Goal: Transaction & Acquisition: Purchase product/service

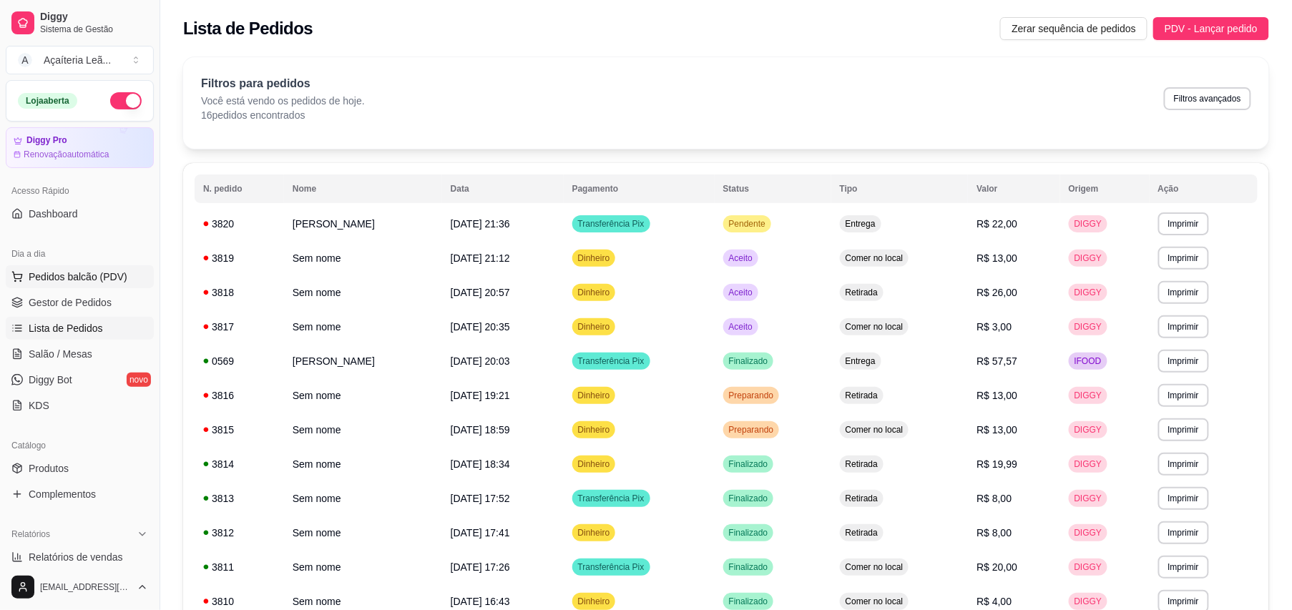
click at [112, 267] on button "Pedidos balcão (PDV)" at bounding box center [80, 276] width 148 height 23
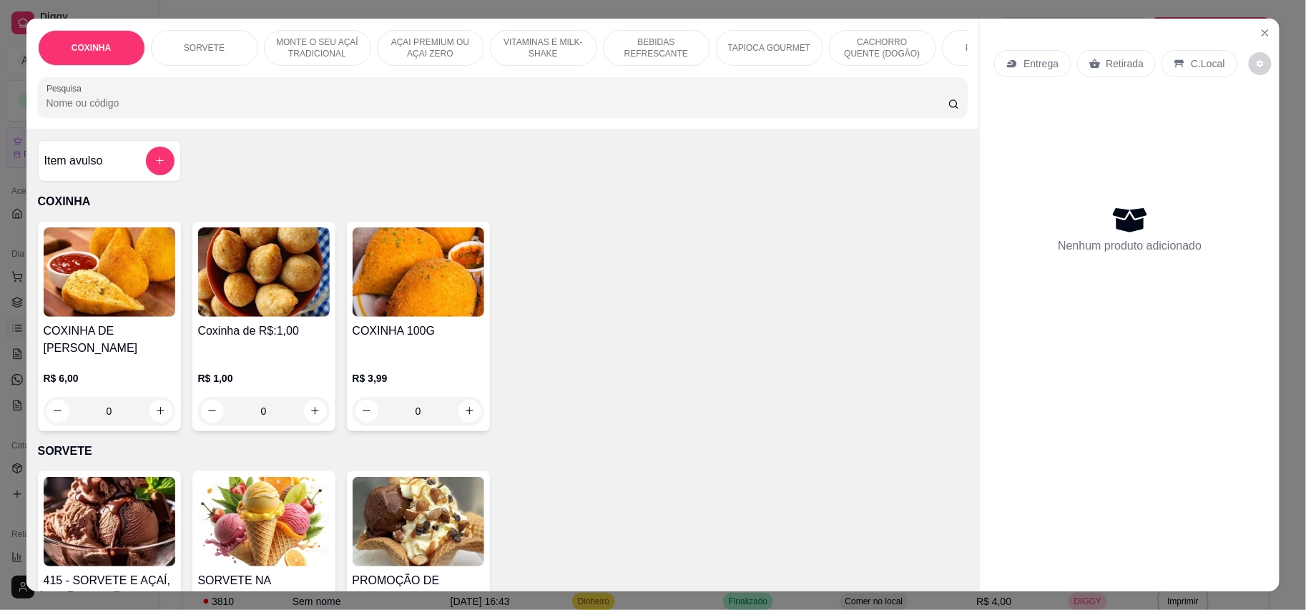
click at [319, 43] on p "MONTE O SEU AÇAÍ TRADICIONAL" at bounding box center [317, 47] width 83 height 23
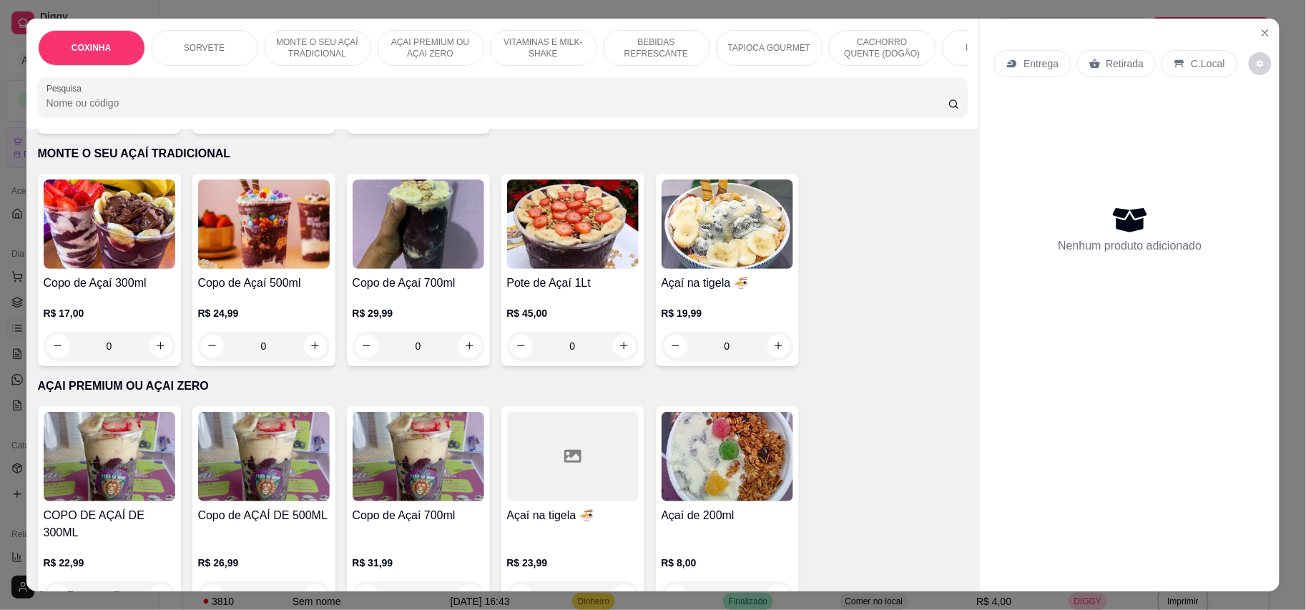
scroll to position [27, 0]
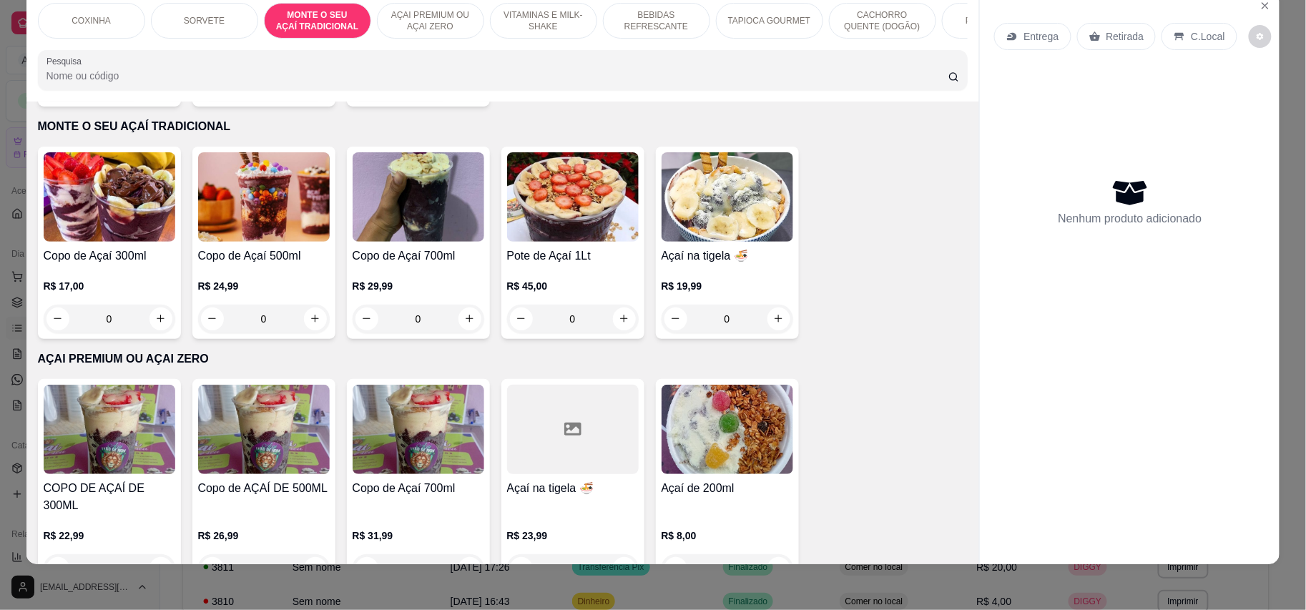
click at [280, 252] on h4 "Copo de Açaí 500ml" at bounding box center [264, 255] width 132 height 17
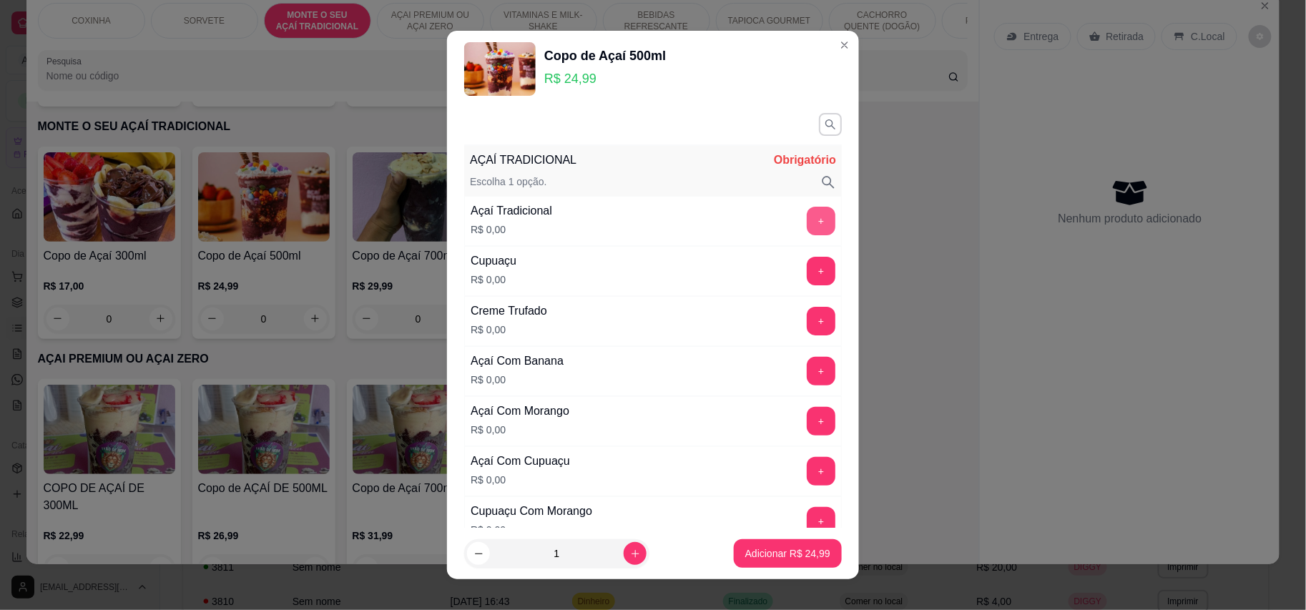
click at [807, 227] on button "+" at bounding box center [821, 221] width 29 height 29
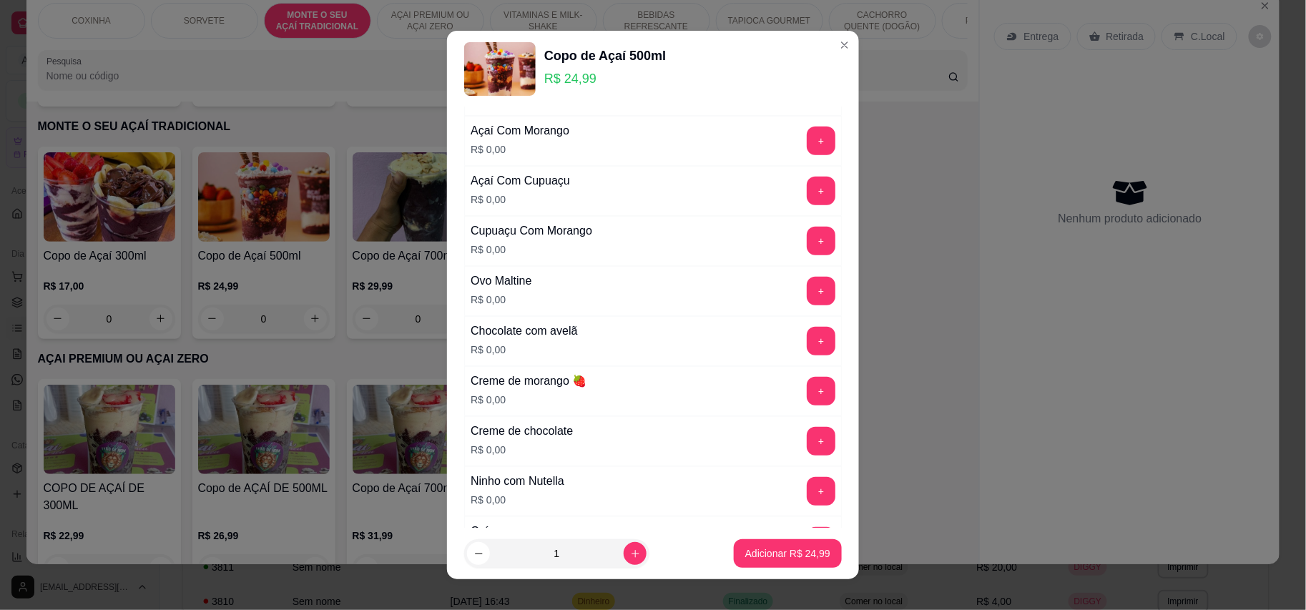
scroll to position [286, 0]
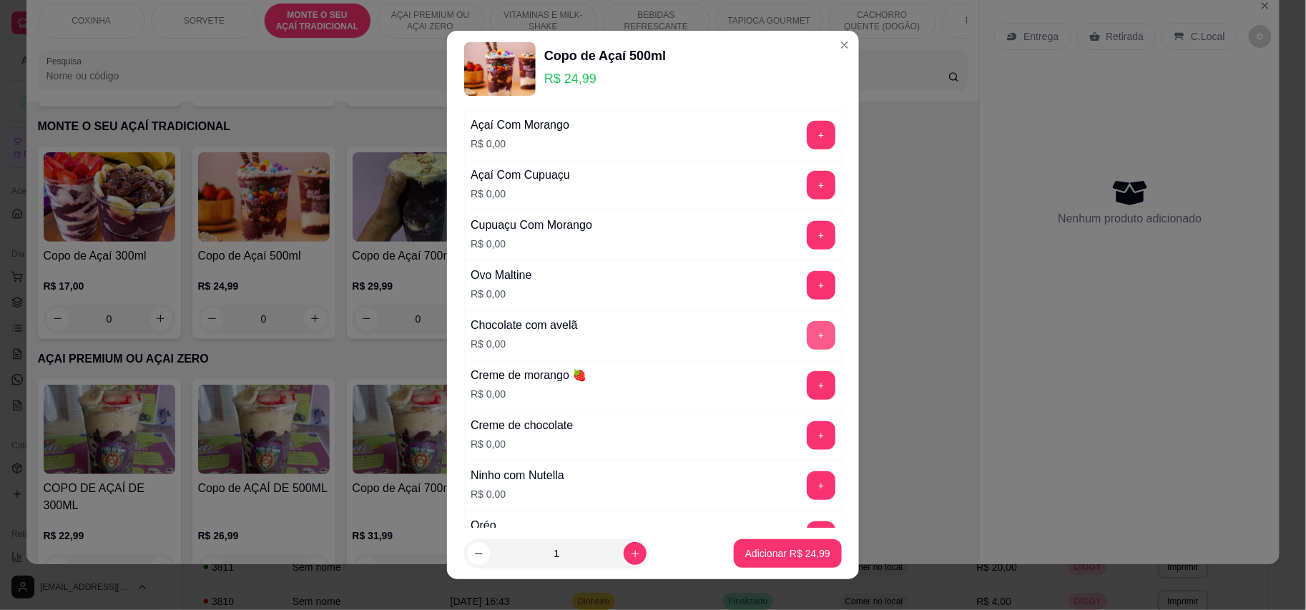
click at [807, 330] on button "+" at bounding box center [821, 335] width 29 height 29
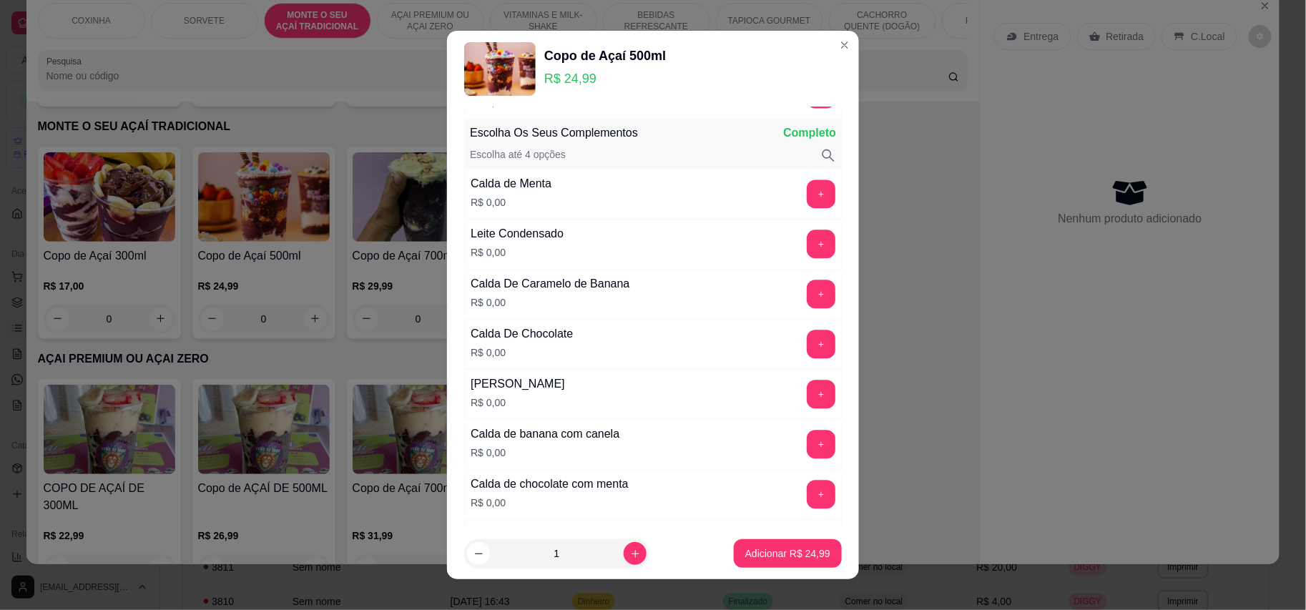
scroll to position [858, 0]
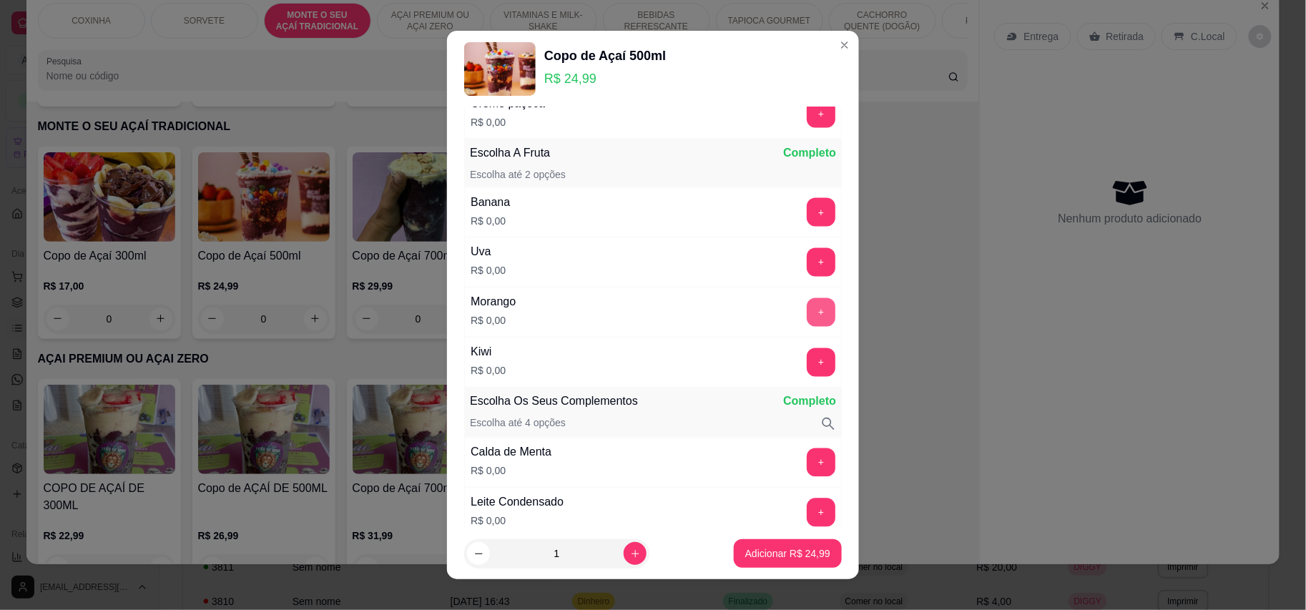
click at [807, 316] on button "+" at bounding box center [821, 312] width 29 height 29
click at [807, 368] on button "+" at bounding box center [821, 362] width 29 height 29
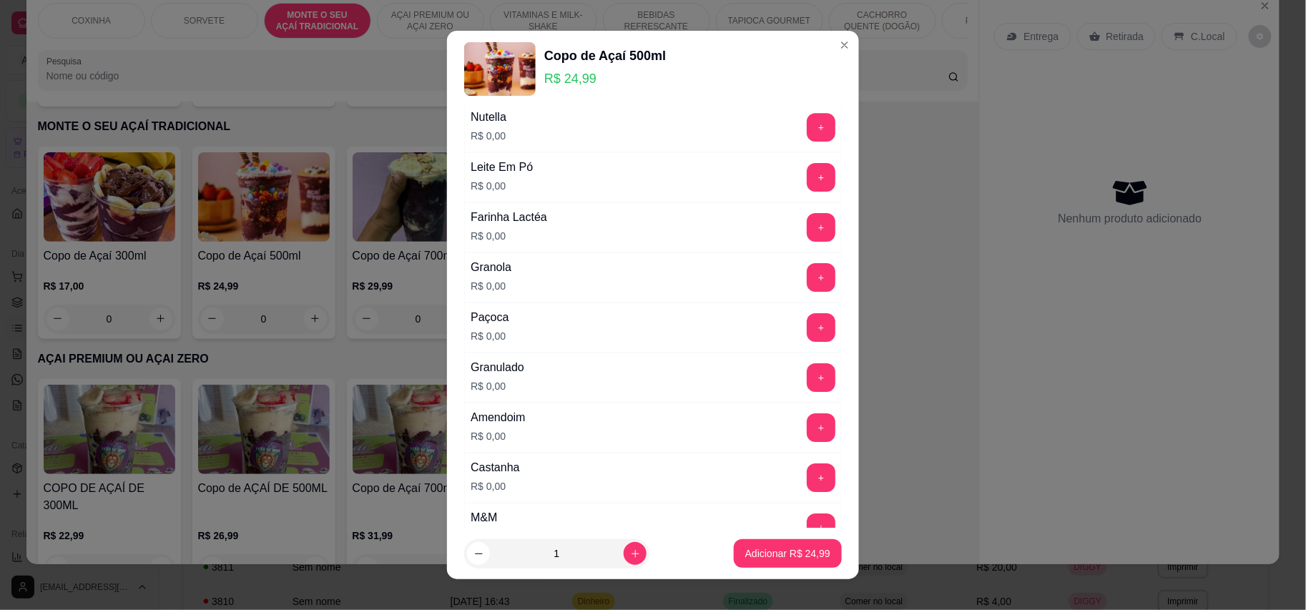
scroll to position [1717, 0]
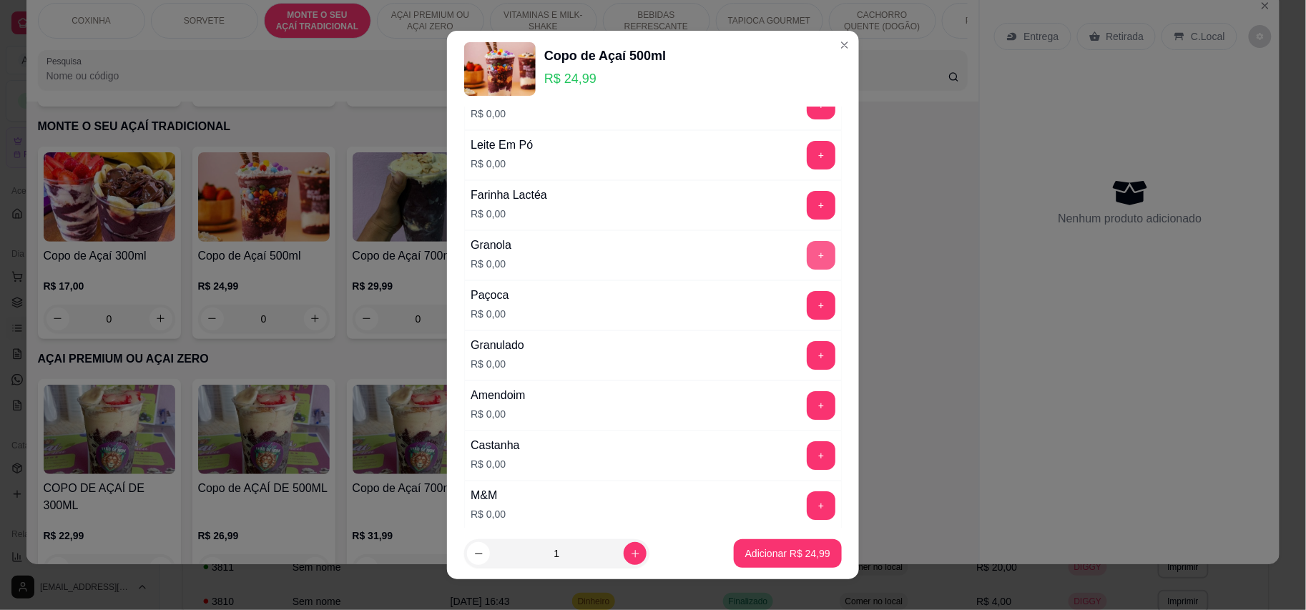
click at [807, 270] on button "+" at bounding box center [821, 255] width 29 height 29
click at [808, 318] on button "+" at bounding box center [822, 305] width 28 height 28
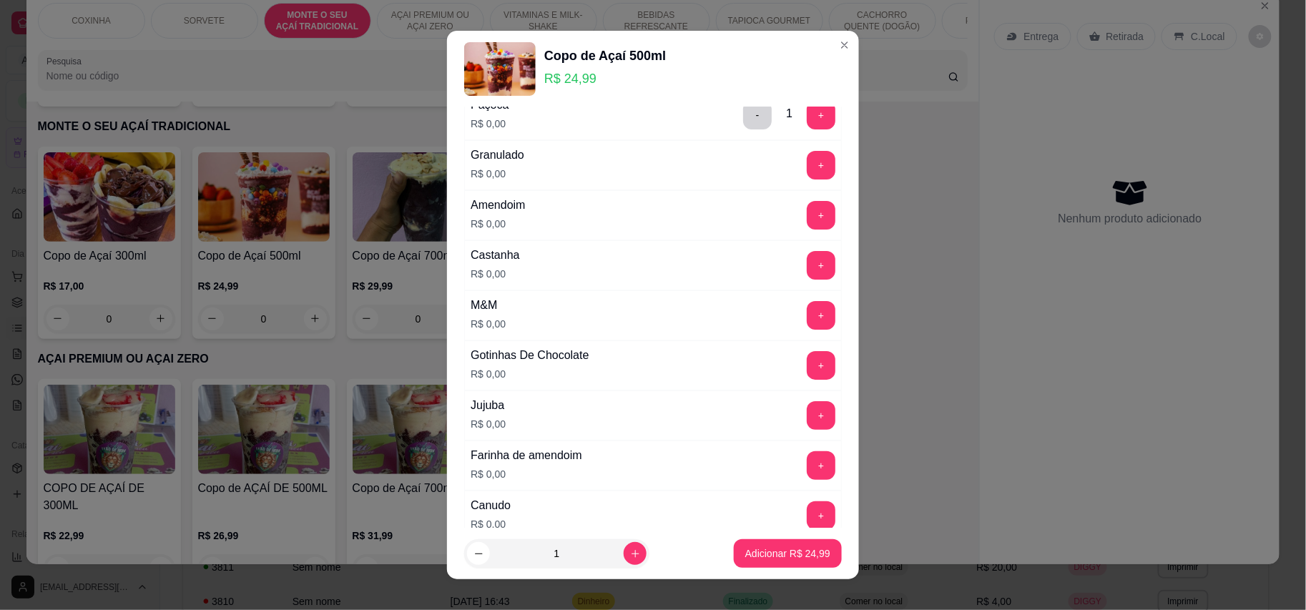
scroll to position [2098, 0]
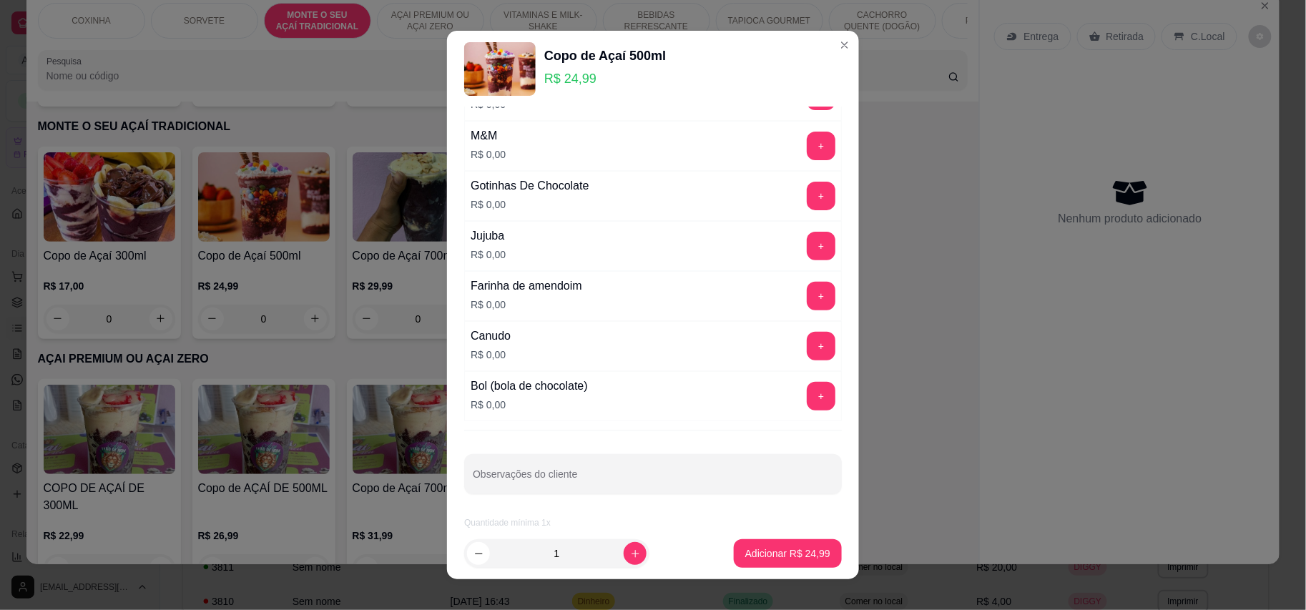
click at [784, 162] on div "M&M R$ 0,00 +" at bounding box center [653, 146] width 378 height 50
click at [808, 187] on button "+" at bounding box center [822, 196] width 28 height 28
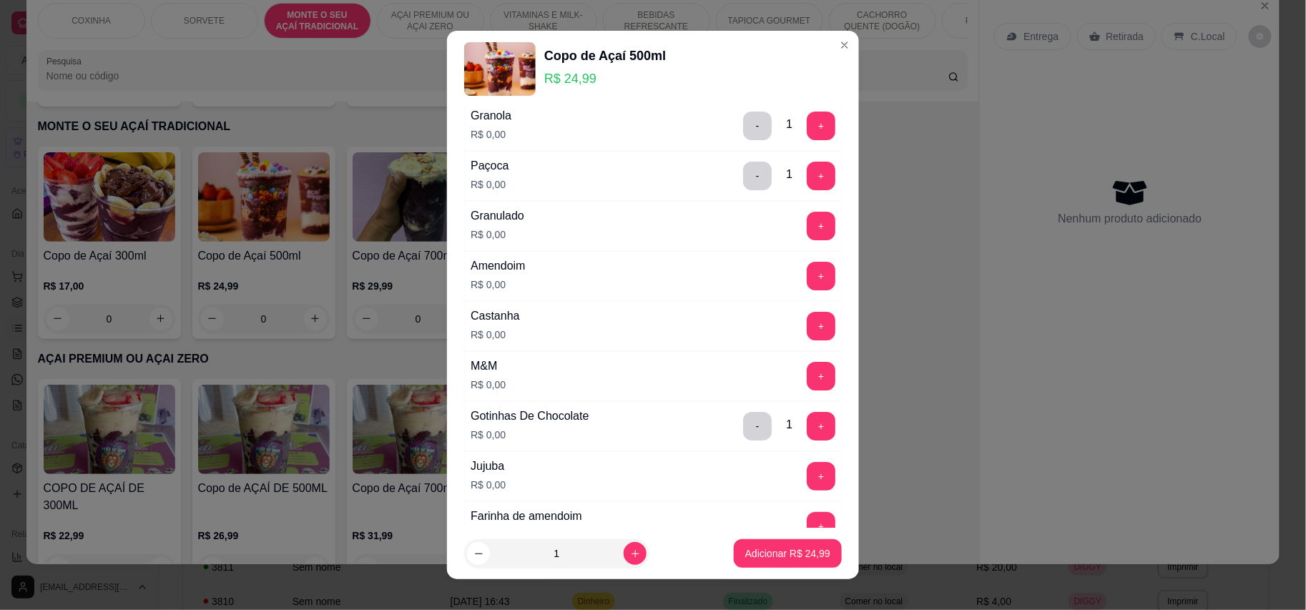
scroll to position [1812, 0]
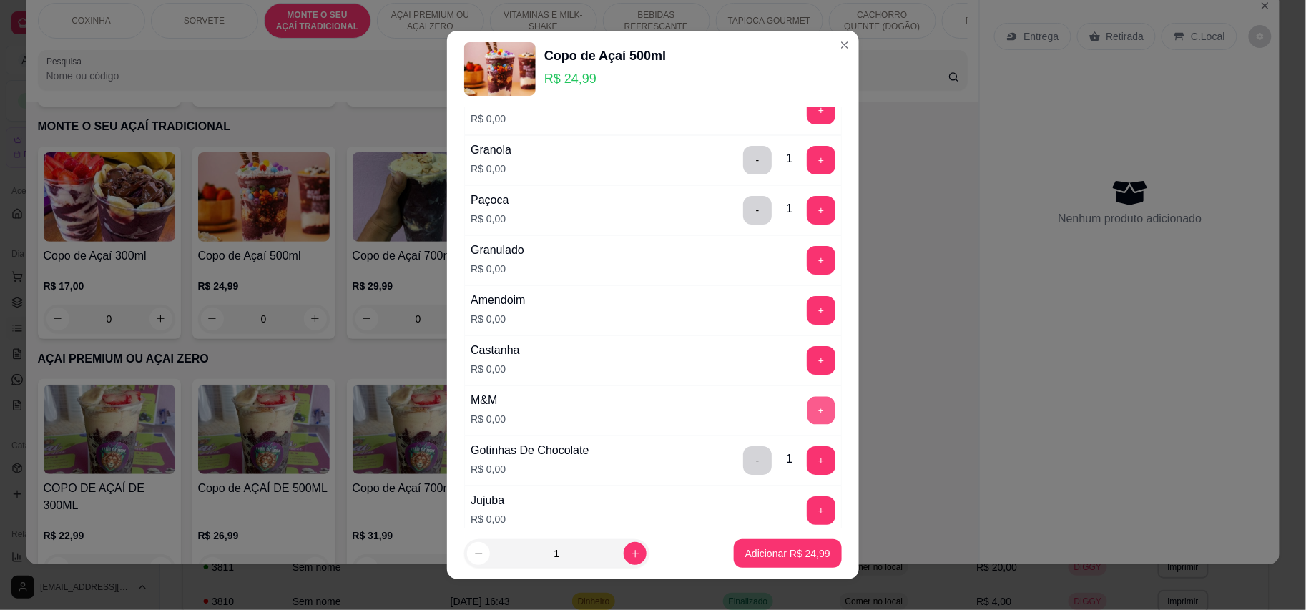
click at [808, 424] on button "+" at bounding box center [822, 410] width 28 height 28
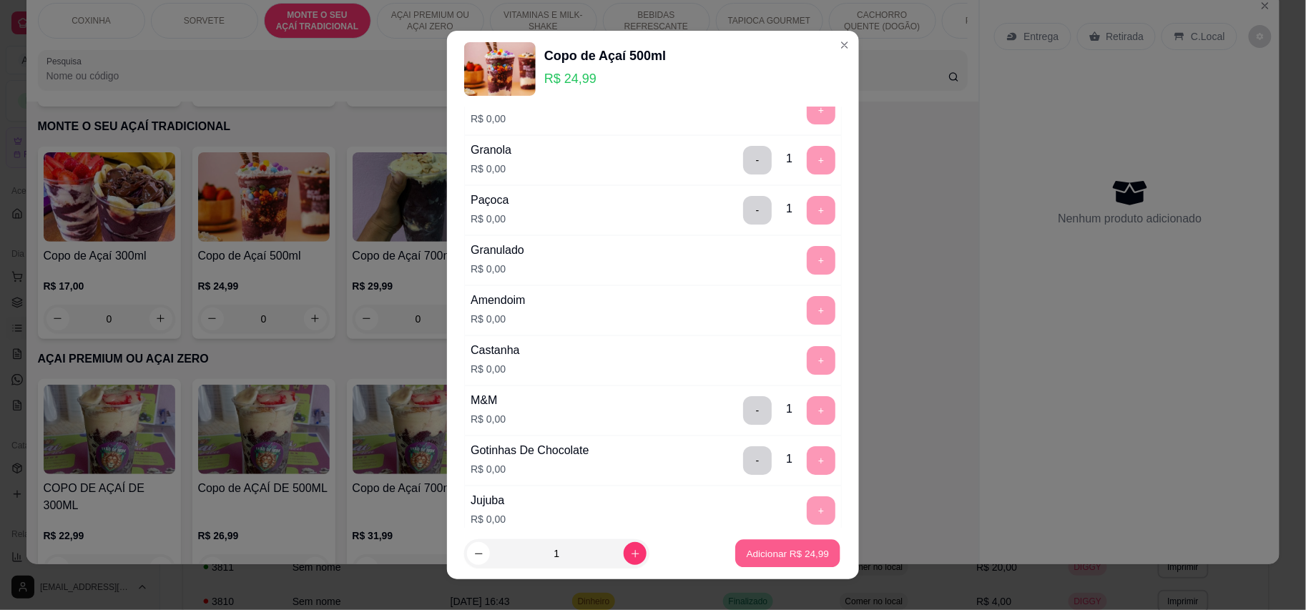
click at [770, 556] on p "Adicionar R$ 24,99" at bounding box center [788, 554] width 83 height 14
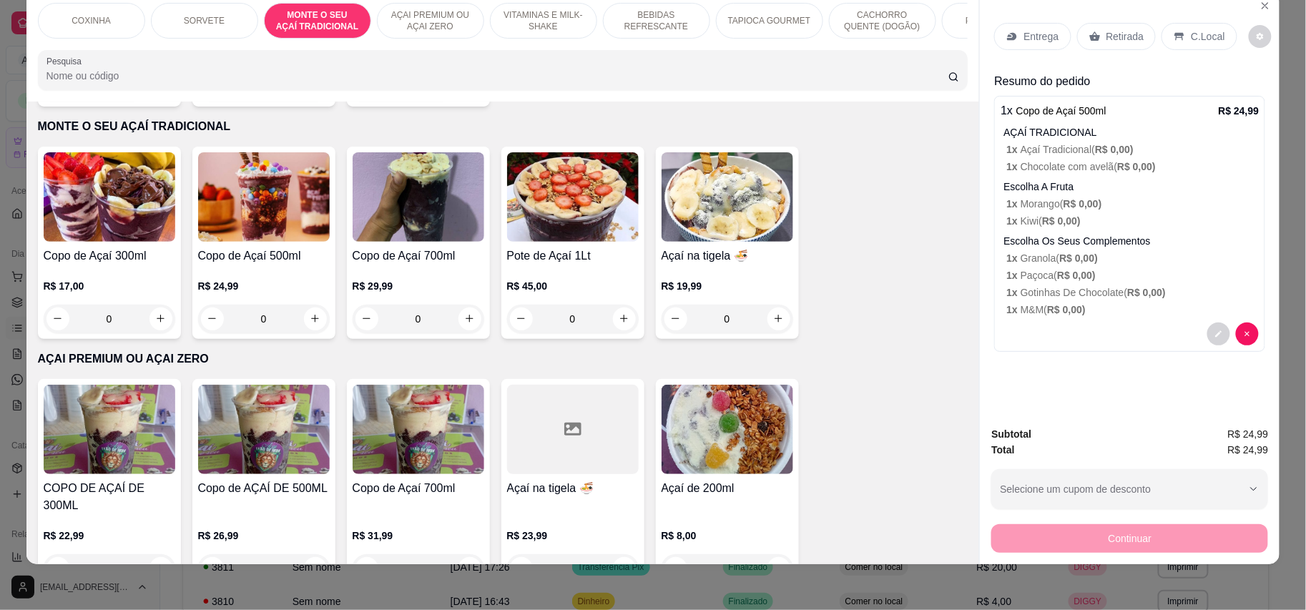
click at [1106, 35] on p "Retirada" at bounding box center [1125, 36] width 38 height 14
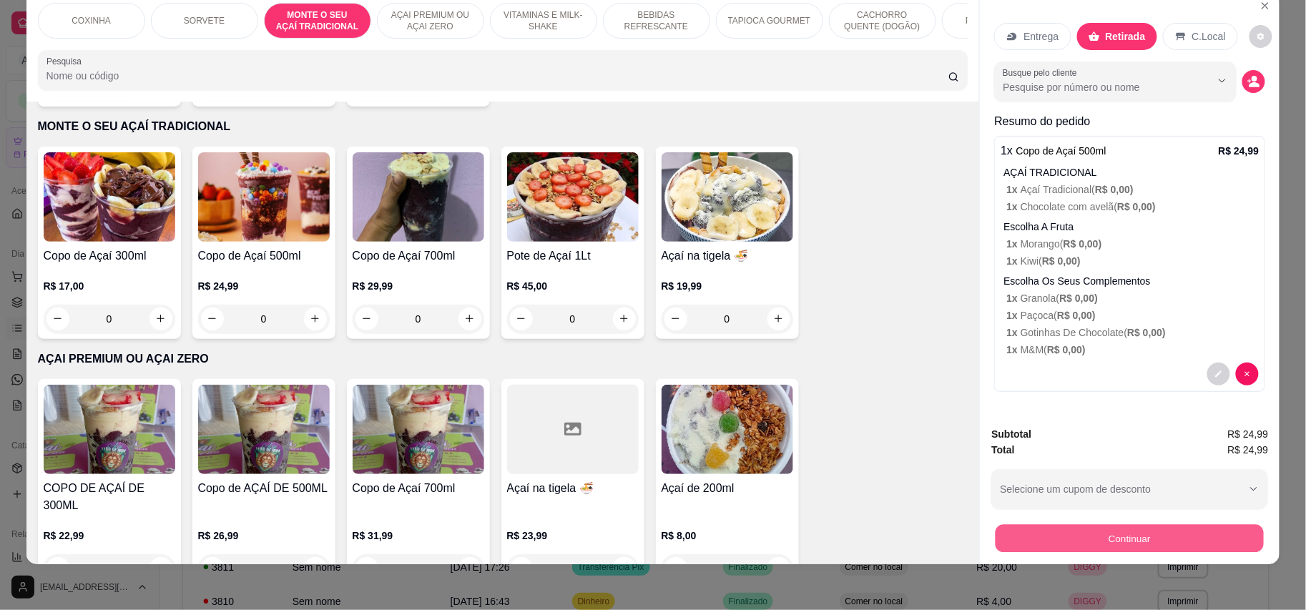
click at [1122, 541] on button "Continuar" at bounding box center [1130, 539] width 268 height 28
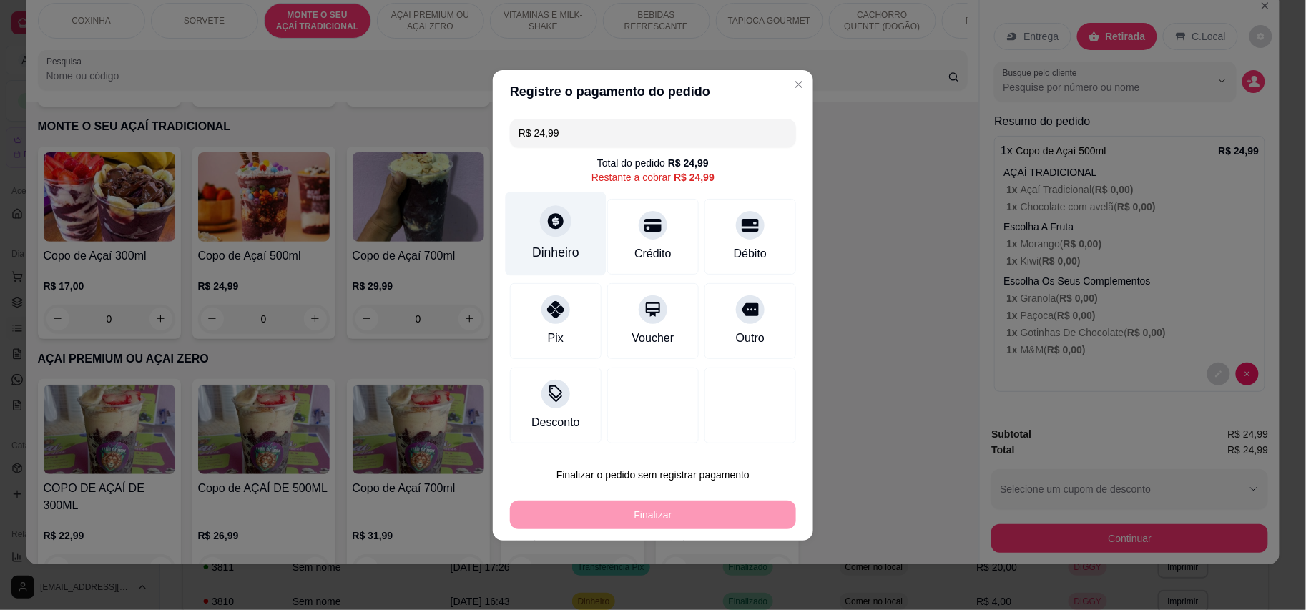
click at [551, 255] on div "Dinheiro" at bounding box center [555, 252] width 47 height 19
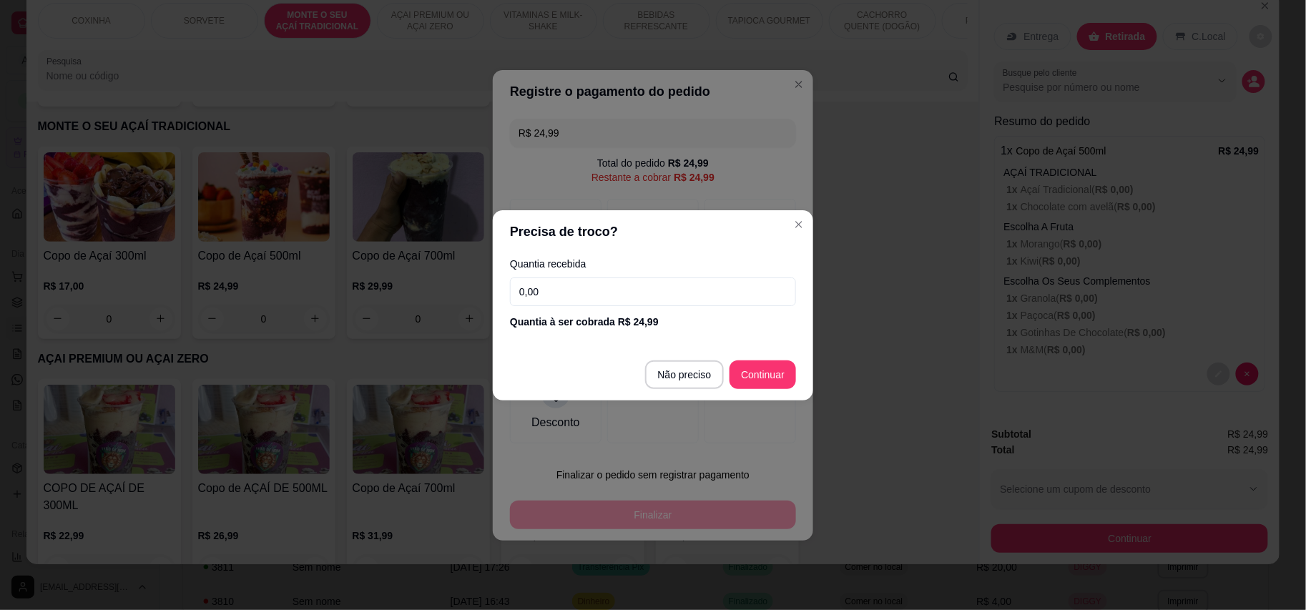
click at [636, 287] on input "0,00" at bounding box center [653, 292] width 286 height 29
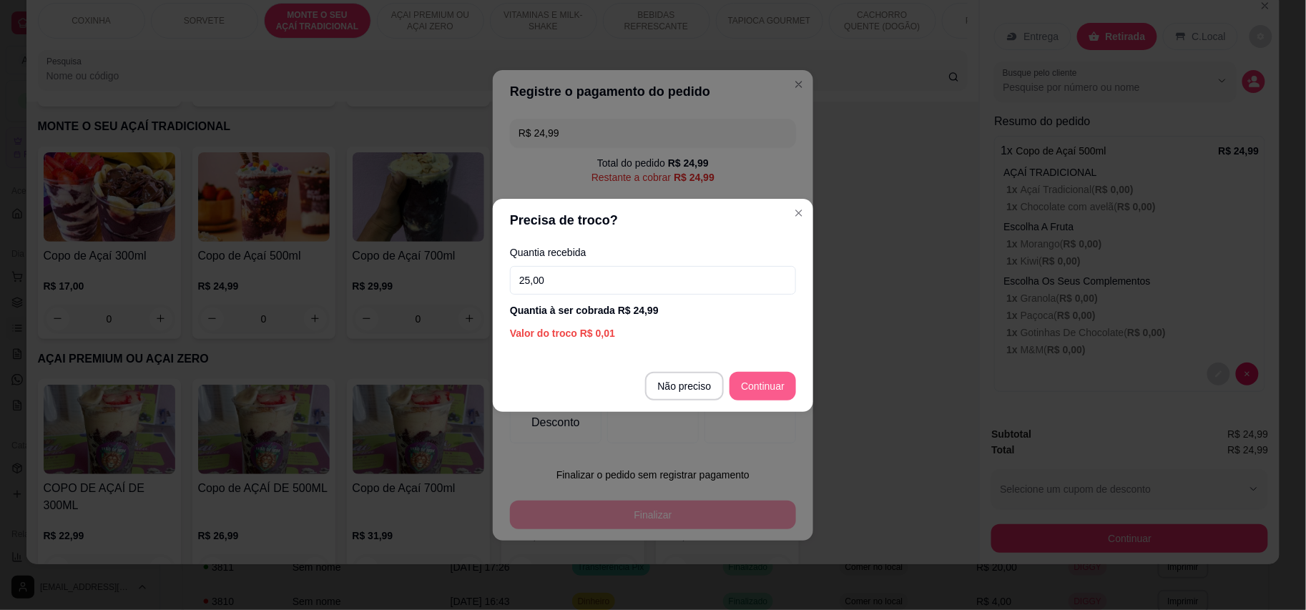
type input "25,00"
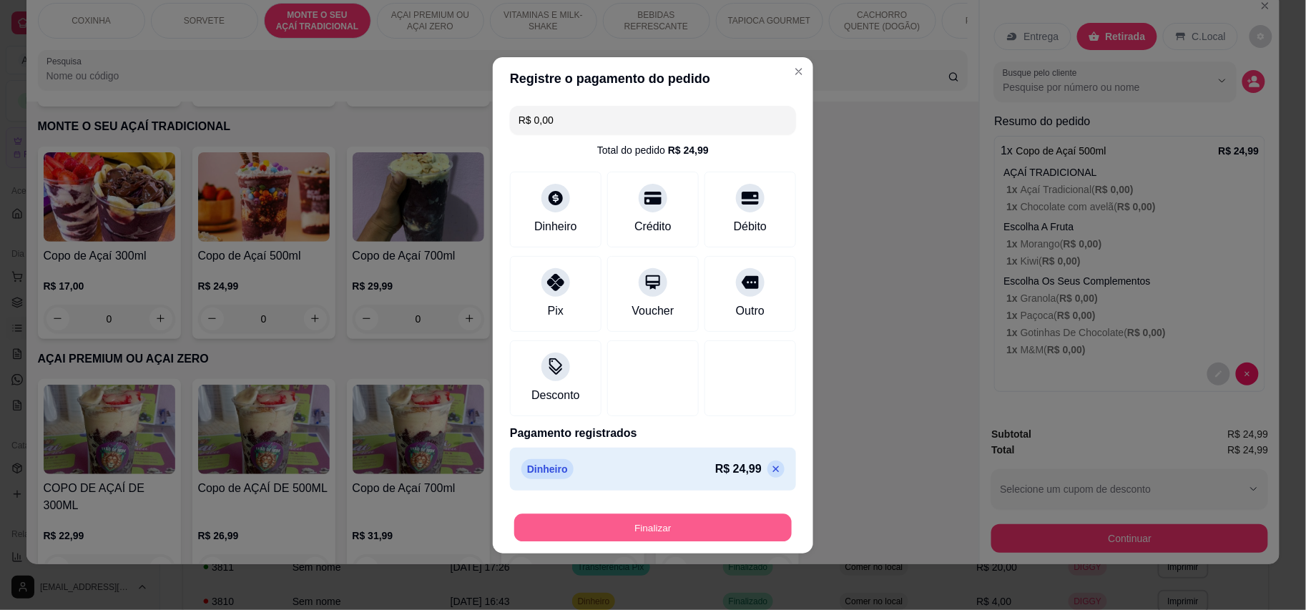
click at [677, 534] on button "Finalizar" at bounding box center [653, 528] width 278 height 28
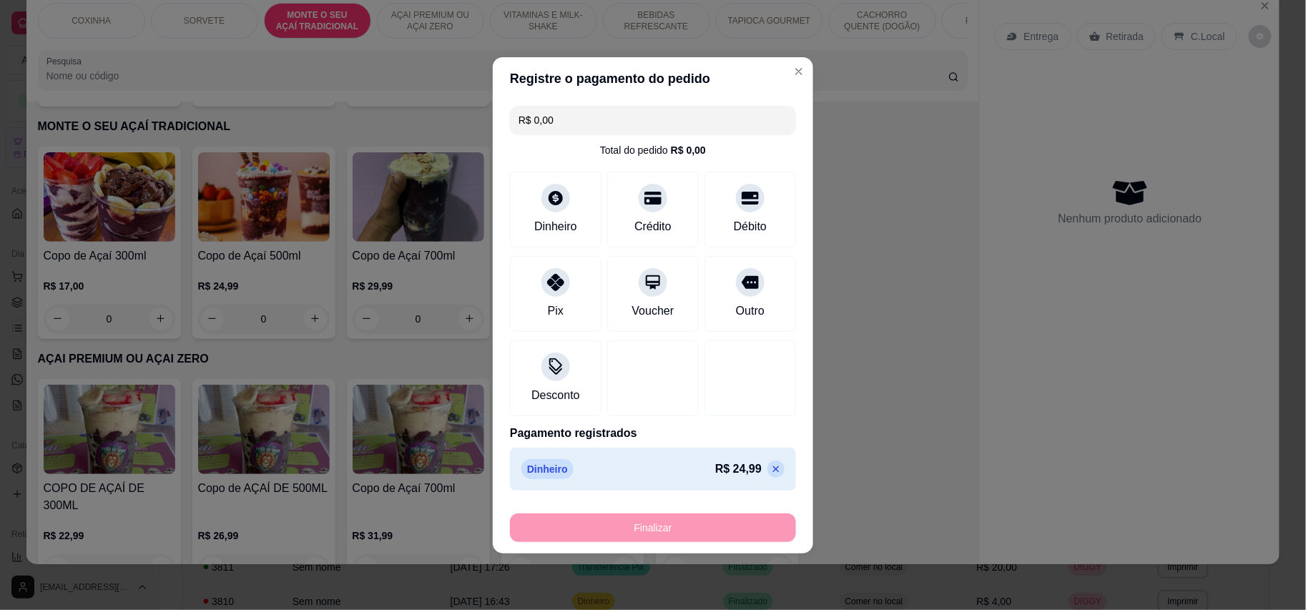
type input "-R$ 24,99"
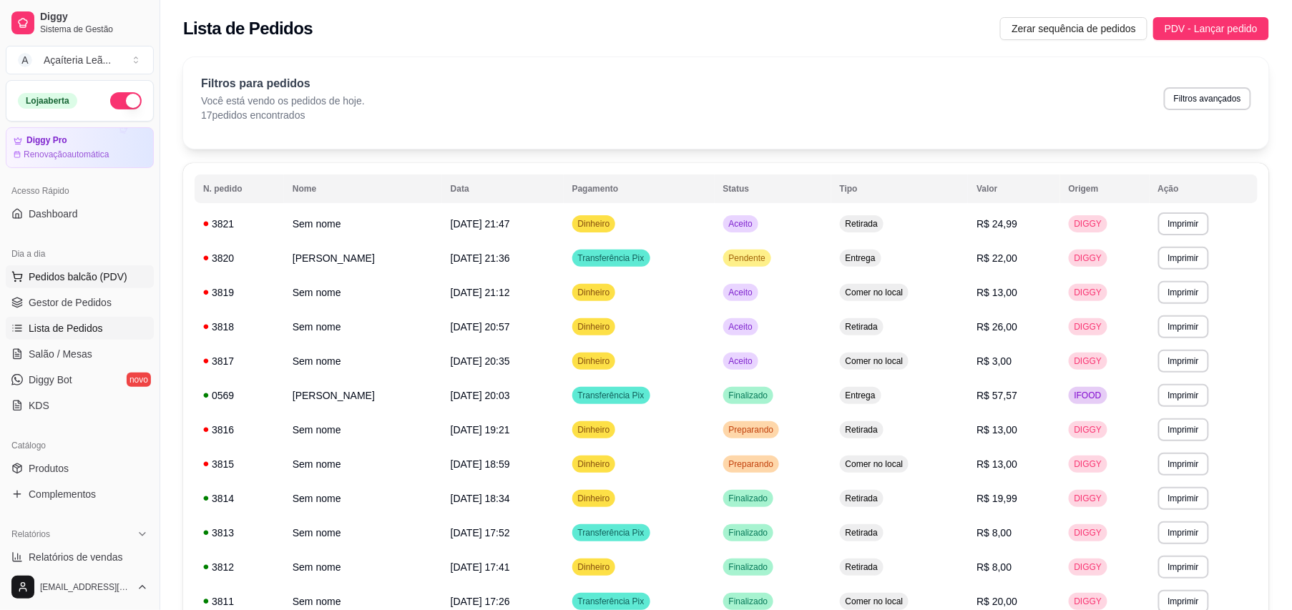
click at [102, 283] on span "Pedidos balcão (PDV)" at bounding box center [78, 277] width 99 height 14
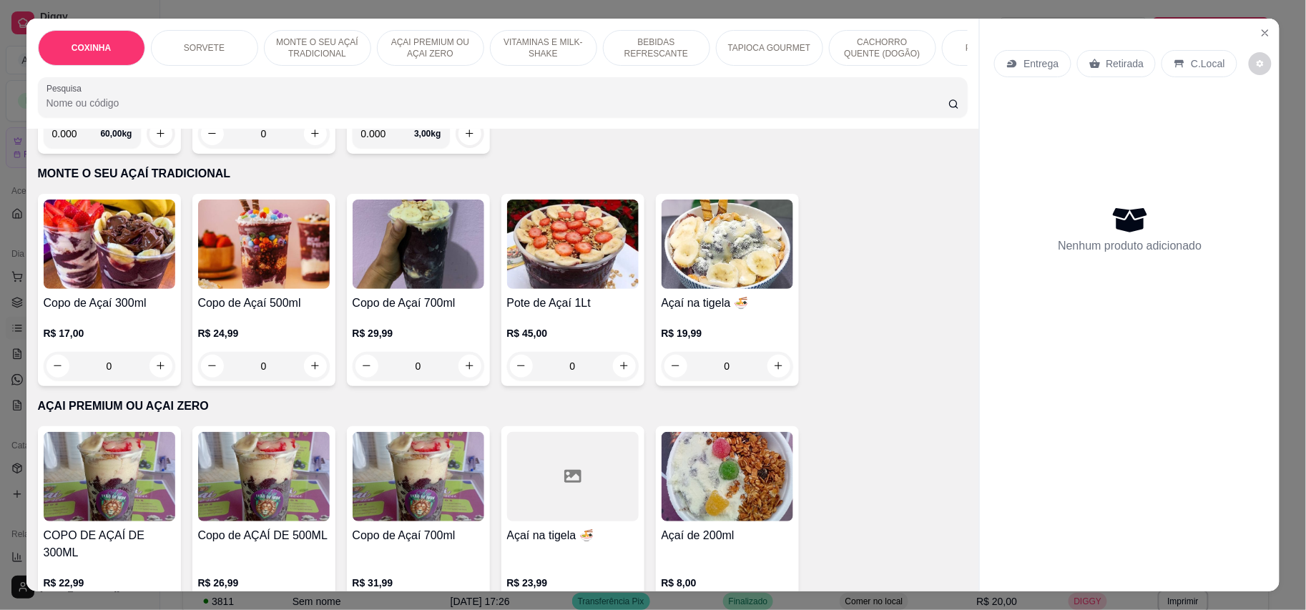
scroll to position [572, 0]
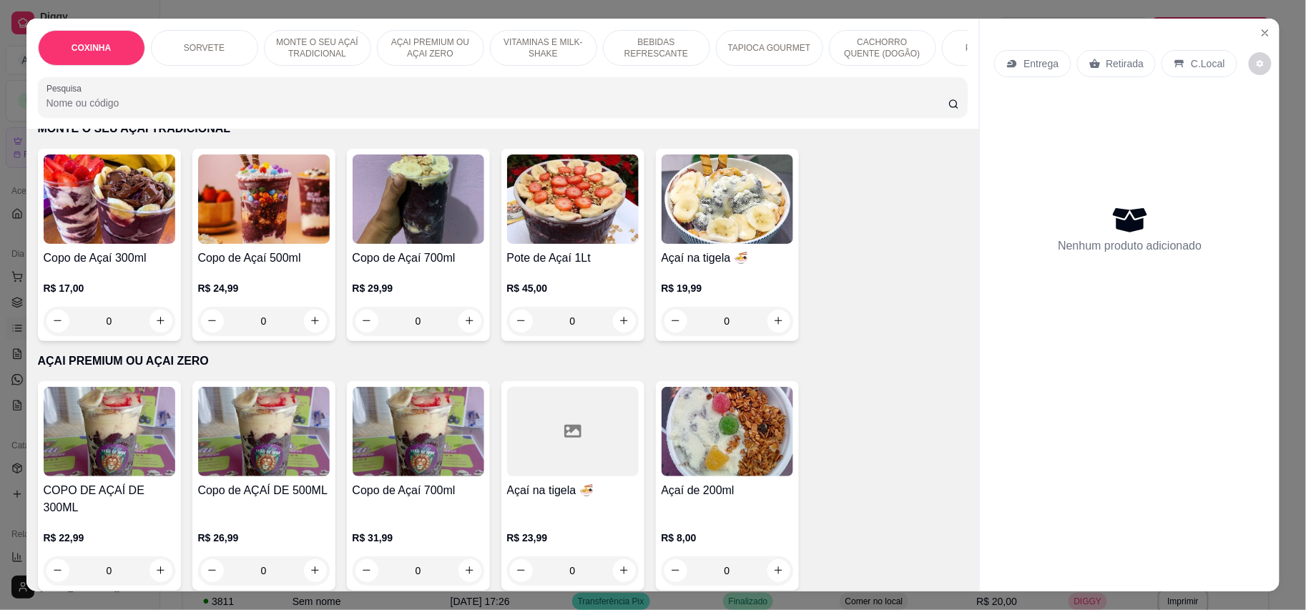
click at [747, 485] on h4 "Açaí de 200ml" at bounding box center [728, 490] width 132 height 17
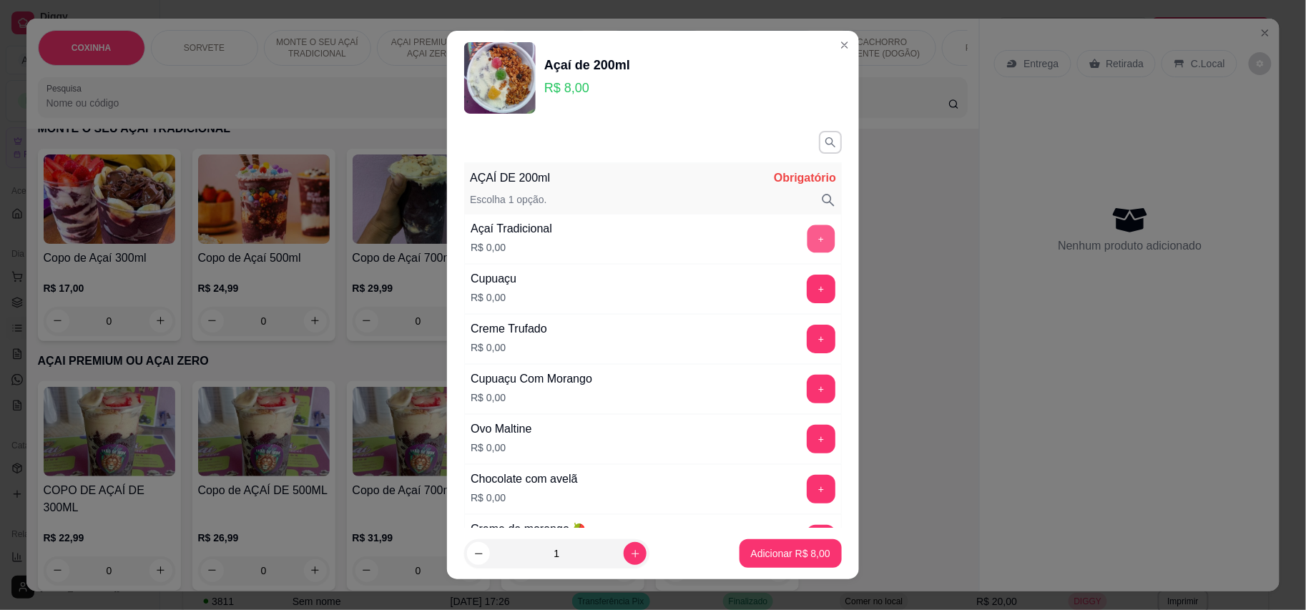
click at [808, 236] on button "+" at bounding box center [822, 239] width 28 height 28
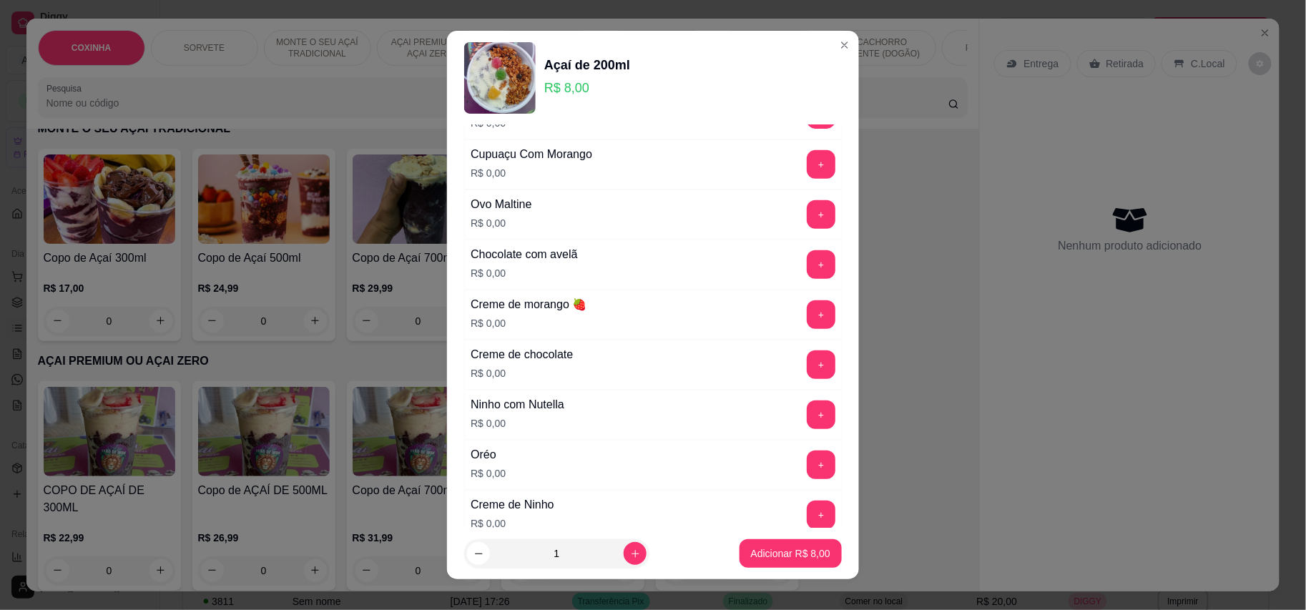
scroll to position [190, 0]
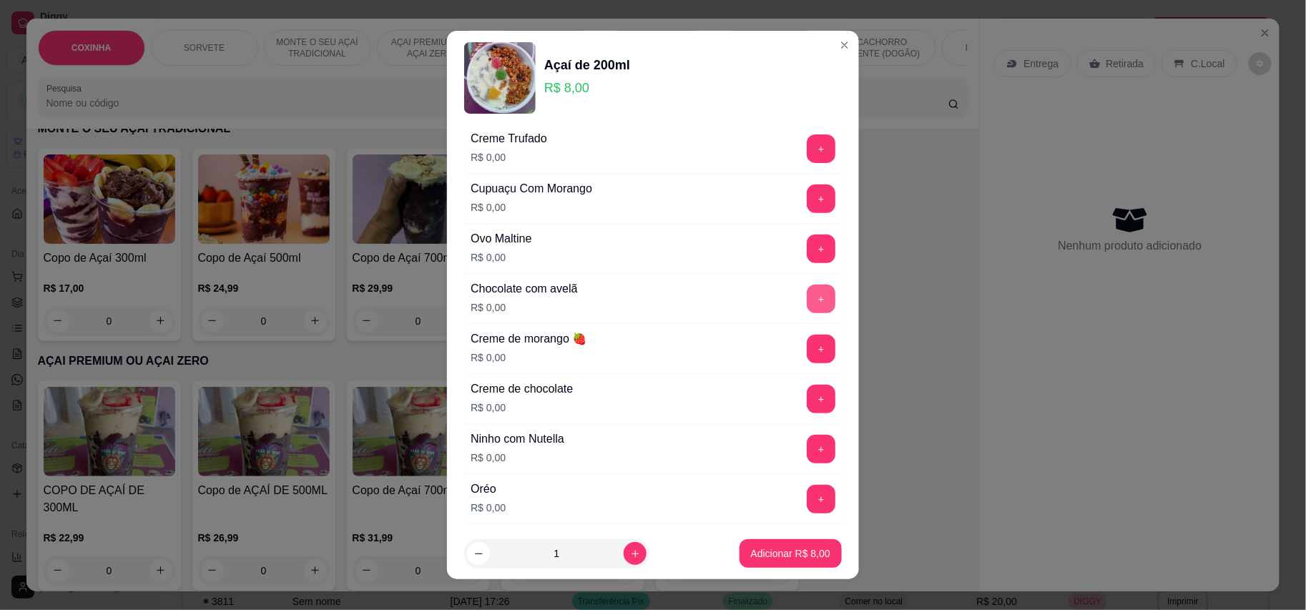
click at [807, 290] on button "+" at bounding box center [821, 299] width 29 height 29
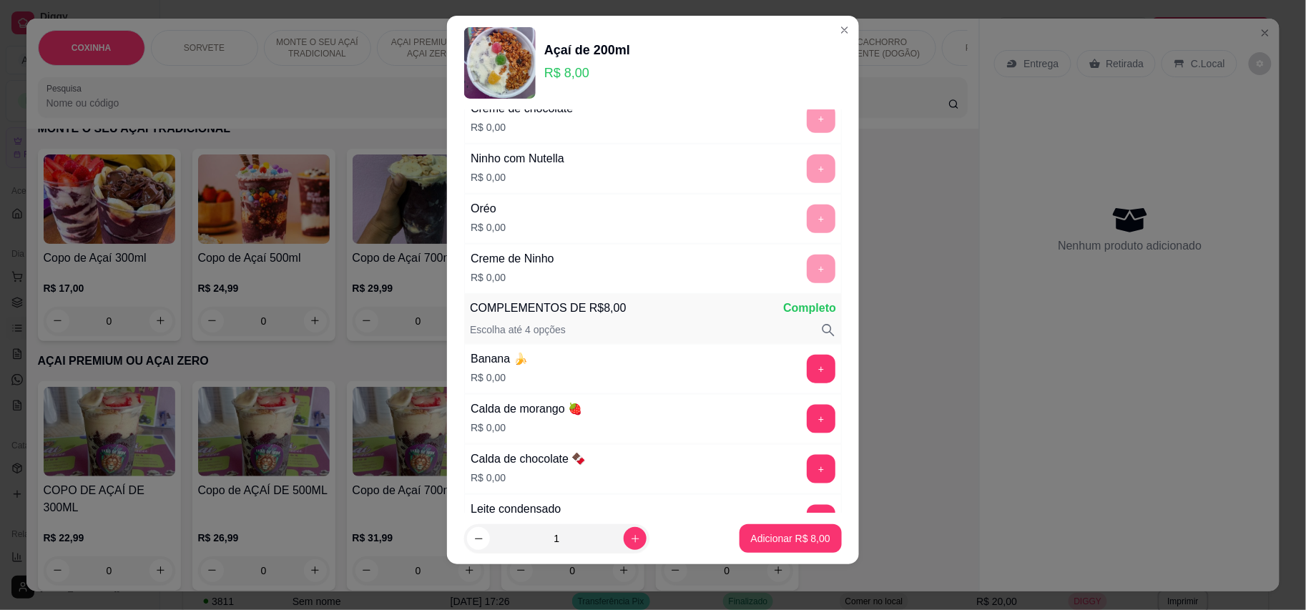
scroll to position [645, 0]
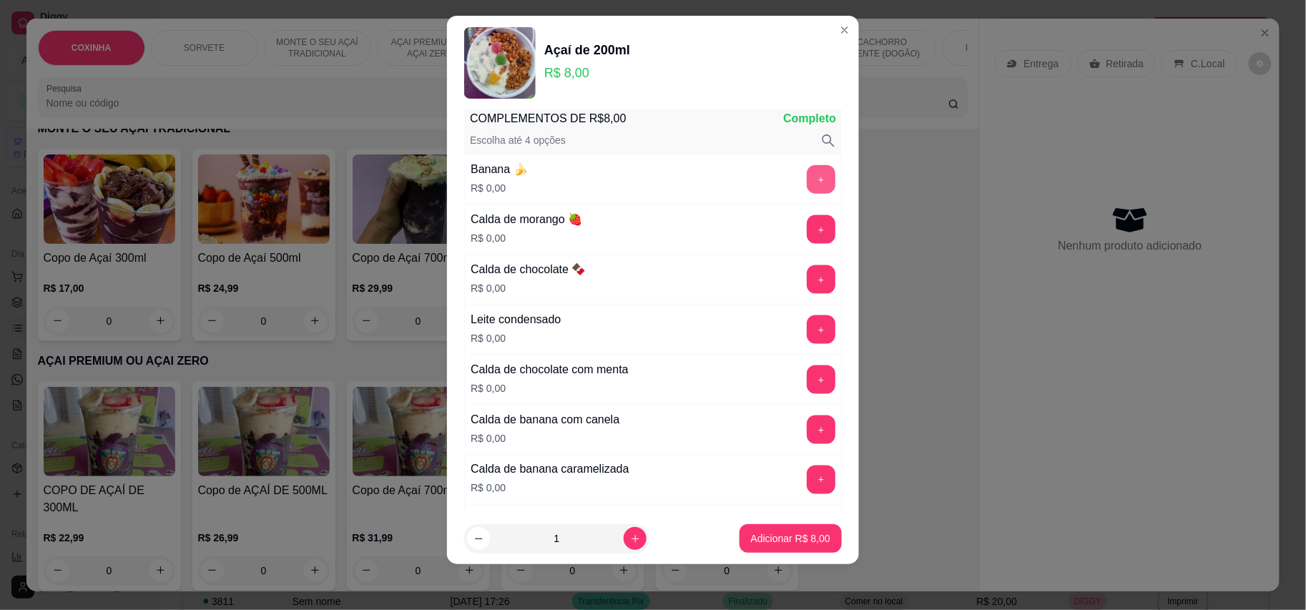
click at [807, 180] on button "+" at bounding box center [821, 179] width 29 height 29
click at [807, 235] on button "+" at bounding box center [821, 229] width 29 height 29
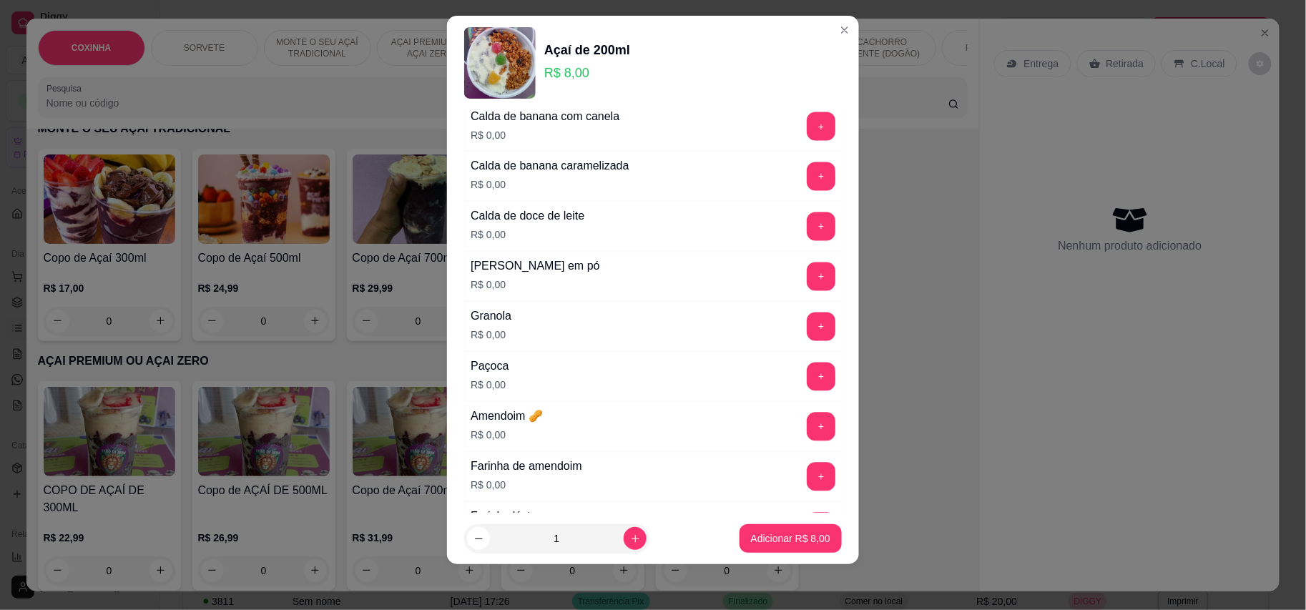
scroll to position [931, 0]
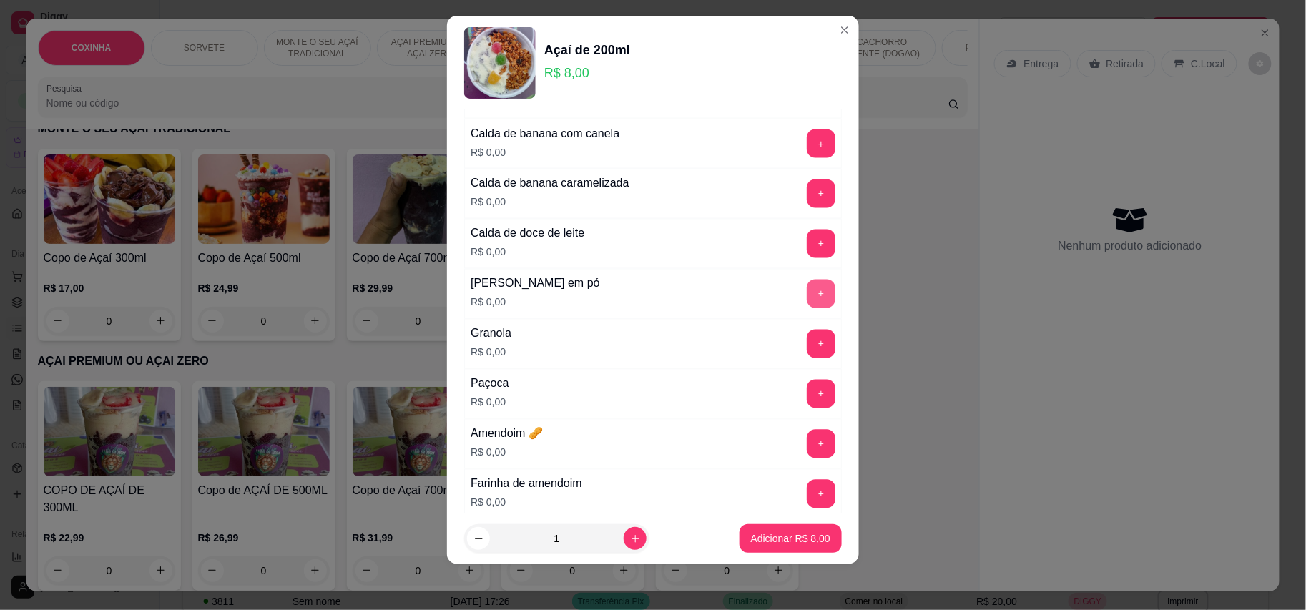
click at [807, 293] on button "+" at bounding box center [821, 294] width 29 height 29
click at [807, 358] on button "+" at bounding box center [821, 344] width 29 height 29
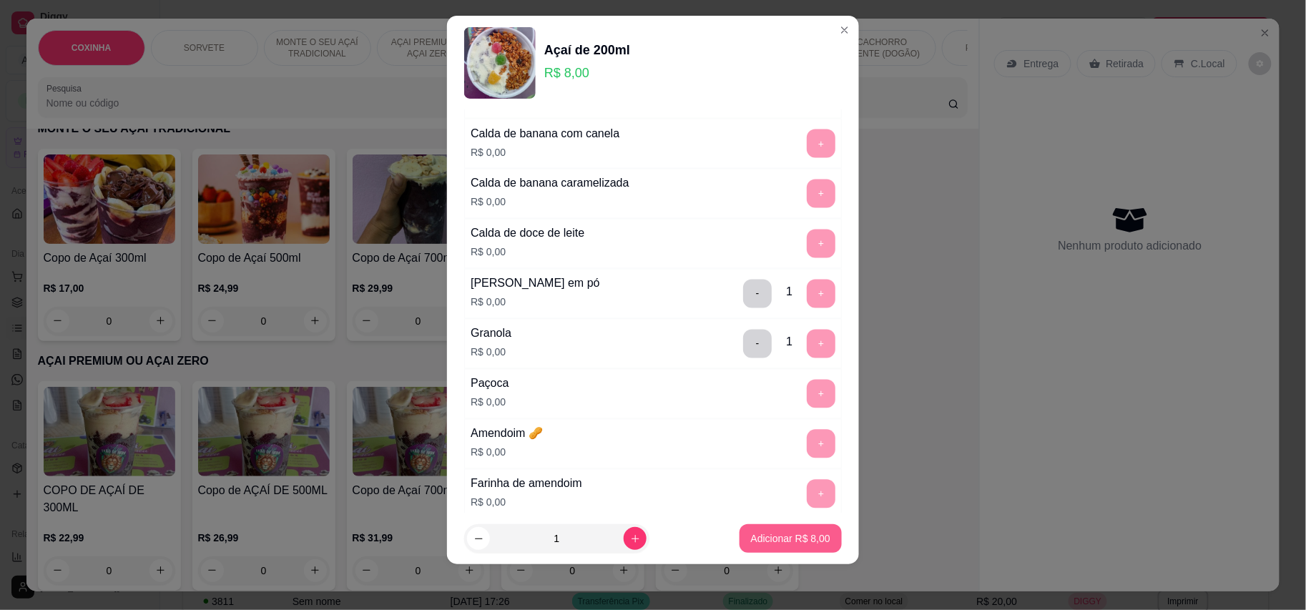
click at [776, 536] on p "Adicionar R$ 8,00" at bounding box center [790, 538] width 79 height 14
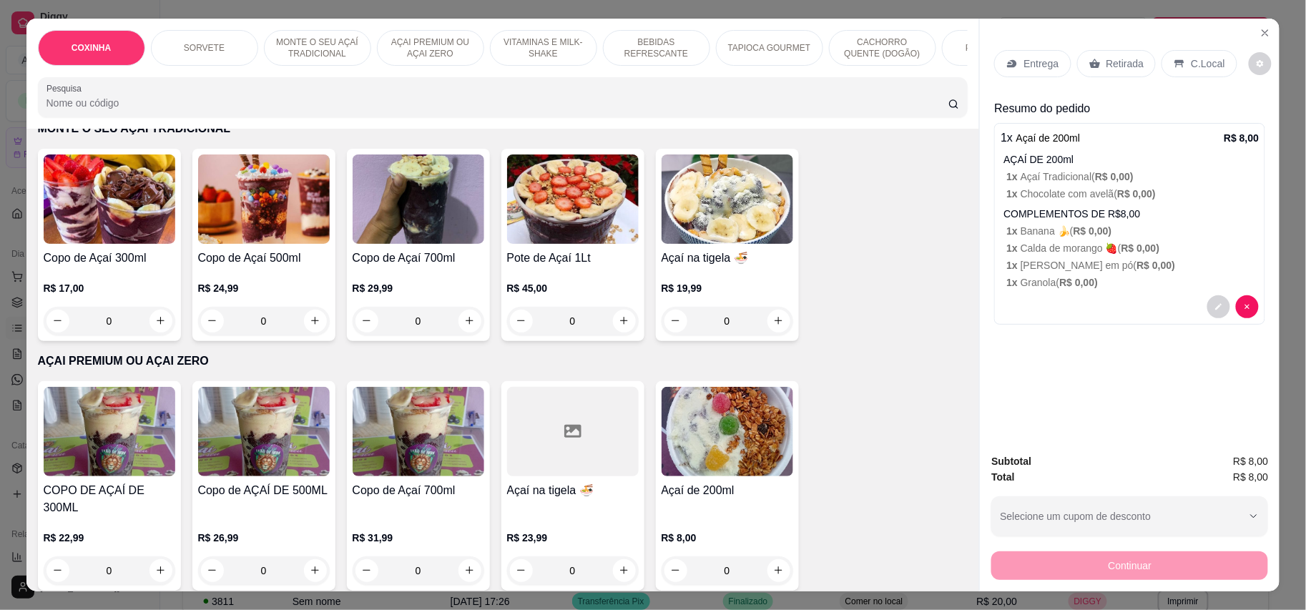
click at [1114, 61] on p "Retirada" at bounding box center [1125, 64] width 38 height 14
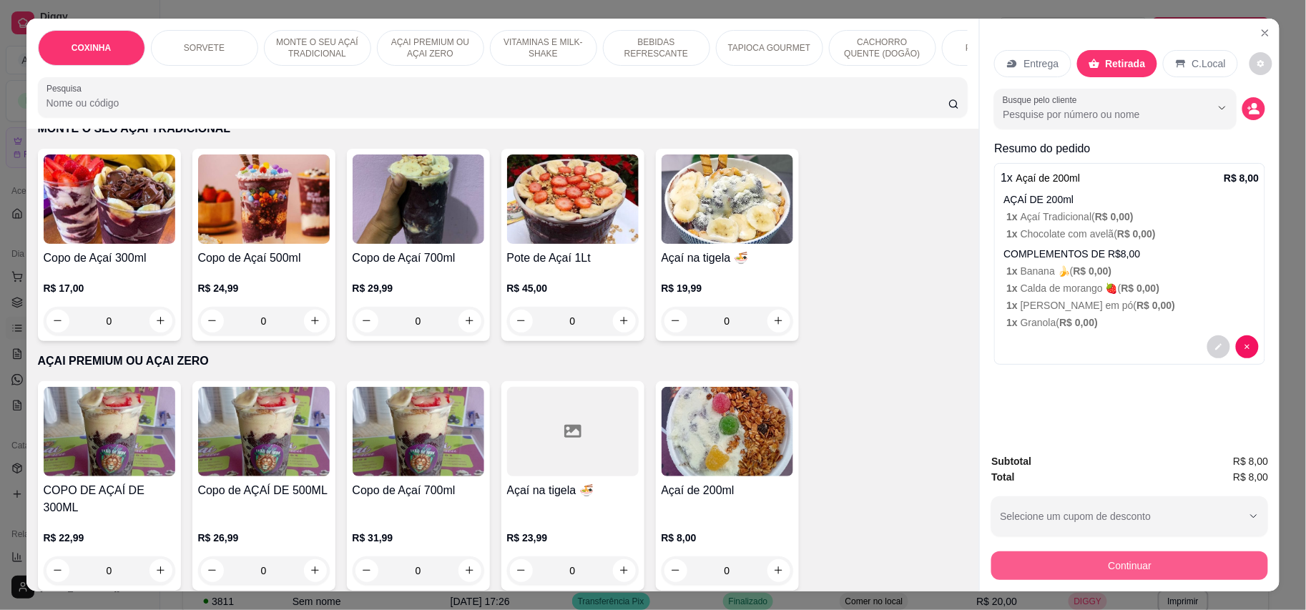
click at [1146, 556] on button "Continuar" at bounding box center [1129, 565] width 277 height 29
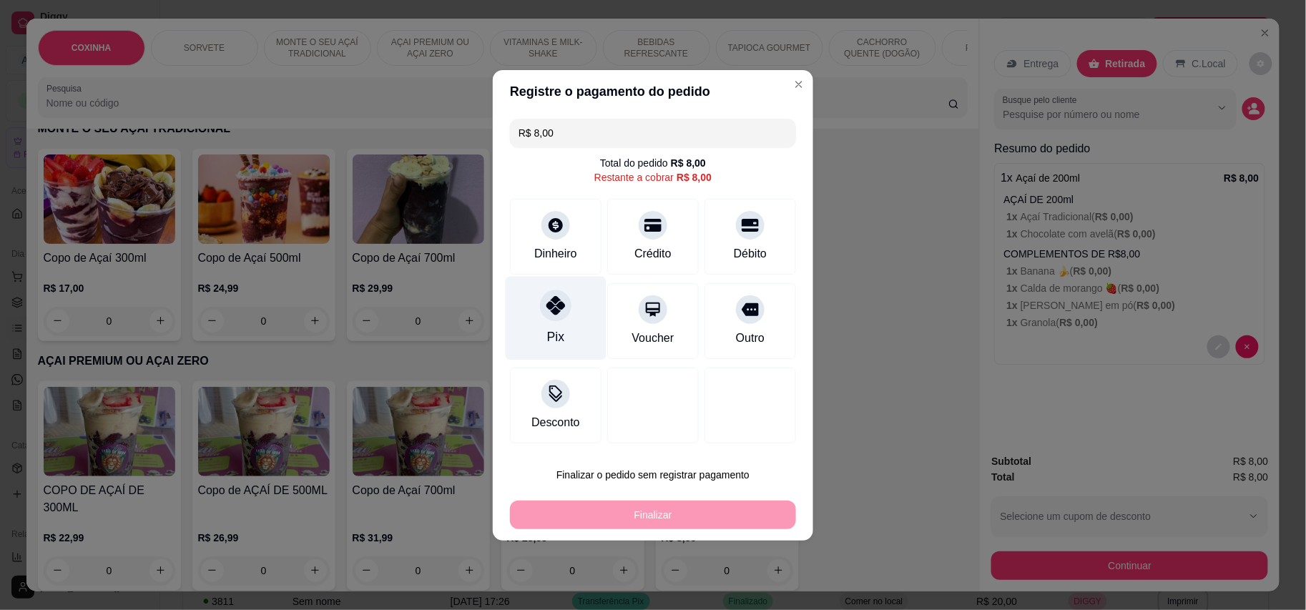
click at [570, 315] on div "Pix" at bounding box center [556, 318] width 101 height 84
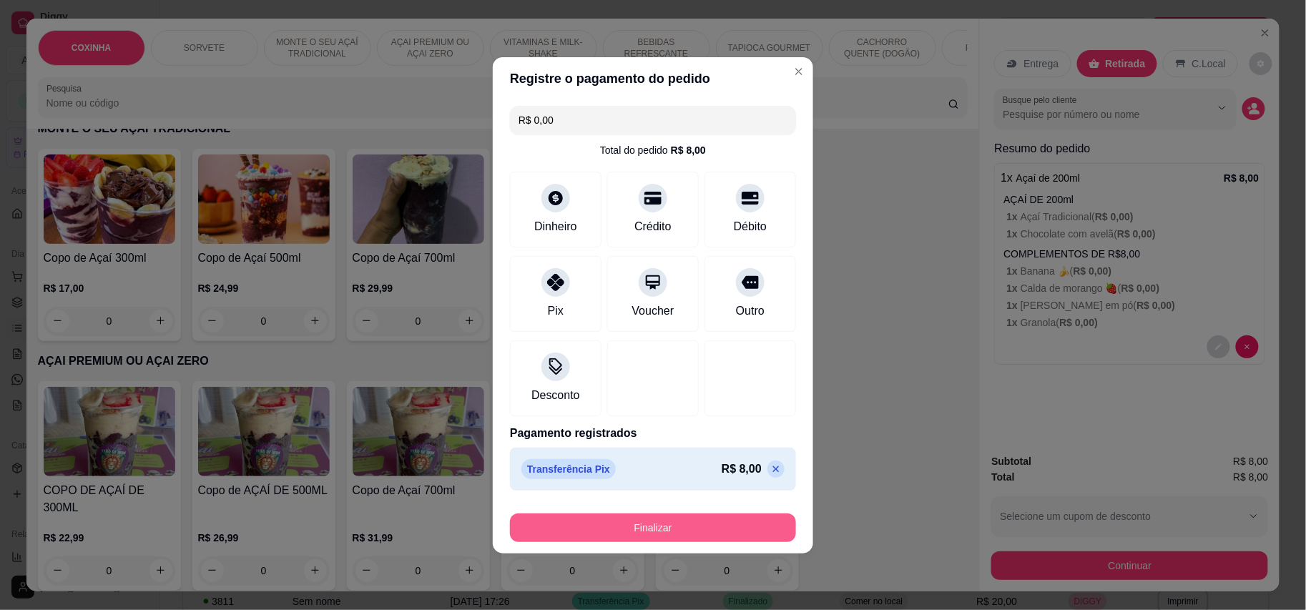
click at [655, 518] on button "Finalizar" at bounding box center [653, 528] width 286 height 29
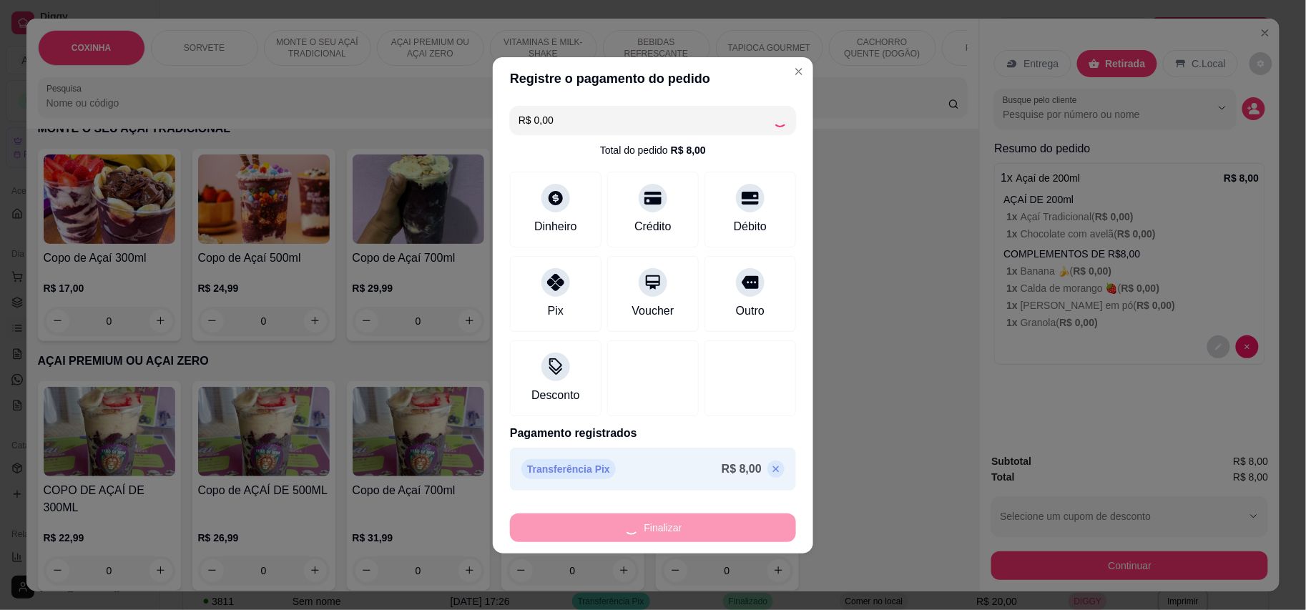
type input "-R$ 8,00"
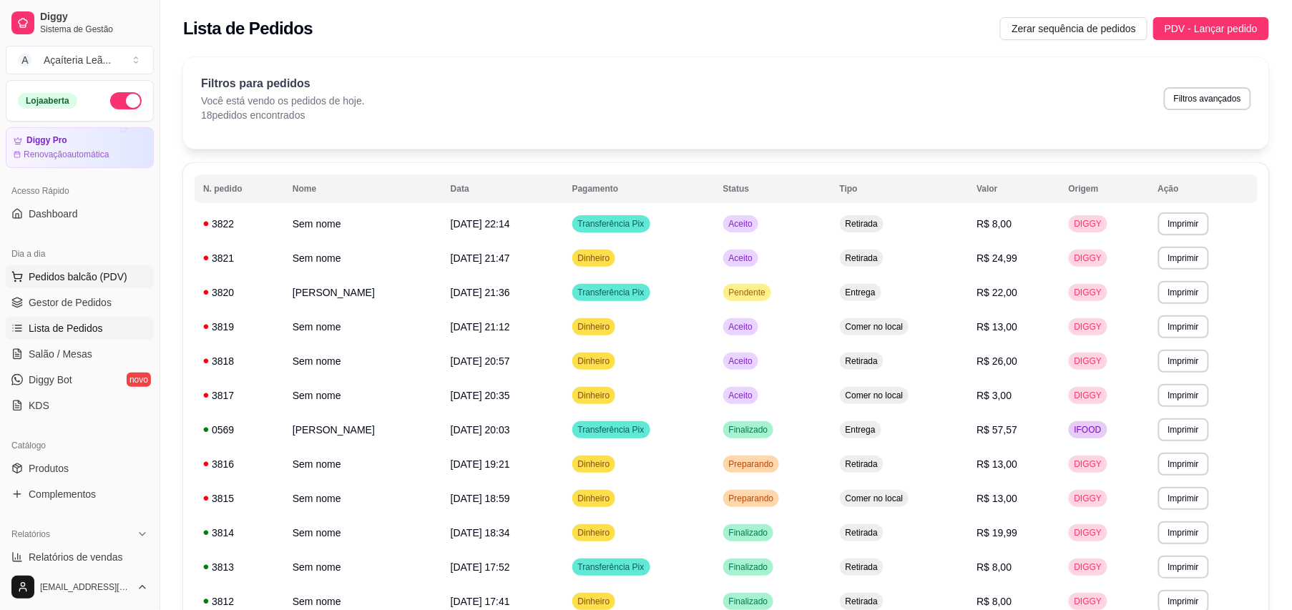
click at [59, 275] on span "Pedidos balcão (PDV)" at bounding box center [78, 277] width 99 height 14
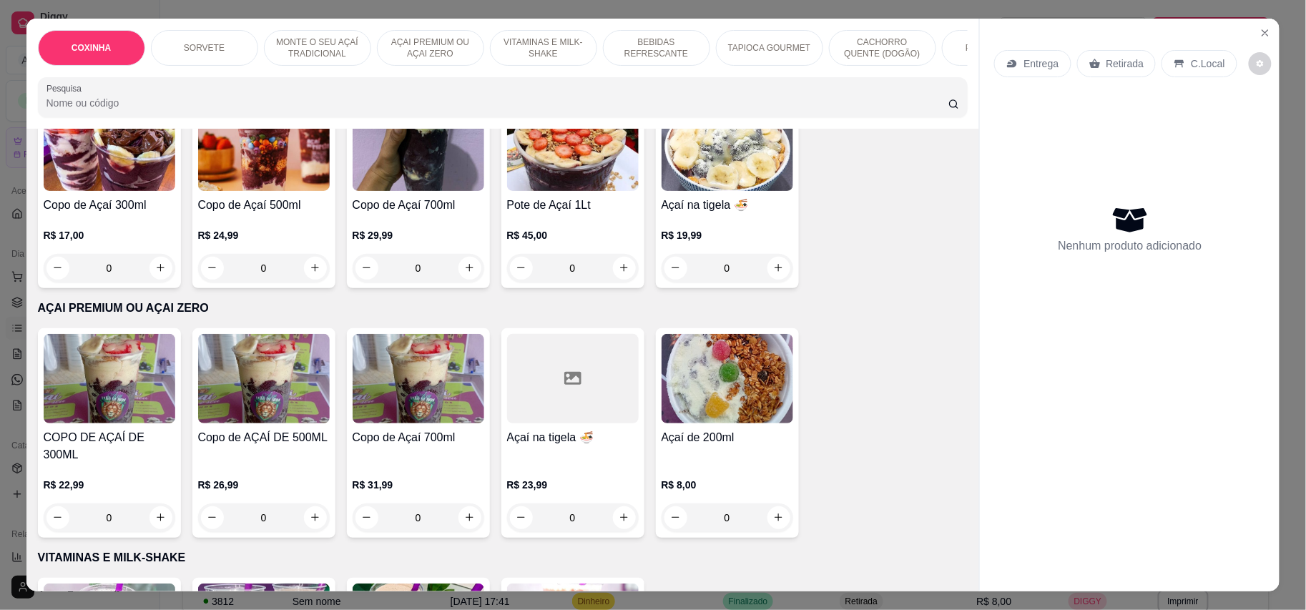
scroll to position [667, 0]
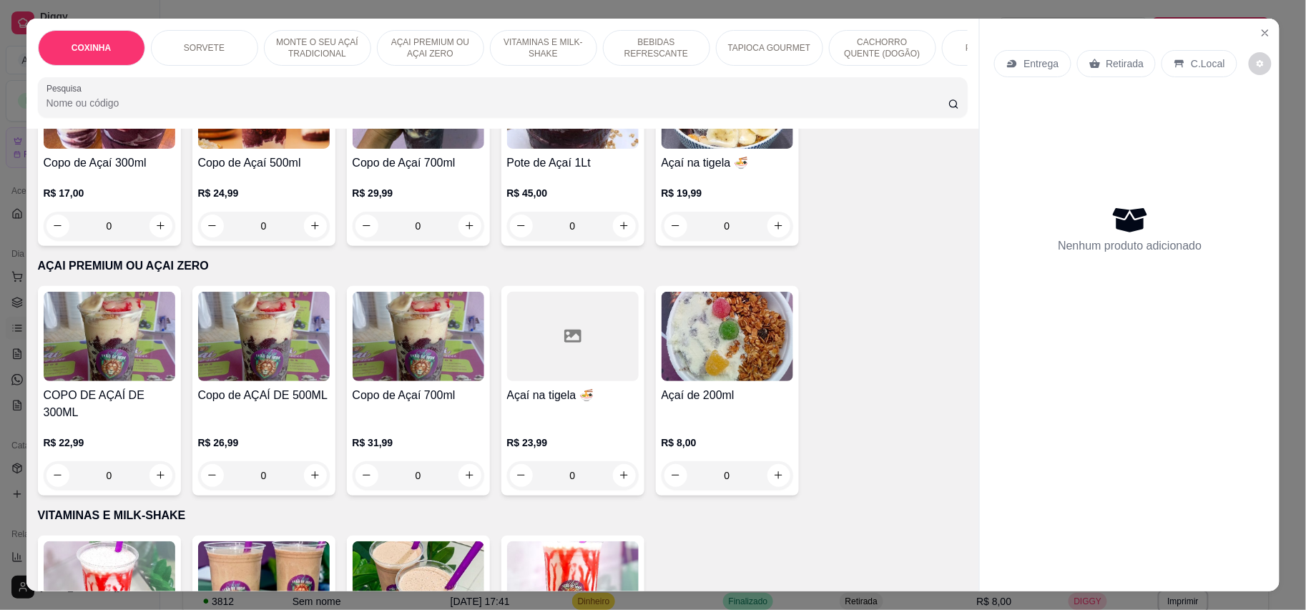
click at [762, 461] on div "0" at bounding box center [728, 475] width 132 height 29
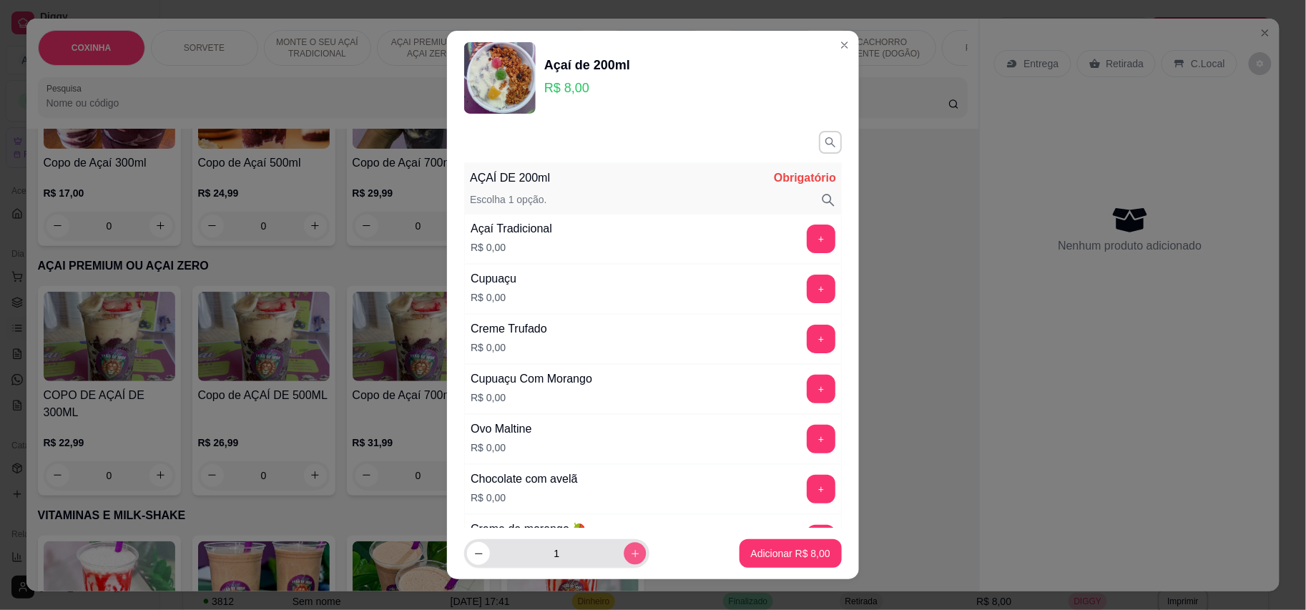
click at [624, 546] on button "increase-product-quantity" at bounding box center [635, 554] width 22 height 22
type input "2"
click at [807, 239] on button "+" at bounding box center [821, 239] width 29 height 29
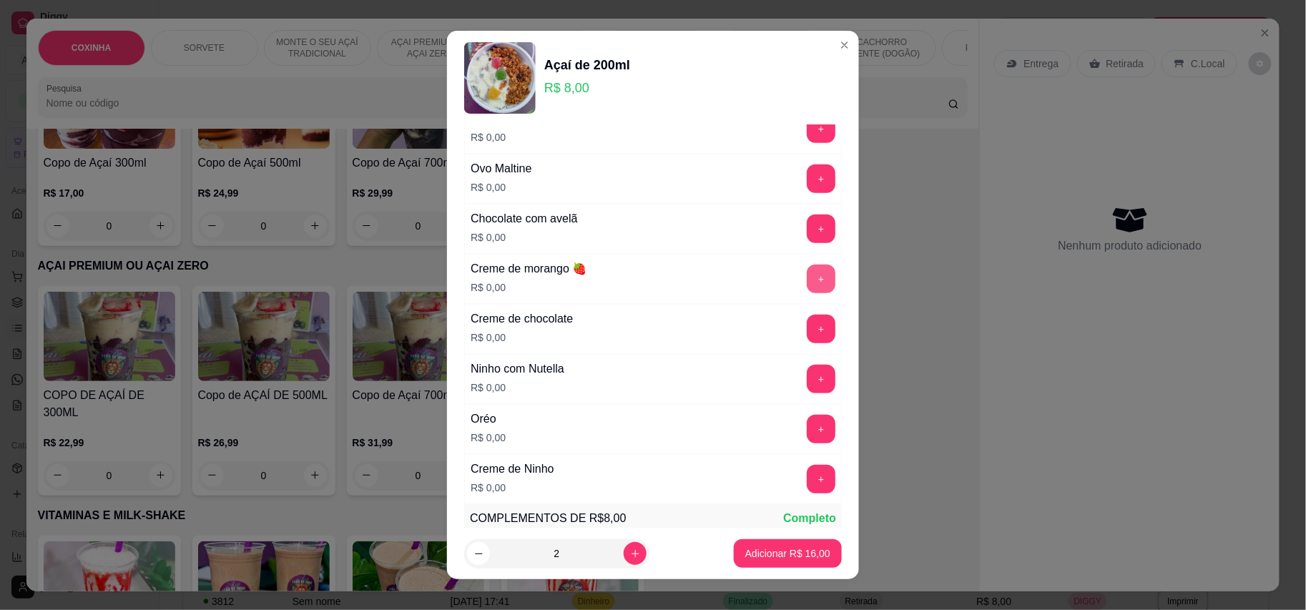
scroll to position [286, 0]
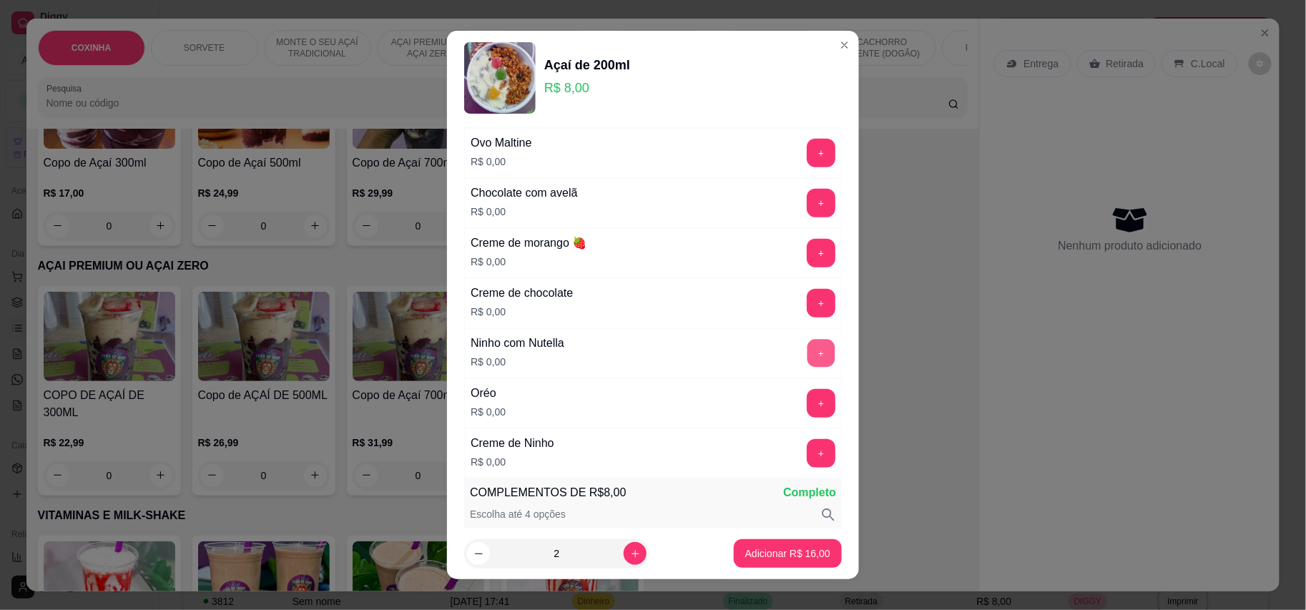
click at [808, 346] on button "+" at bounding box center [822, 353] width 28 height 28
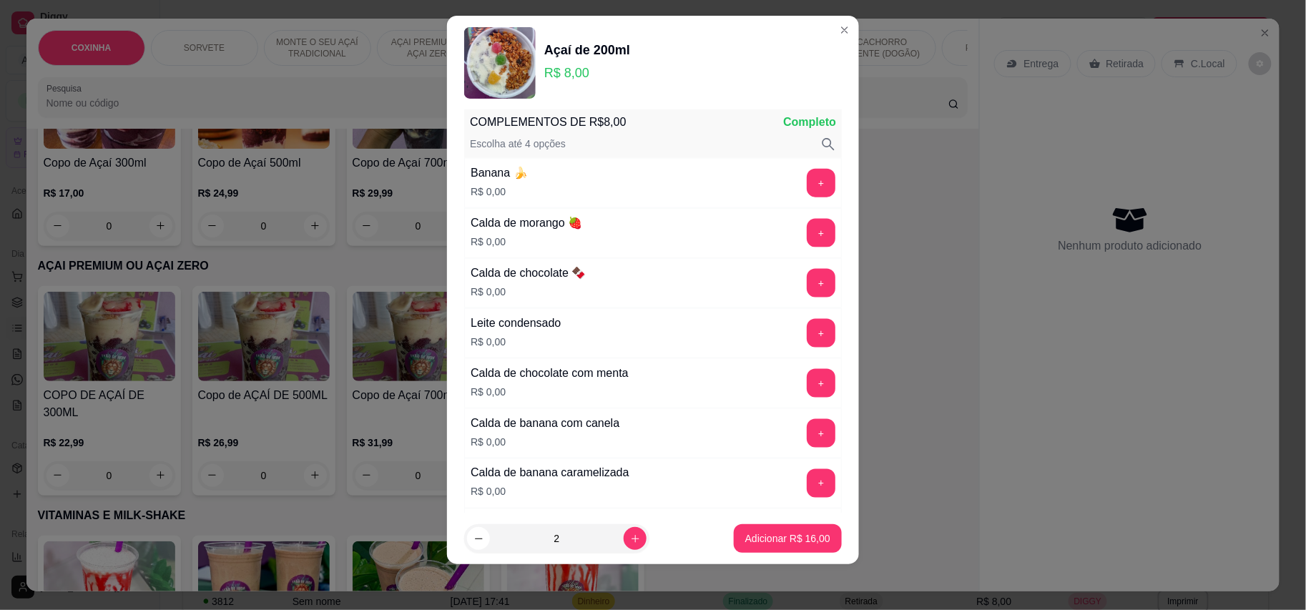
scroll to position [645, 0]
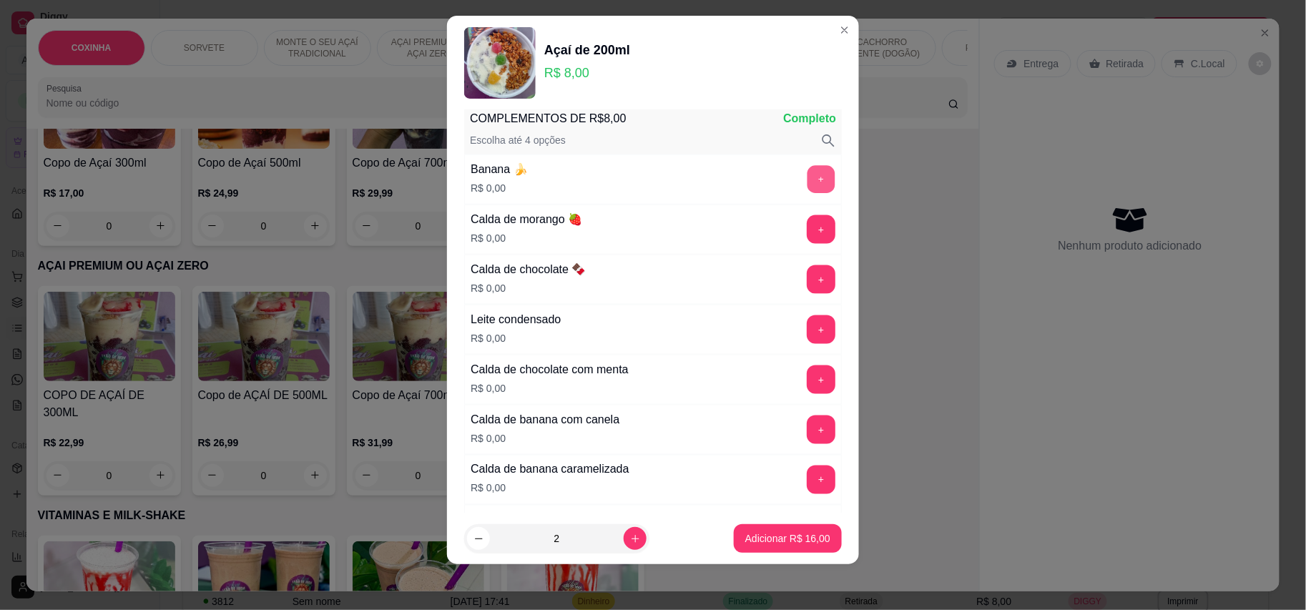
click at [808, 192] on button "+" at bounding box center [822, 179] width 28 height 28
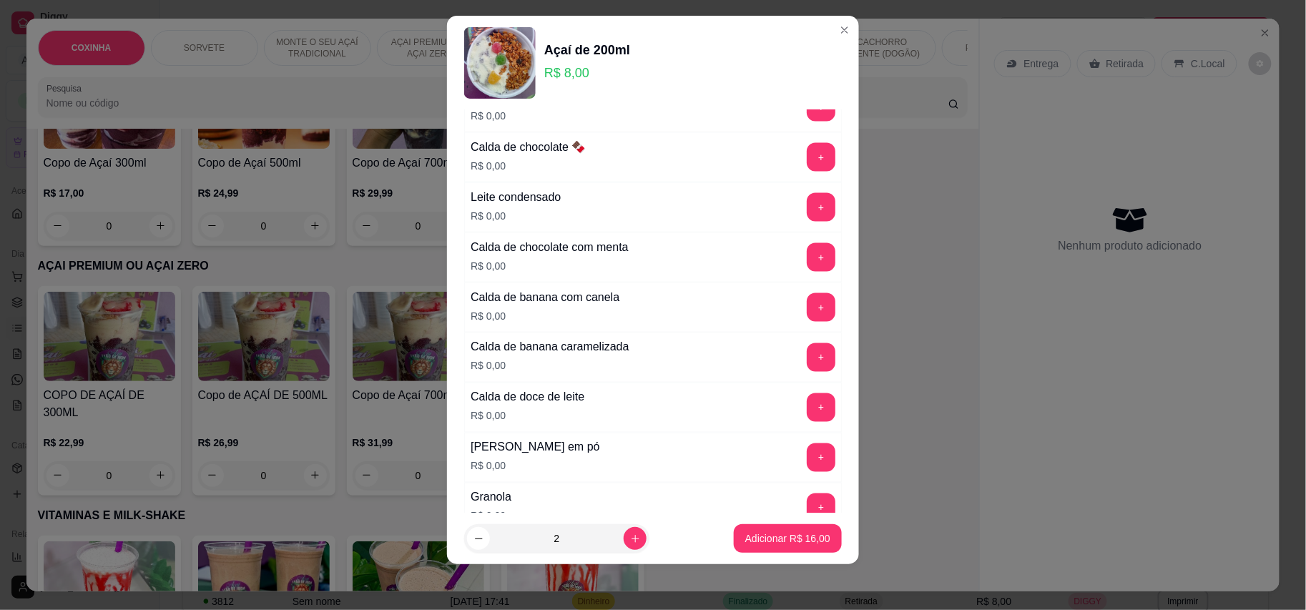
scroll to position [741, 0]
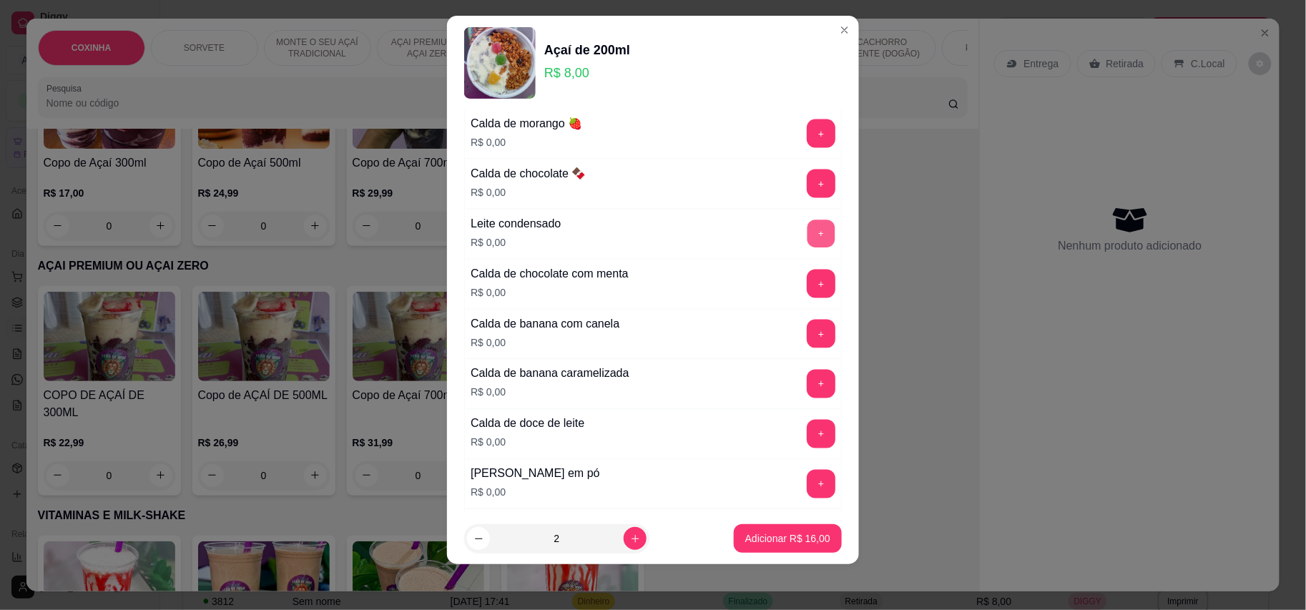
click at [808, 246] on button "+" at bounding box center [822, 234] width 28 height 28
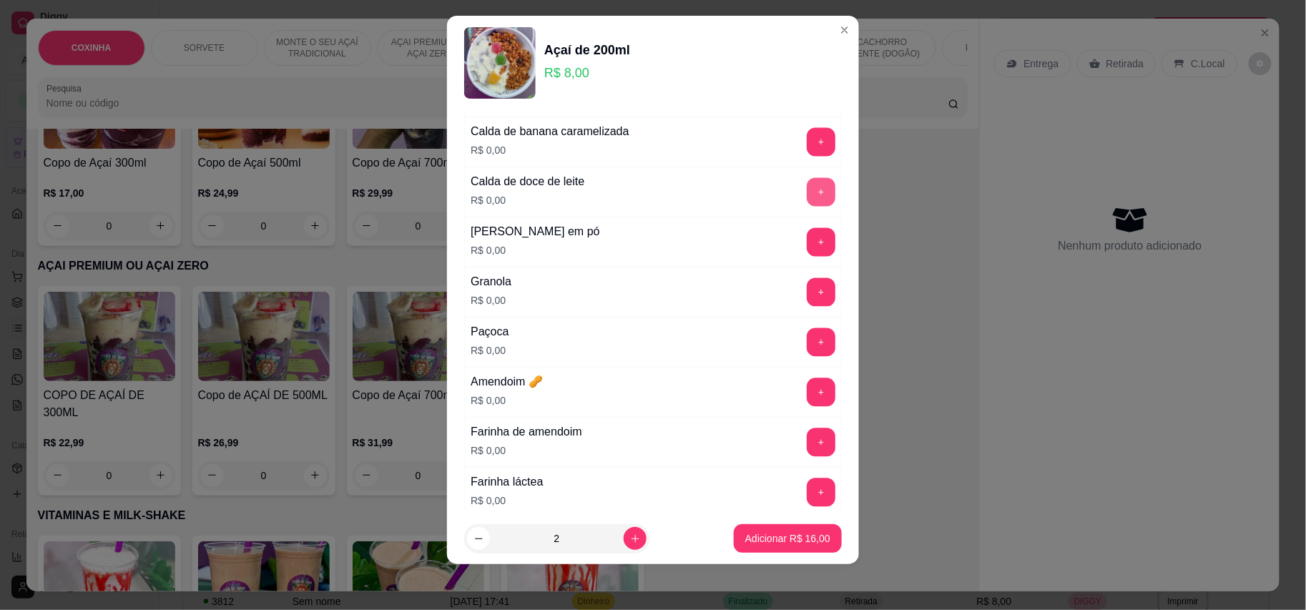
scroll to position [1027, 0]
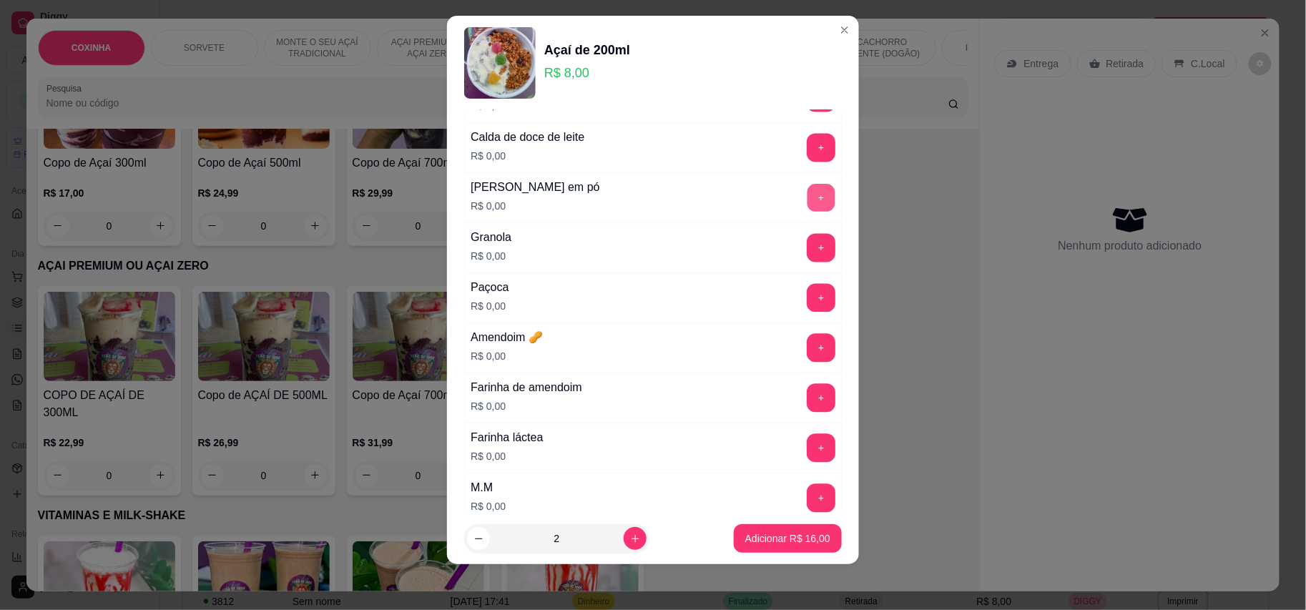
click at [808, 206] on button "+" at bounding box center [822, 198] width 28 height 28
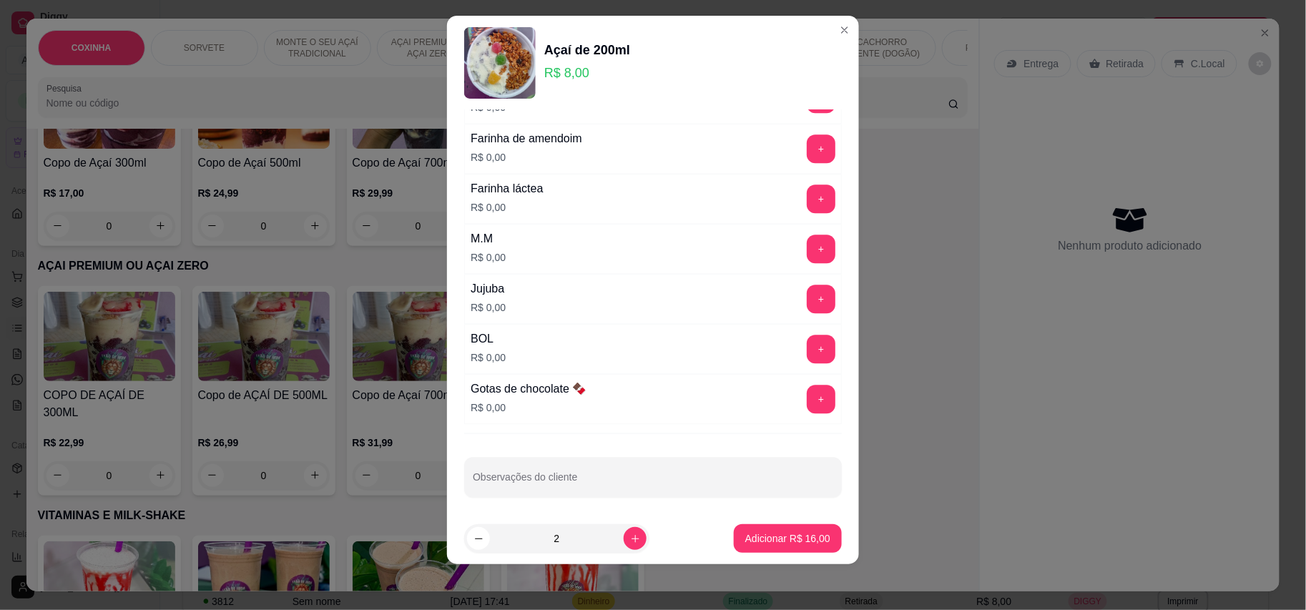
scroll to position [1309, 0]
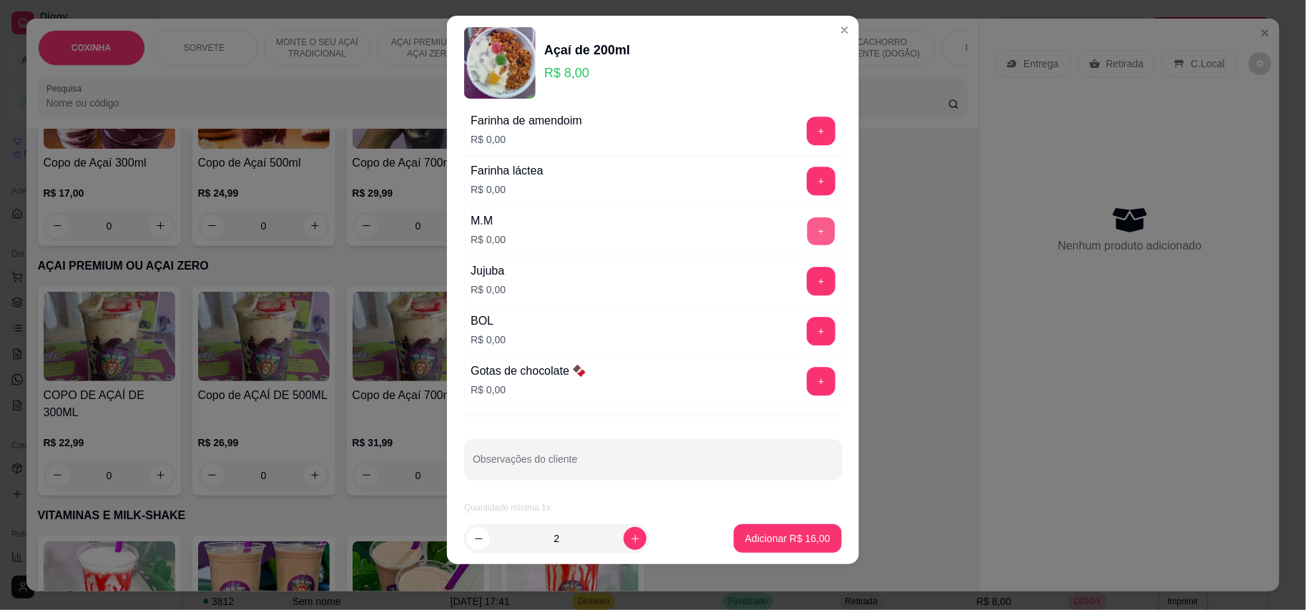
click at [808, 232] on button "+" at bounding box center [822, 231] width 28 height 28
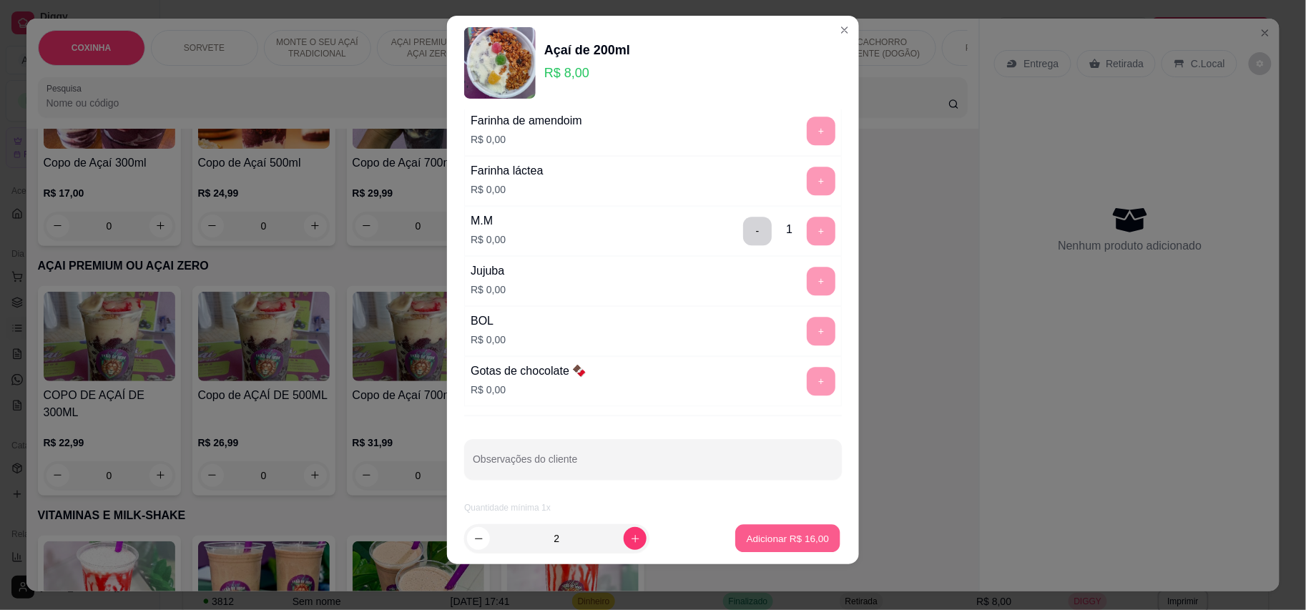
click at [747, 544] on p "Adicionar R$ 16,00" at bounding box center [788, 539] width 83 height 14
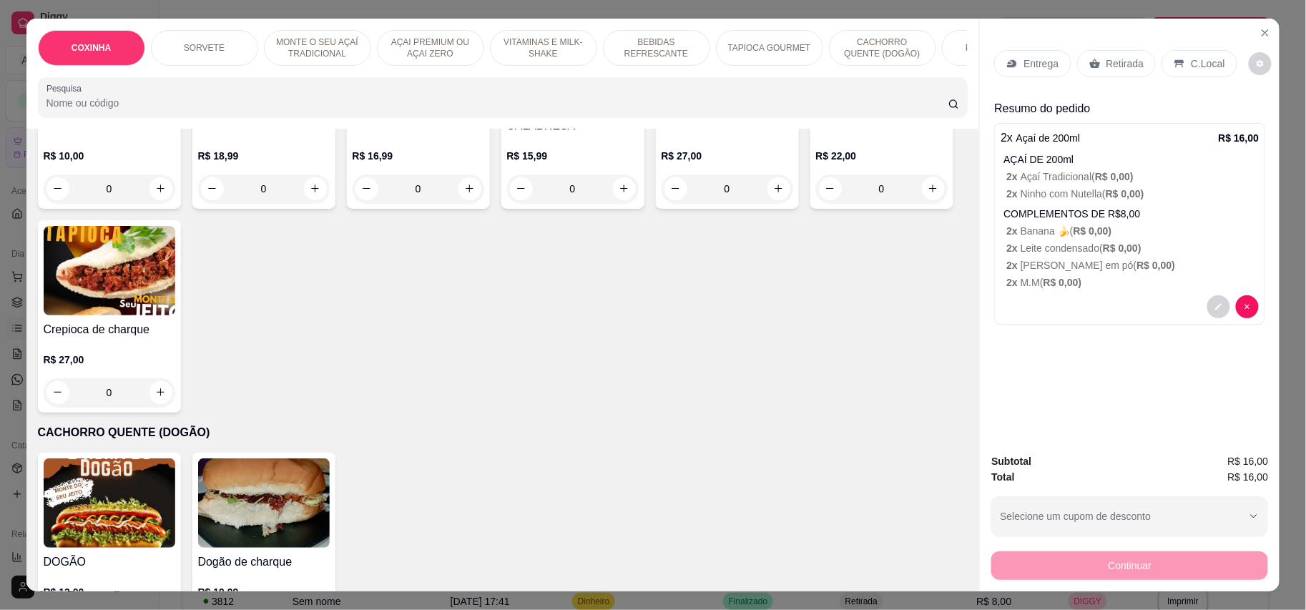
scroll to position [2003, 0]
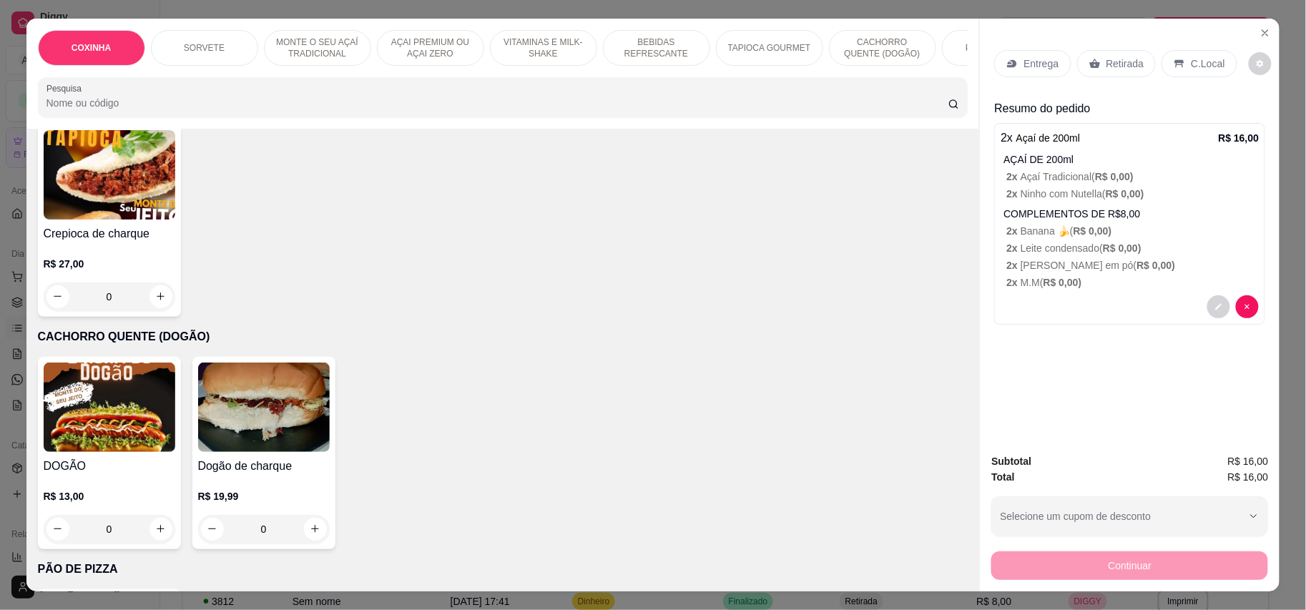
click at [154, 515] on div "0" at bounding box center [110, 529] width 132 height 29
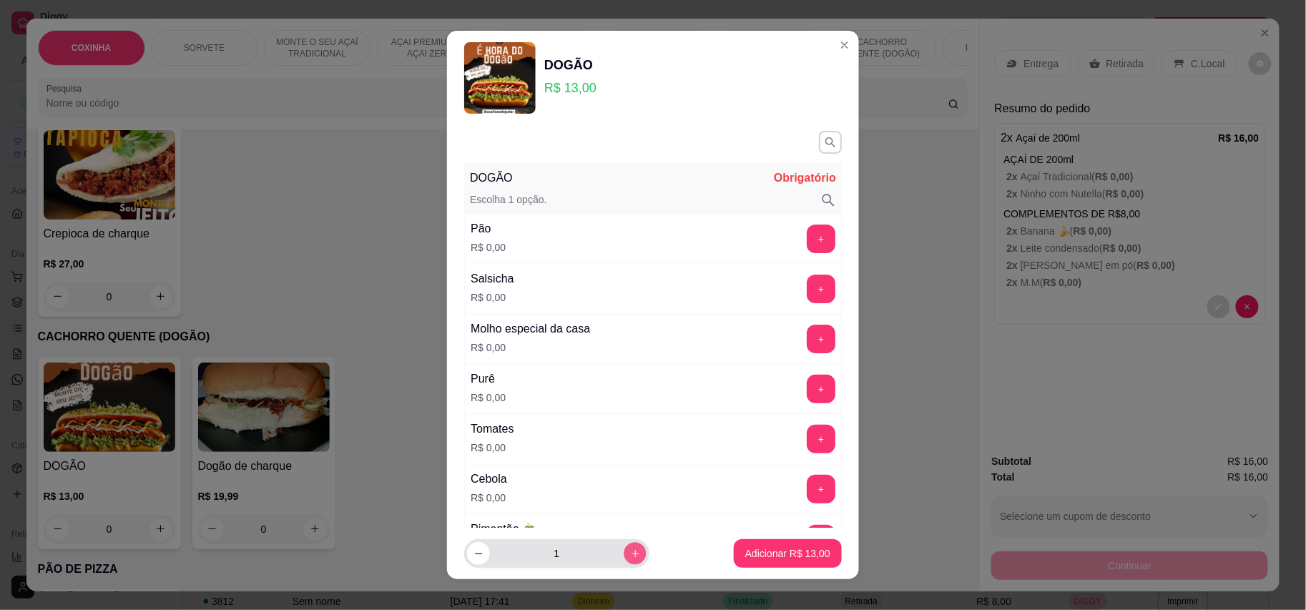
click at [630, 553] on icon "increase-product-quantity" at bounding box center [635, 554] width 11 height 11
type input "2"
click at [808, 238] on button "+" at bounding box center [822, 239] width 28 height 28
click at [808, 290] on button "+" at bounding box center [822, 289] width 28 height 28
click at [808, 335] on button "+" at bounding box center [822, 339] width 28 height 28
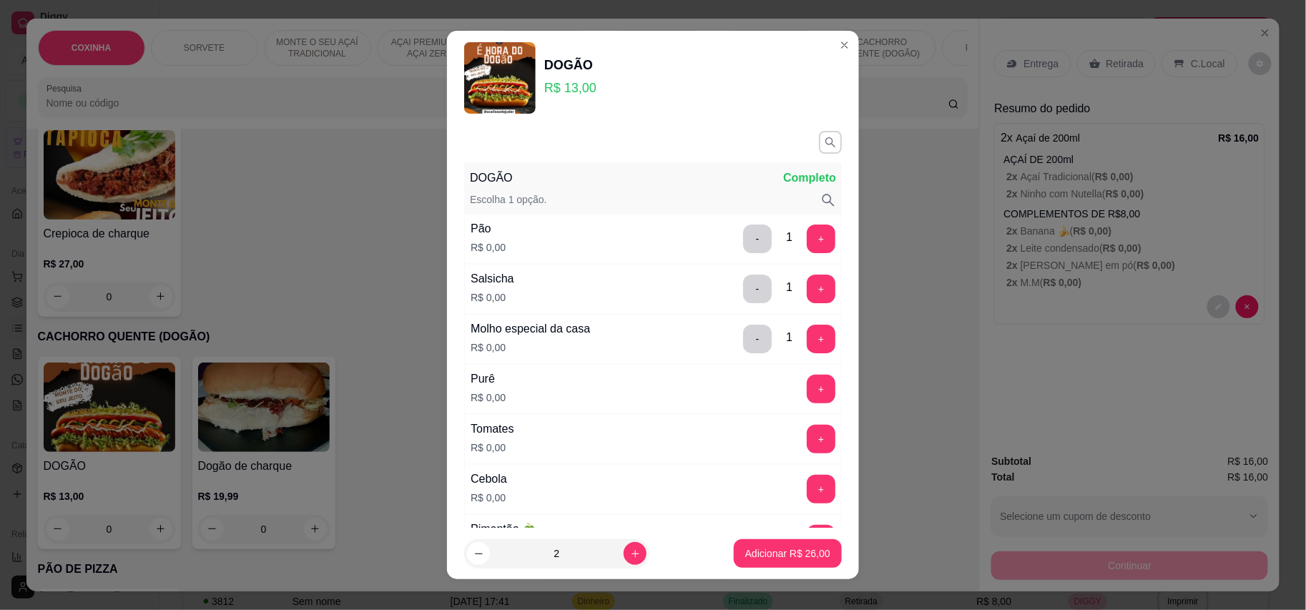
click at [785, 425] on div "Tomates R$ 0,00 +" at bounding box center [653, 439] width 378 height 50
click at [807, 438] on button "+" at bounding box center [821, 439] width 29 height 29
click at [808, 486] on button "+" at bounding box center [822, 489] width 28 height 28
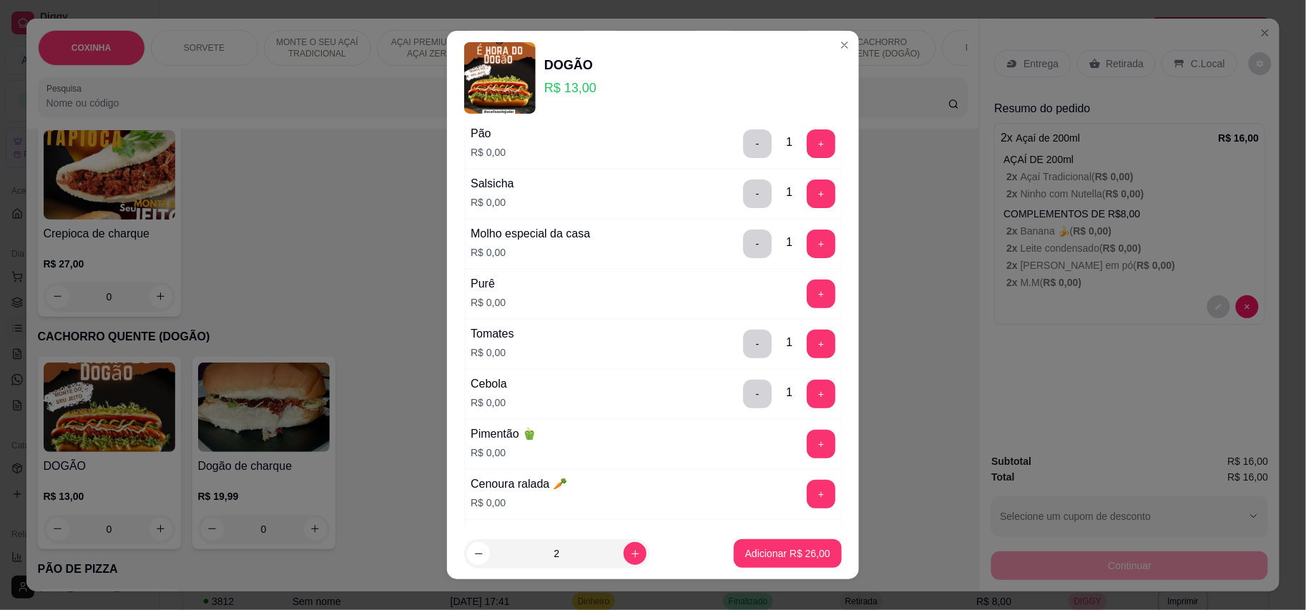
scroll to position [190, 0]
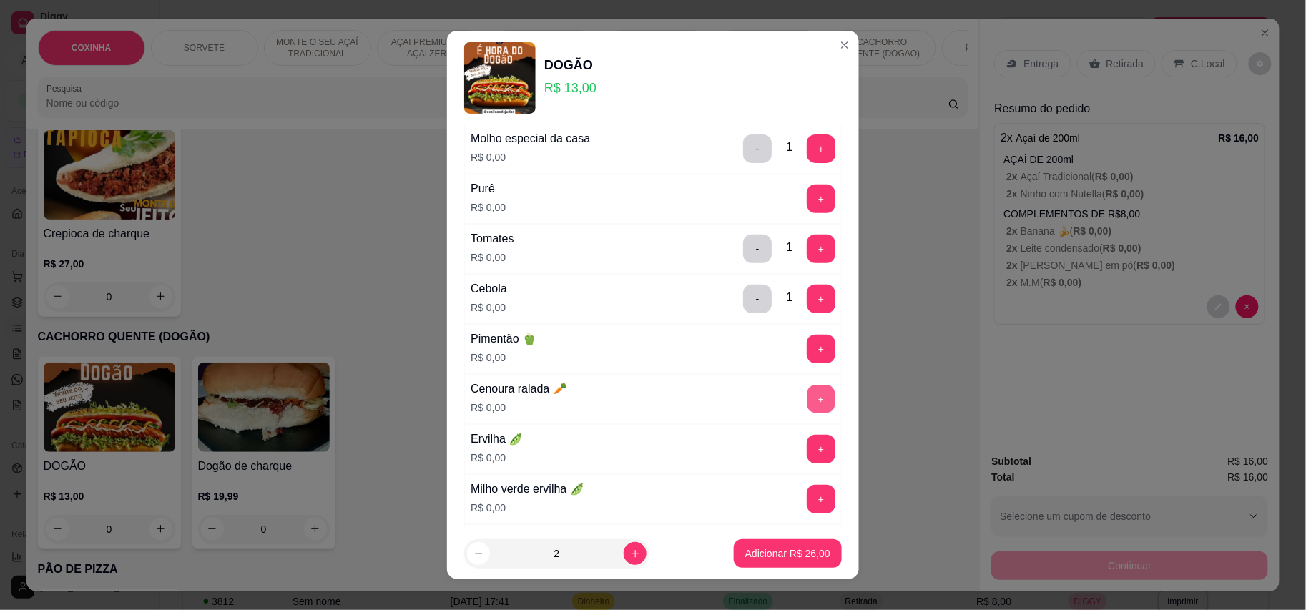
click at [808, 390] on button "+" at bounding box center [822, 399] width 28 height 28
click at [808, 493] on button "+" at bounding box center [822, 499] width 28 height 28
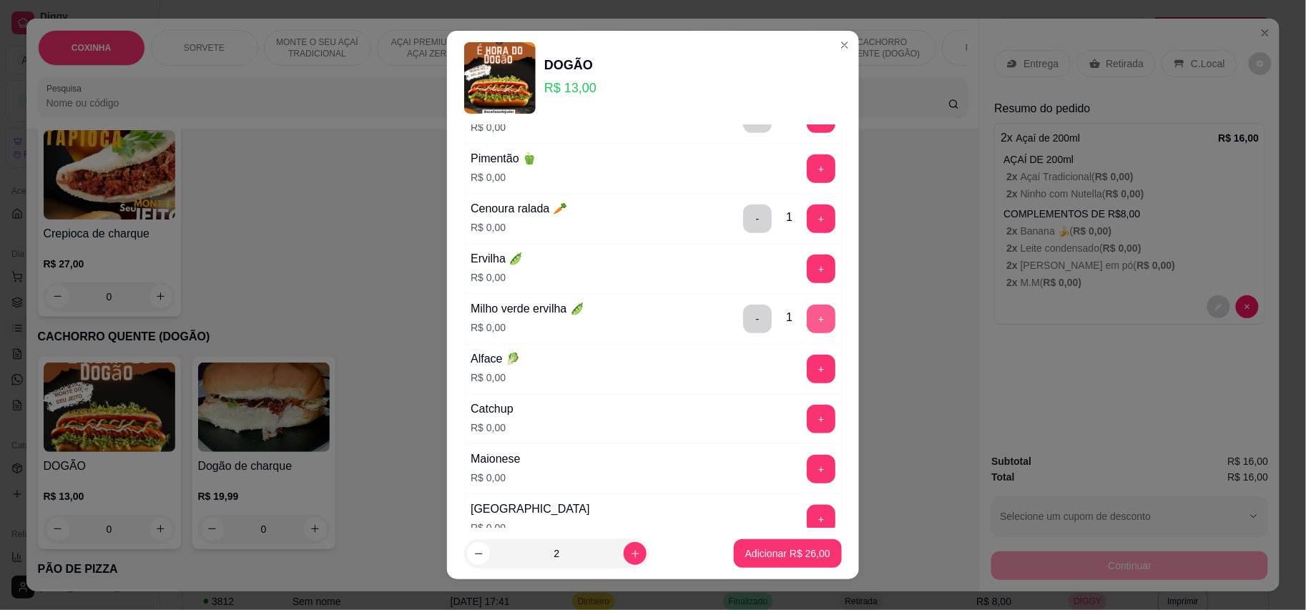
scroll to position [381, 0]
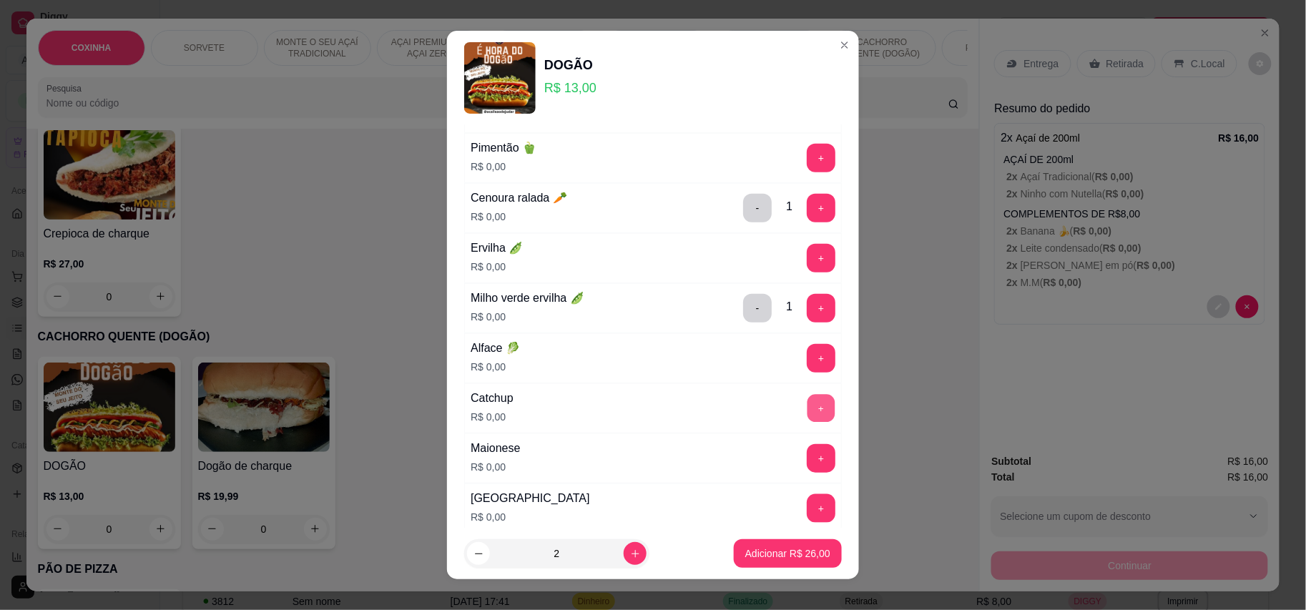
click at [808, 402] on button "+" at bounding box center [822, 408] width 28 height 28
click at [808, 464] on button "+" at bounding box center [822, 458] width 28 height 28
click at [782, 496] on div "Mostarda R$ 0,00 +" at bounding box center [653, 509] width 378 height 50
click at [807, 505] on button "+" at bounding box center [821, 508] width 29 height 29
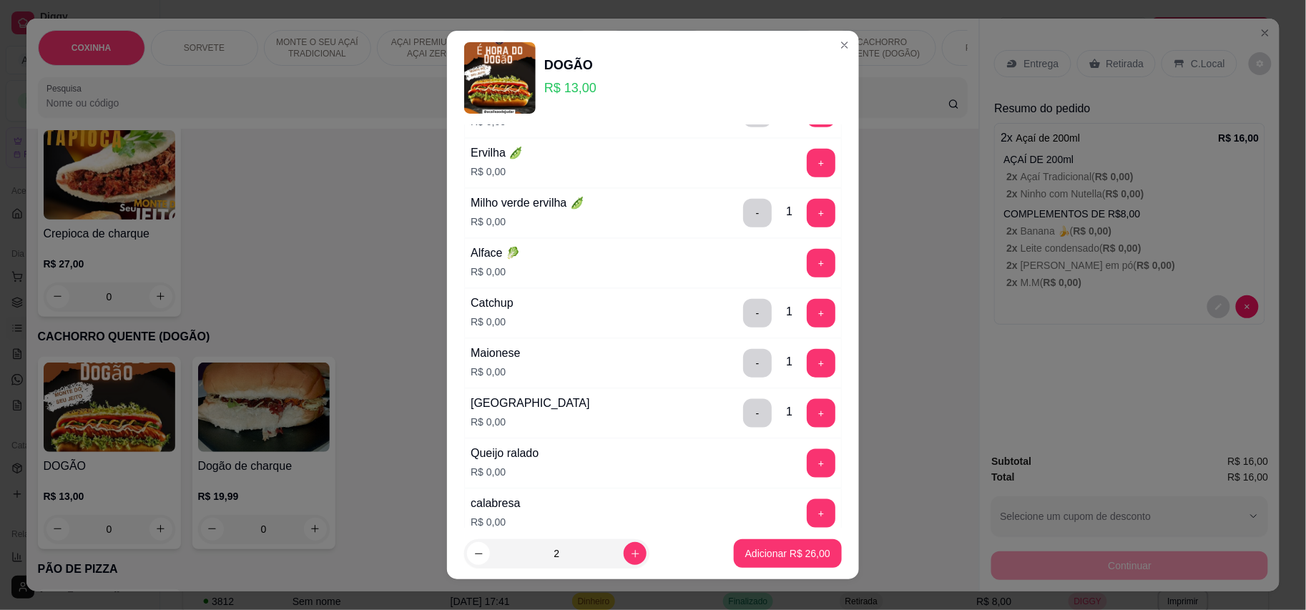
scroll to position [572, 0]
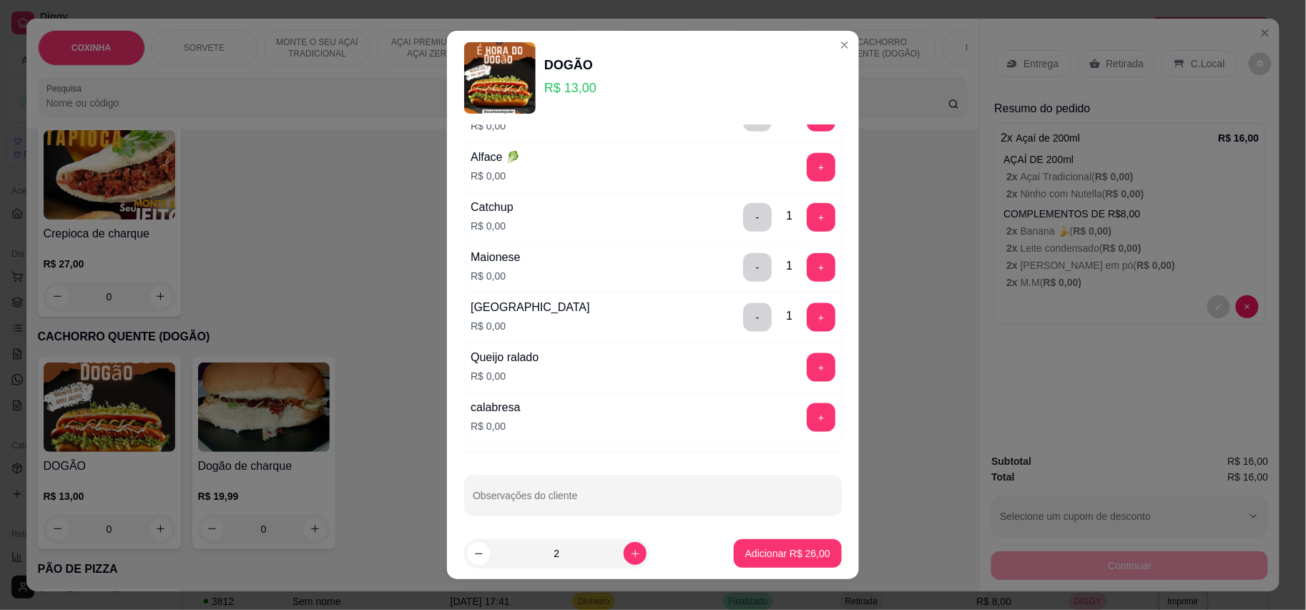
click at [787, 352] on div "Queijo ralado R$ 0,00 +" at bounding box center [653, 368] width 378 height 50
click at [808, 370] on button "+" at bounding box center [822, 367] width 28 height 28
click at [808, 421] on button "+" at bounding box center [822, 417] width 28 height 28
click at [776, 564] on button "Adicionar R$ 26,00" at bounding box center [787, 554] width 105 height 28
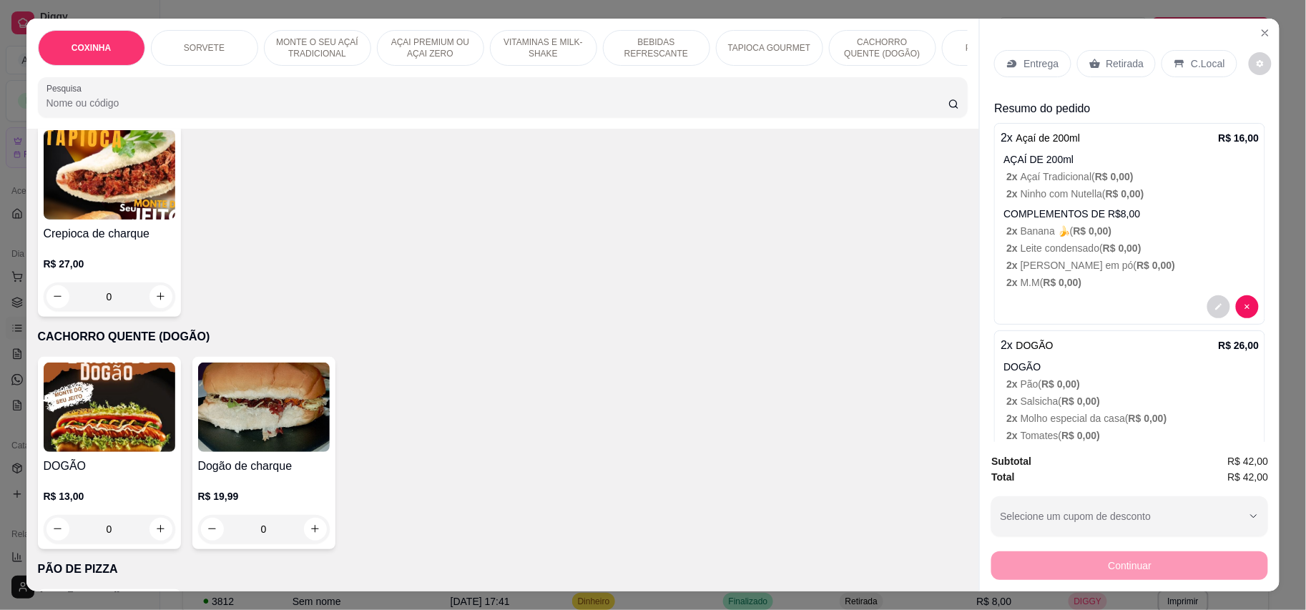
click at [1179, 58] on div "C.Local" at bounding box center [1199, 63] width 75 height 27
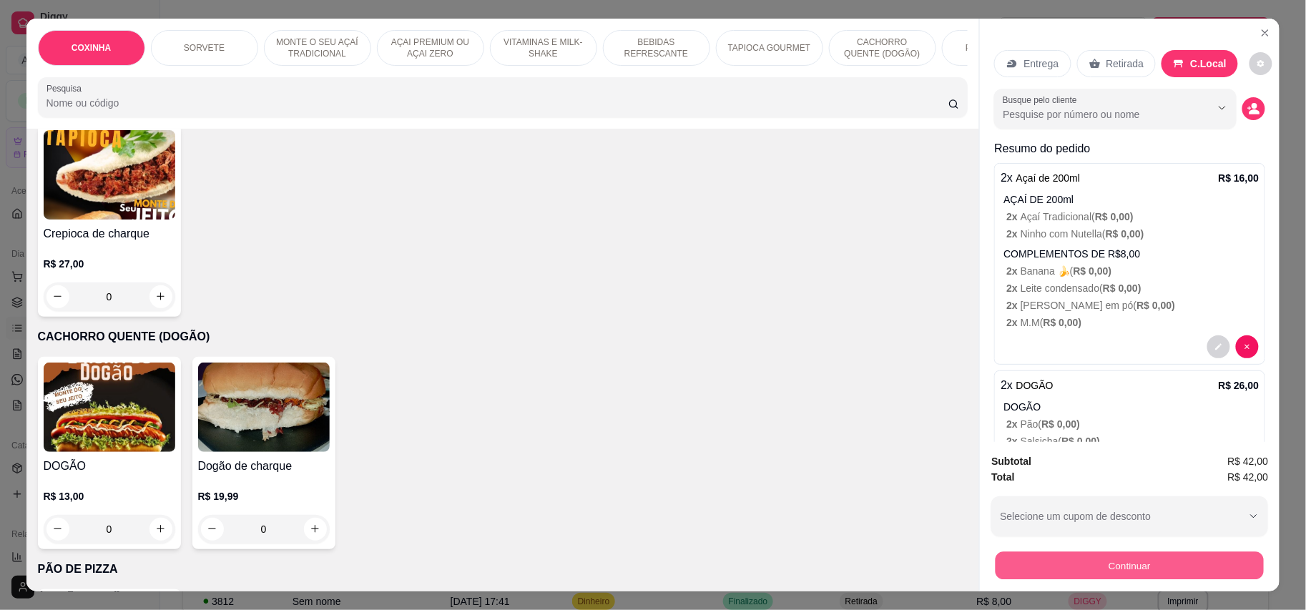
click at [1230, 556] on button "Continuar" at bounding box center [1130, 566] width 268 height 28
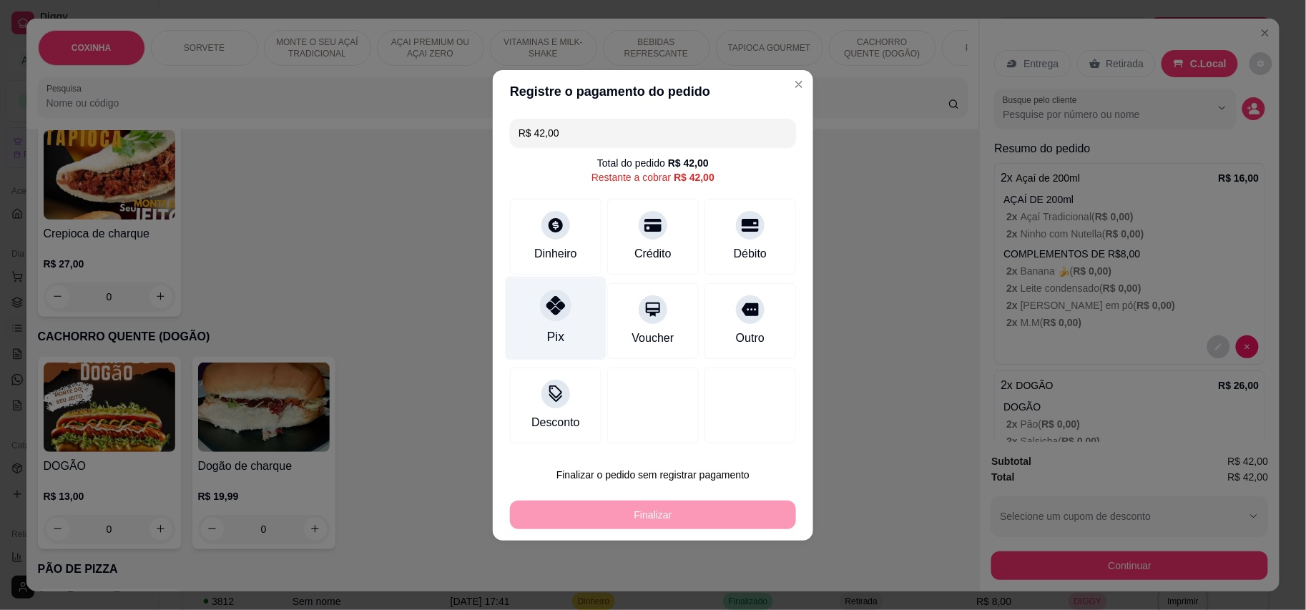
click at [539, 329] on div "Pix" at bounding box center [556, 318] width 101 height 84
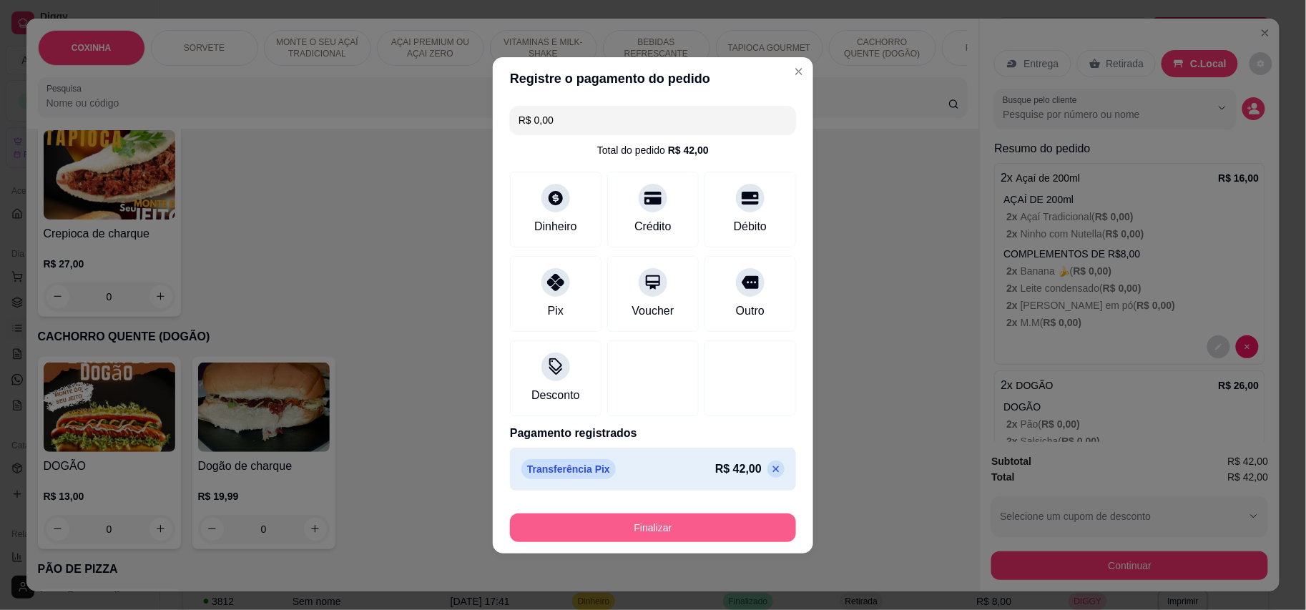
click at [707, 538] on button "Finalizar" at bounding box center [653, 528] width 286 height 29
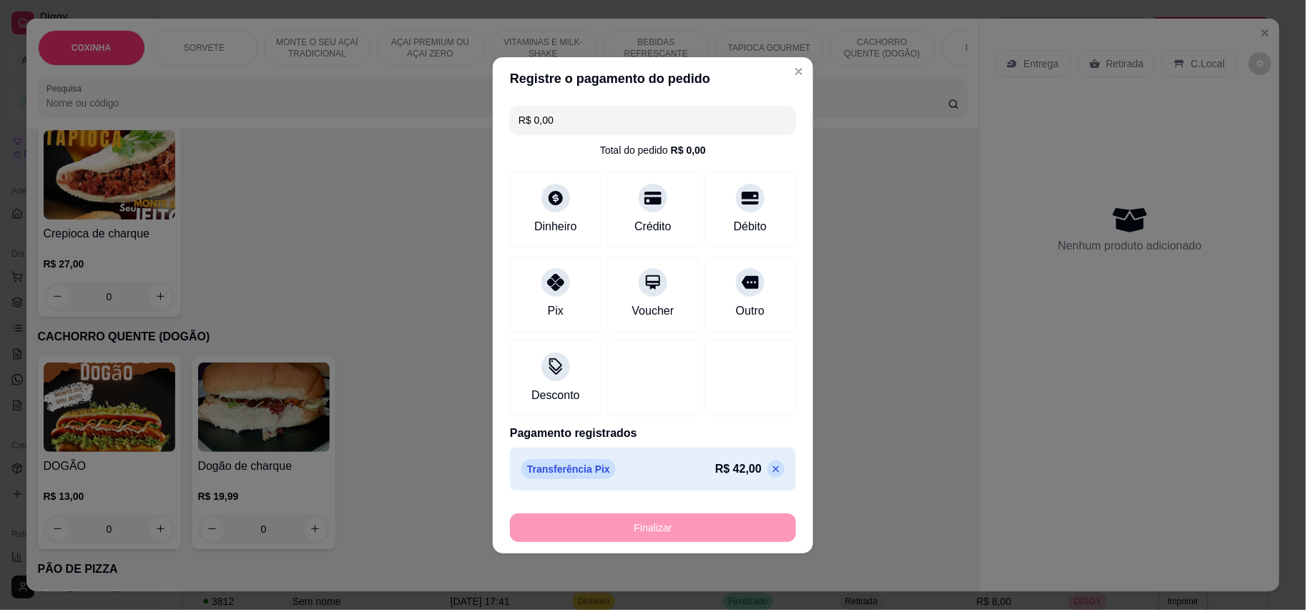
type input "-R$ 42,00"
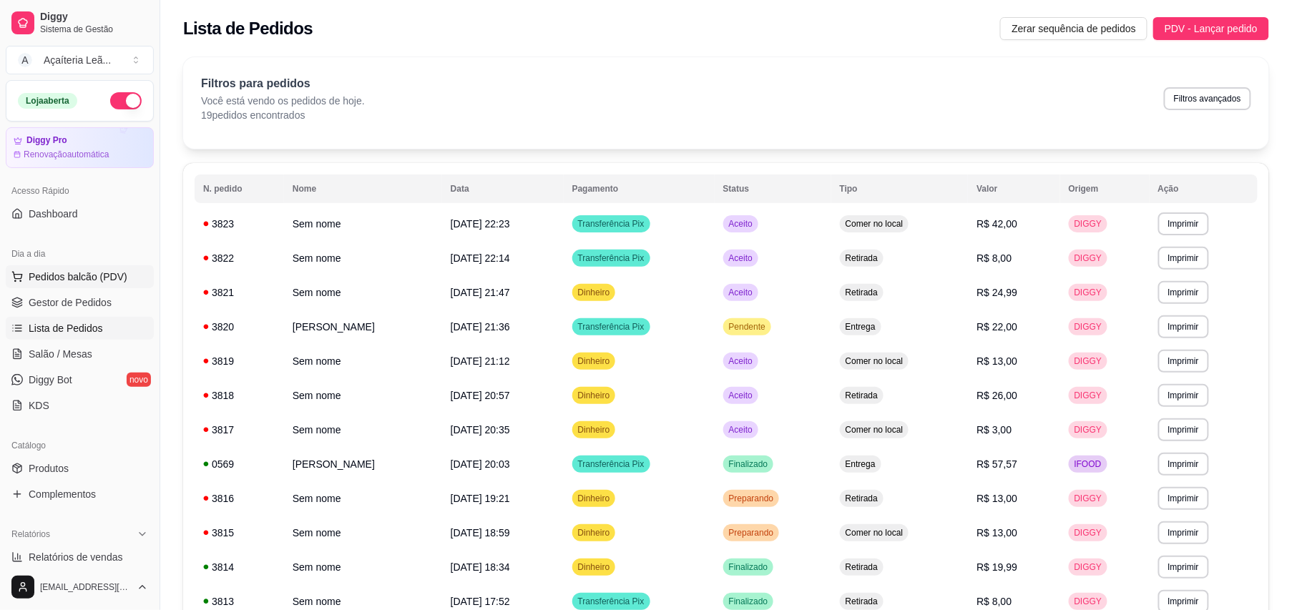
click at [37, 288] on button "Pedidos balcão (PDV)" at bounding box center [80, 276] width 148 height 23
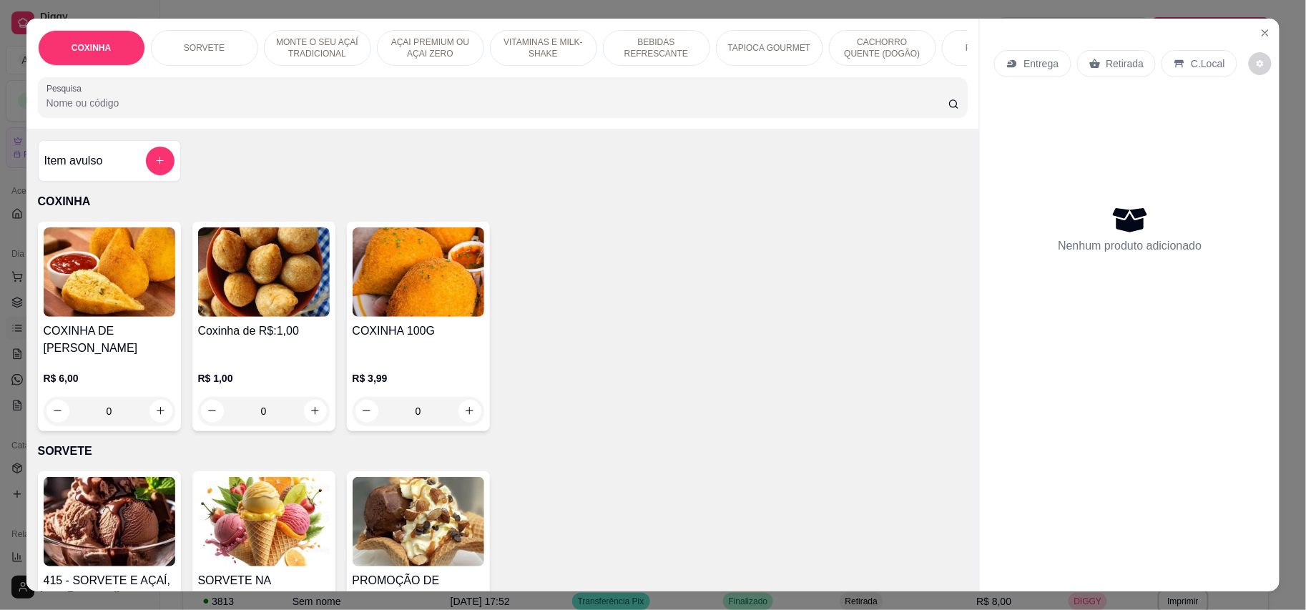
click at [901, 41] on p "CACHORRO QUENTE (DOGÃO)" at bounding box center [882, 47] width 83 height 23
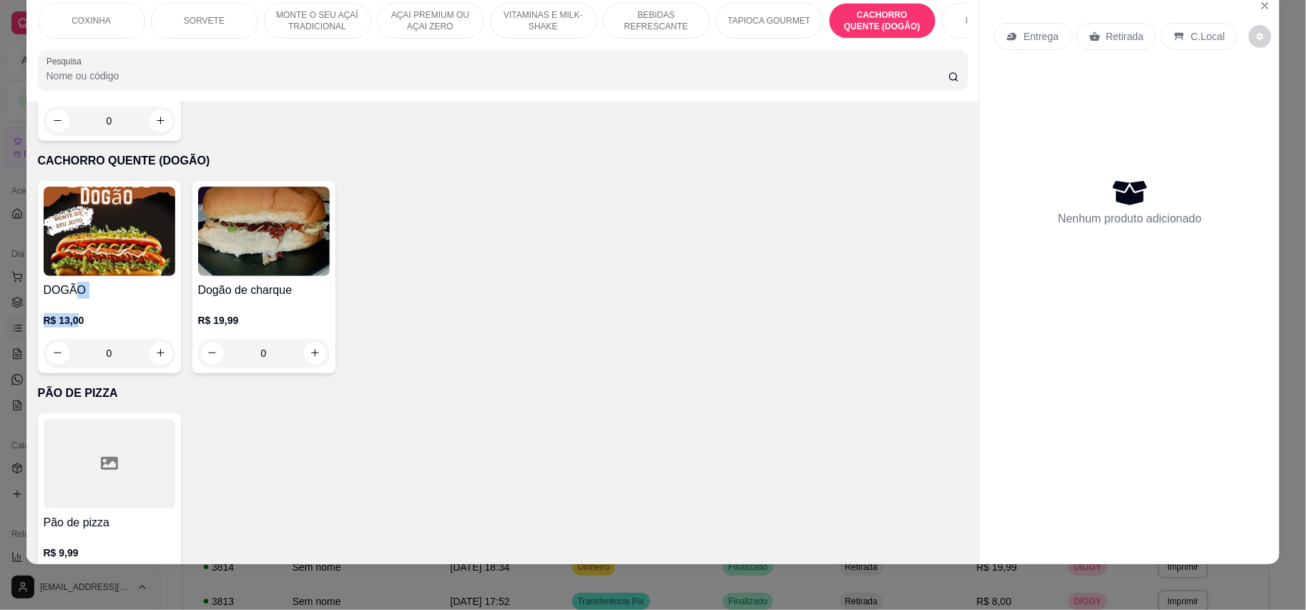
drag, startPoint x: 67, startPoint y: 263, endPoint x: 67, endPoint y: 288, distance: 24.3
click at [67, 288] on div "DOGÃO R$ 13,00 0" at bounding box center [109, 277] width 143 height 192
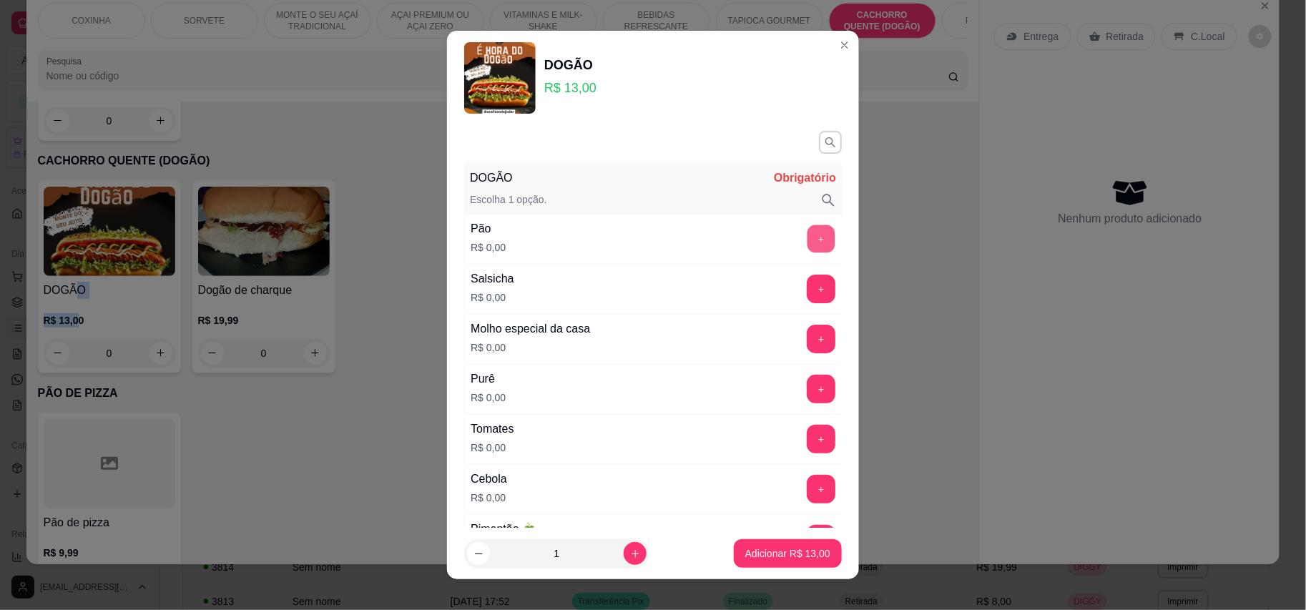
click at [808, 243] on button "+" at bounding box center [822, 239] width 28 height 28
click at [807, 289] on button "+" at bounding box center [821, 289] width 29 height 29
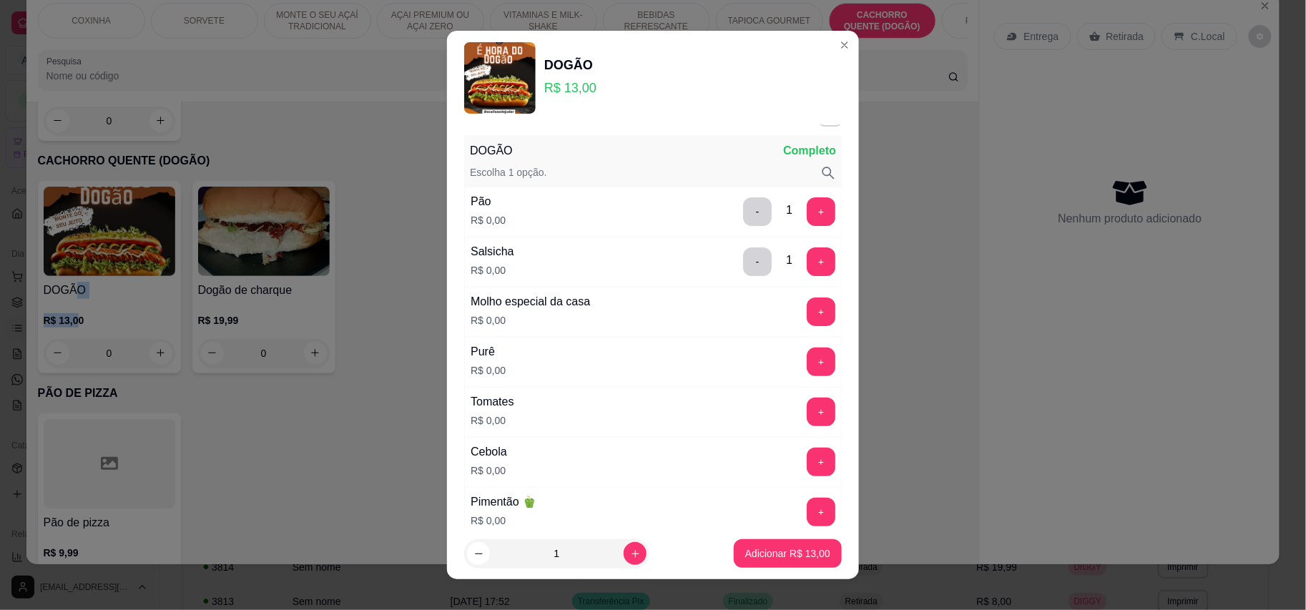
scroll to position [0, 0]
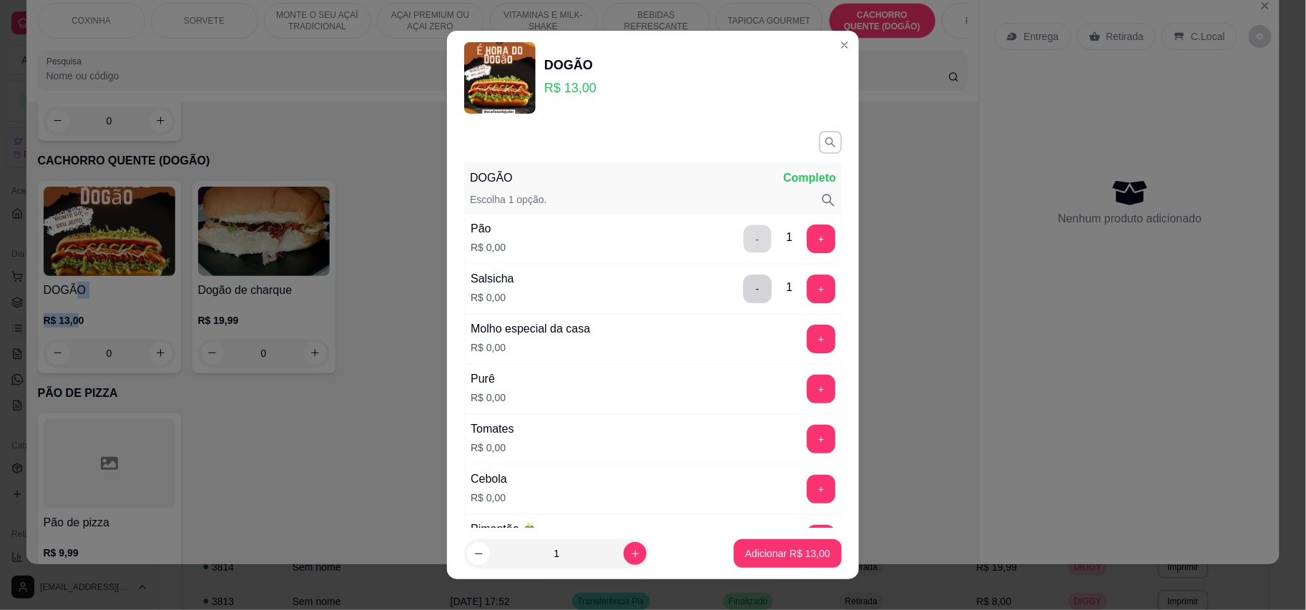
click at [744, 240] on button "-" at bounding box center [758, 239] width 28 height 28
click at [743, 298] on button "-" at bounding box center [757, 289] width 29 height 29
click at [808, 235] on button "+" at bounding box center [822, 239] width 28 height 28
click at [807, 301] on button "+" at bounding box center [821, 289] width 29 height 29
click at [807, 339] on button "+" at bounding box center [821, 339] width 29 height 29
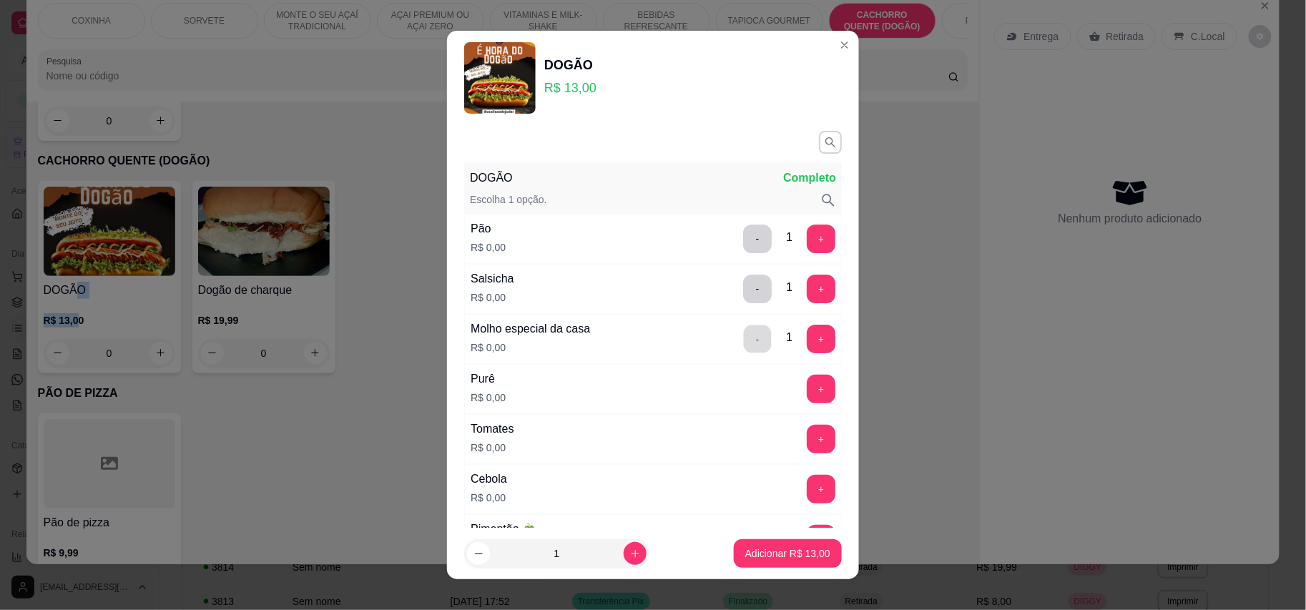
click at [744, 350] on button "-" at bounding box center [758, 339] width 28 height 28
click at [808, 381] on button "+" at bounding box center [822, 389] width 28 height 28
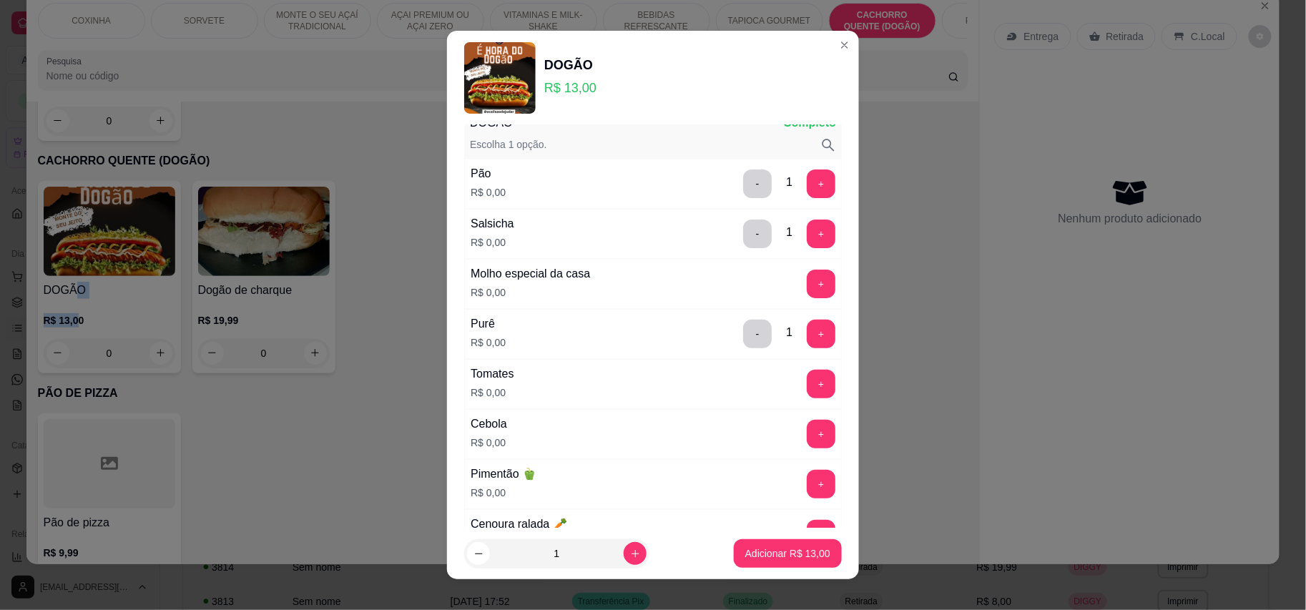
scroll to position [95, 0]
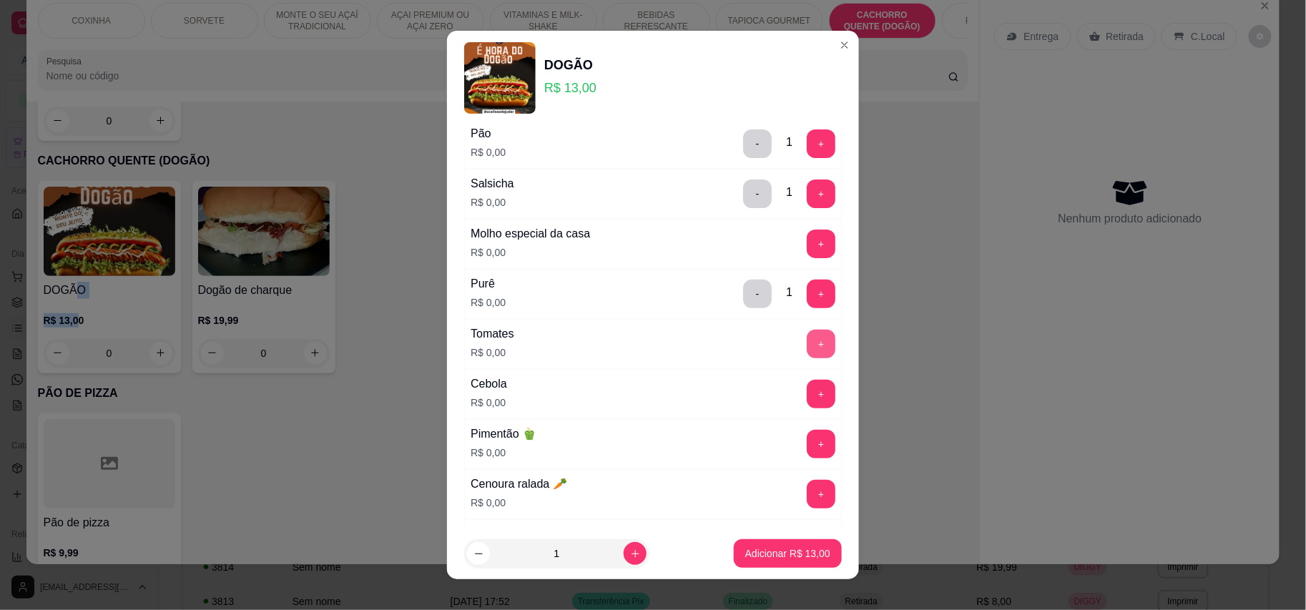
click at [807, 343] on button "+" at bounding box center [821, 344] width 29 height 29
click at [807, 396] on button "+" at bounding box center [821, 394] width 29 height 29
click at [808, 495] on button "+" at bounding box center [822, 494] width 28 height 28
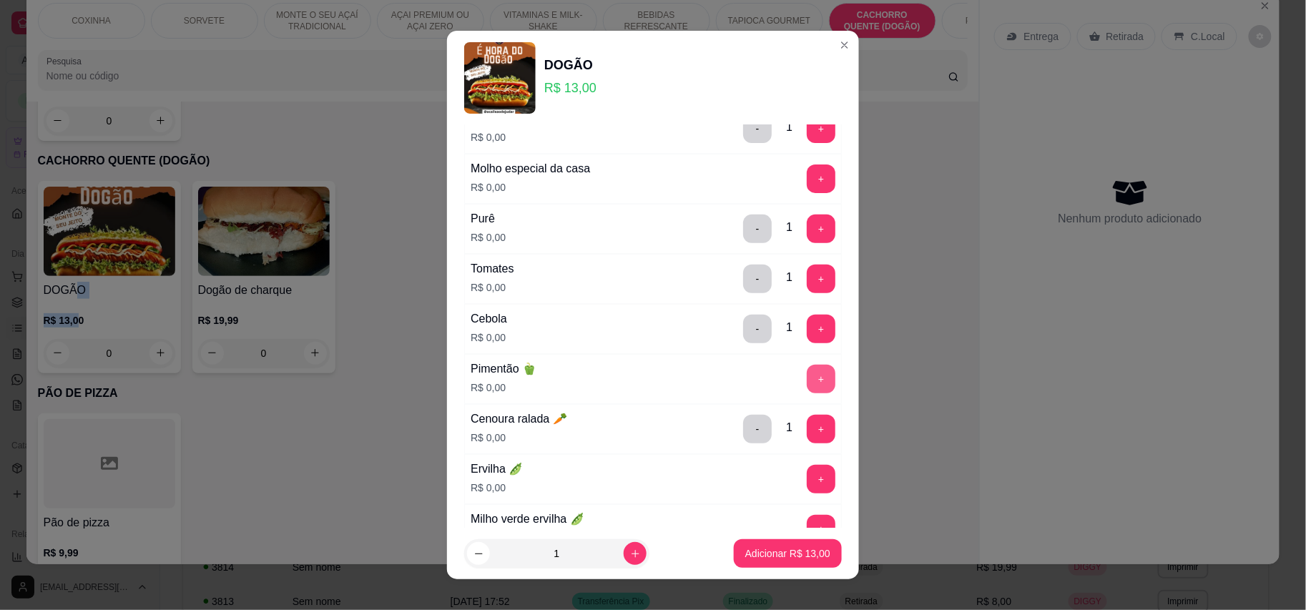
scroll to position [190, 0]
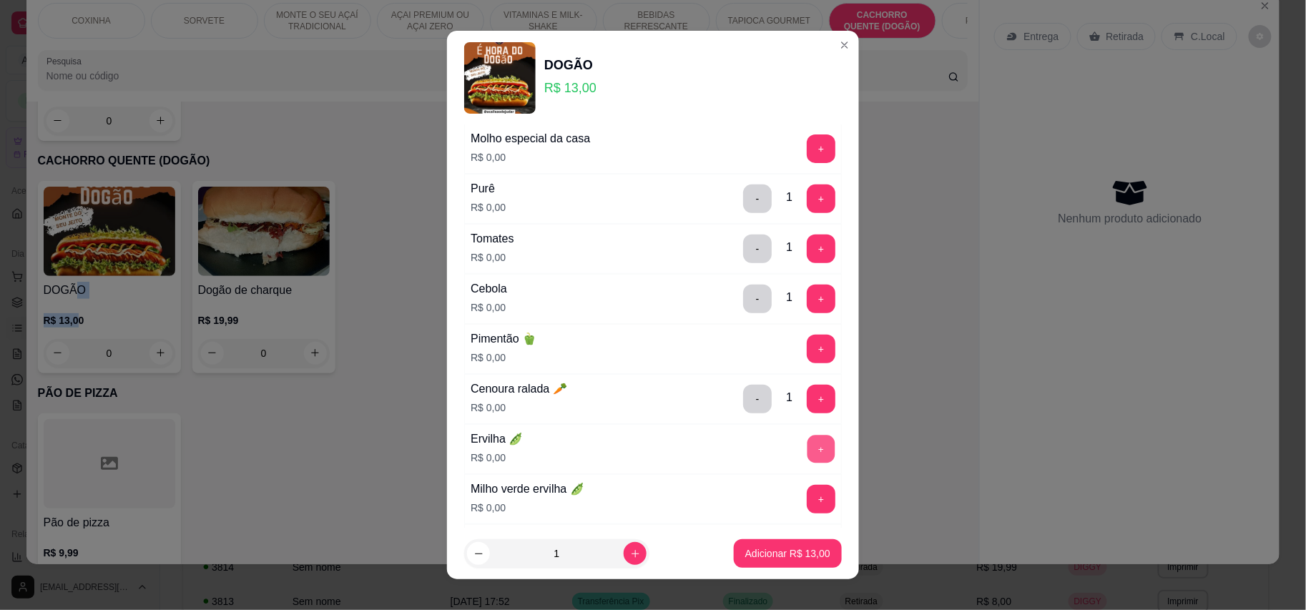
click at [808, 441] on button "+" at bounding box center [822, 449] width 28 height 28
click at [807, 496] on button "+" at bounding box center [821, 499] width 29 height 29
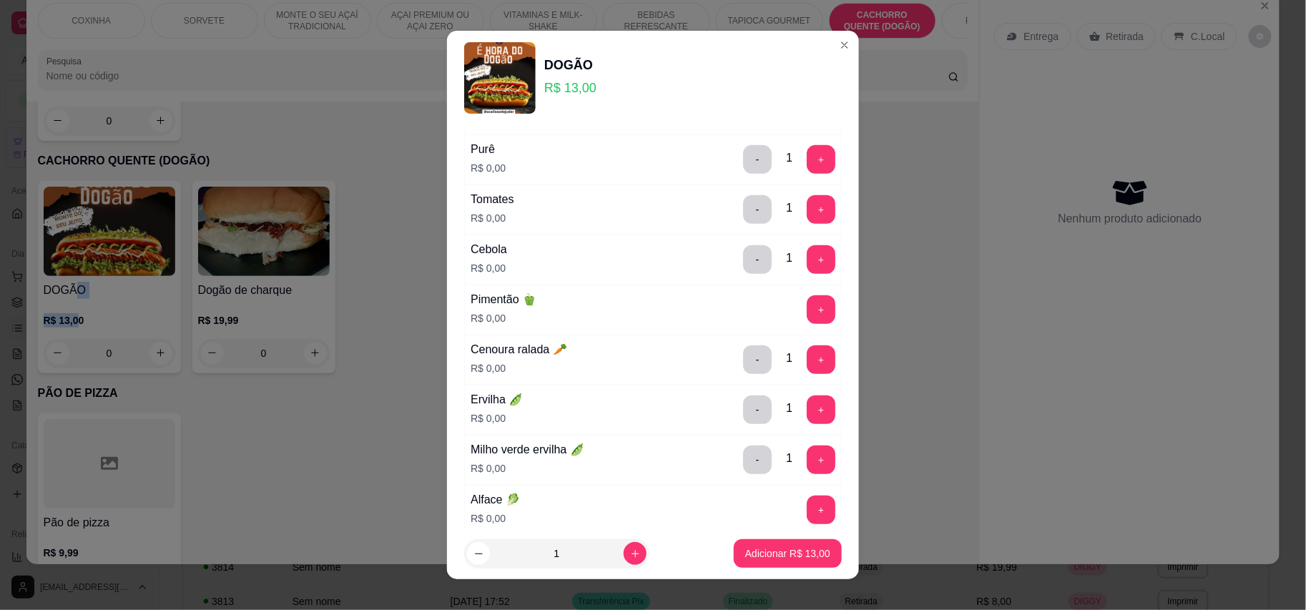
scroll to position [286, 0]
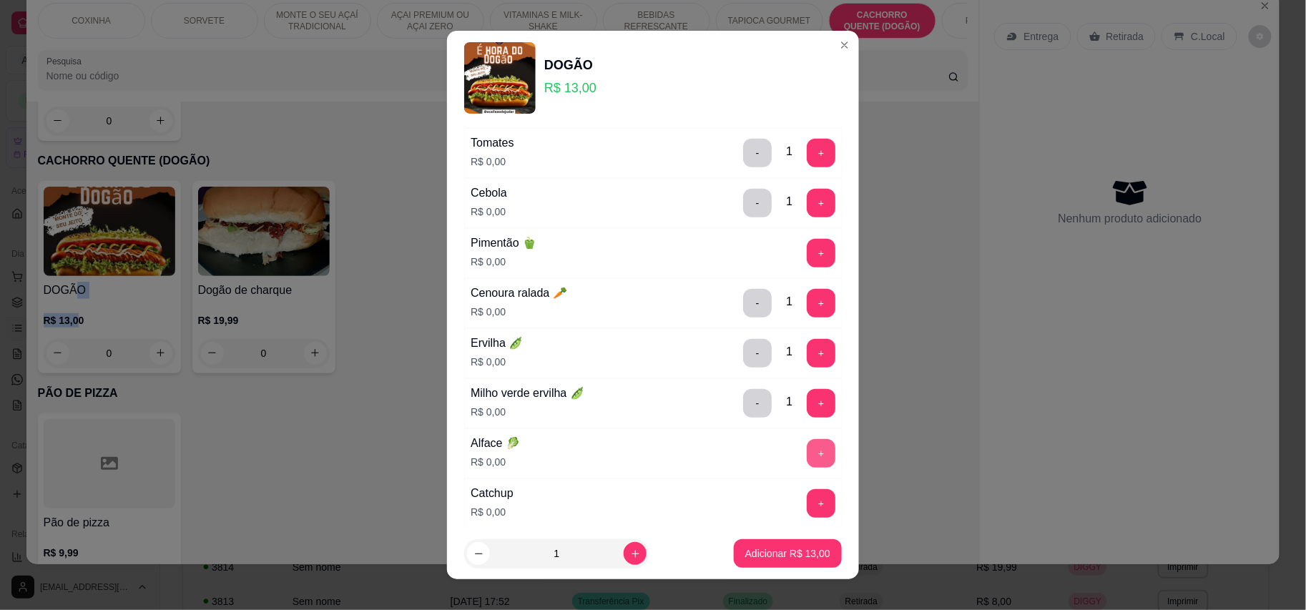
click at [807, 456] on button "+" at bounding box center [821, 453] width 29 height 29
click at [808, 510] on button "+" at bounding box center [822, 503] width 28 height 28
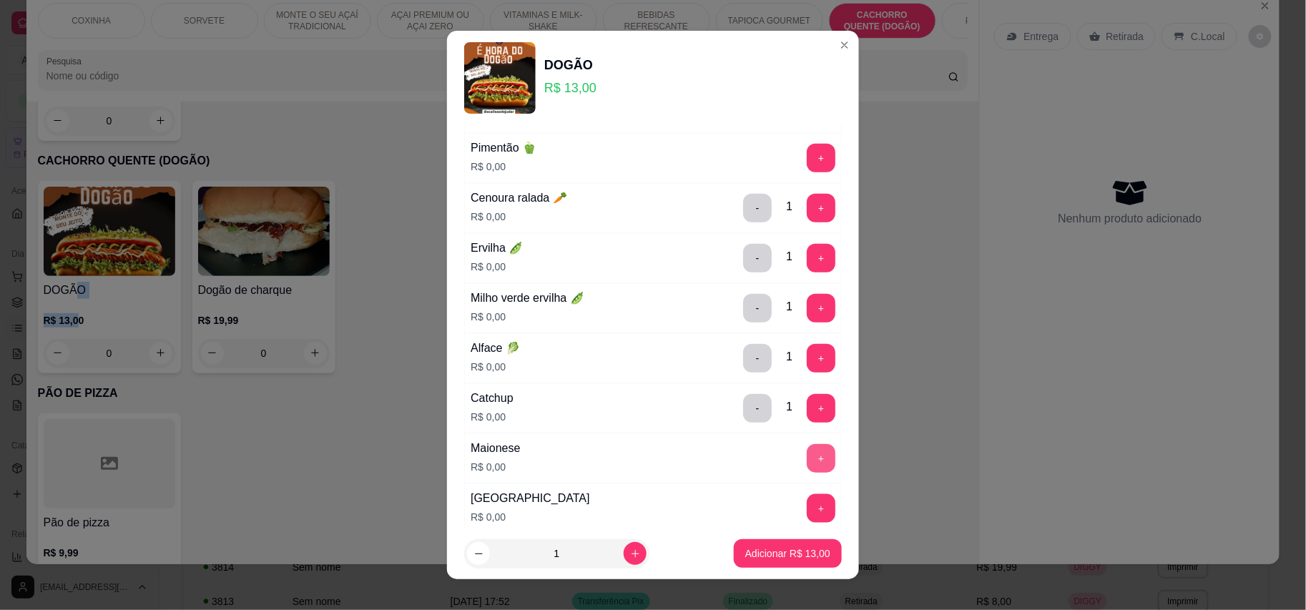
scroll to position [476, 0]
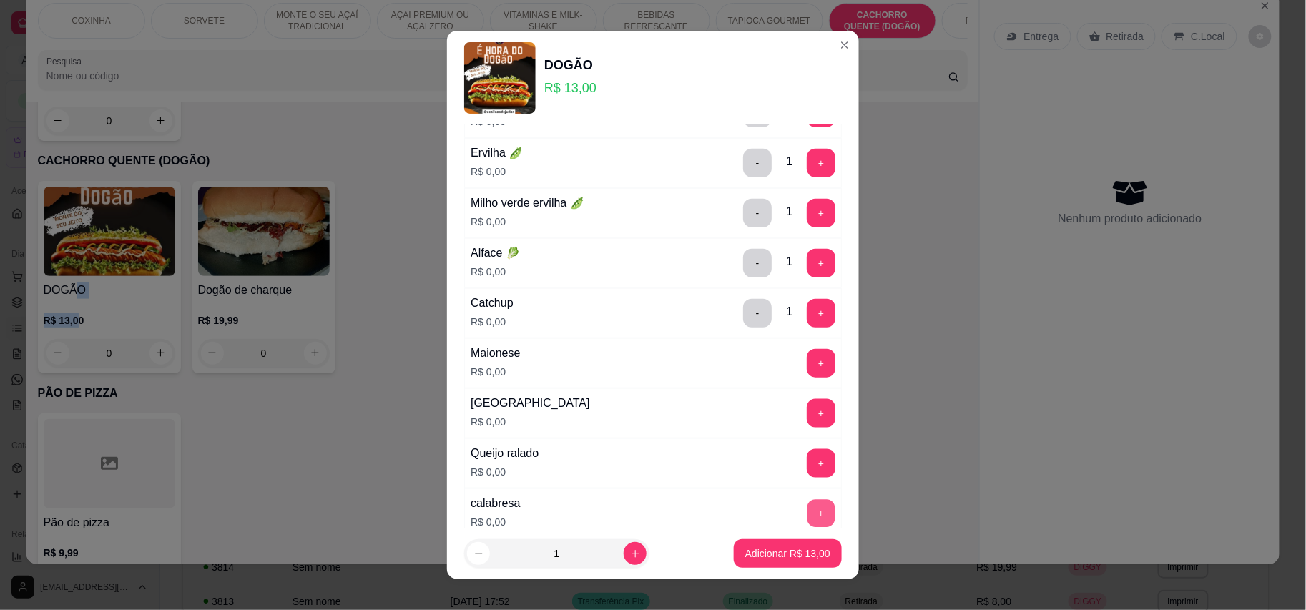
click at [808, 511] on button "+" at bounding box center [822, 513] width 28 height 28
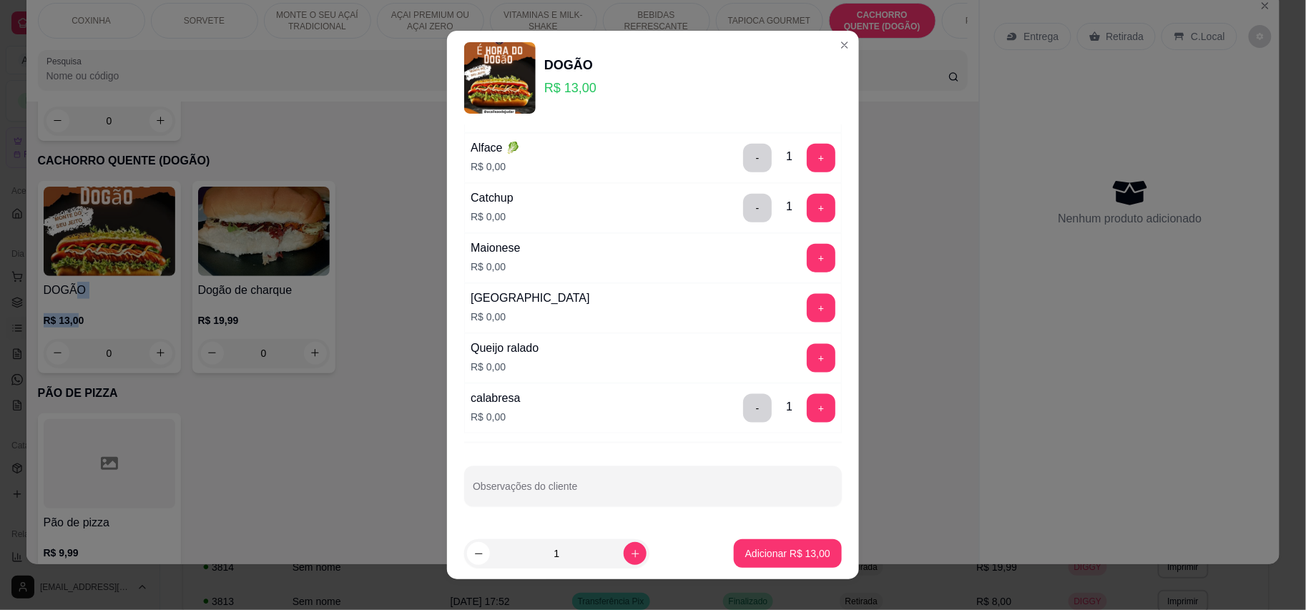
scroll to position [602, 0]
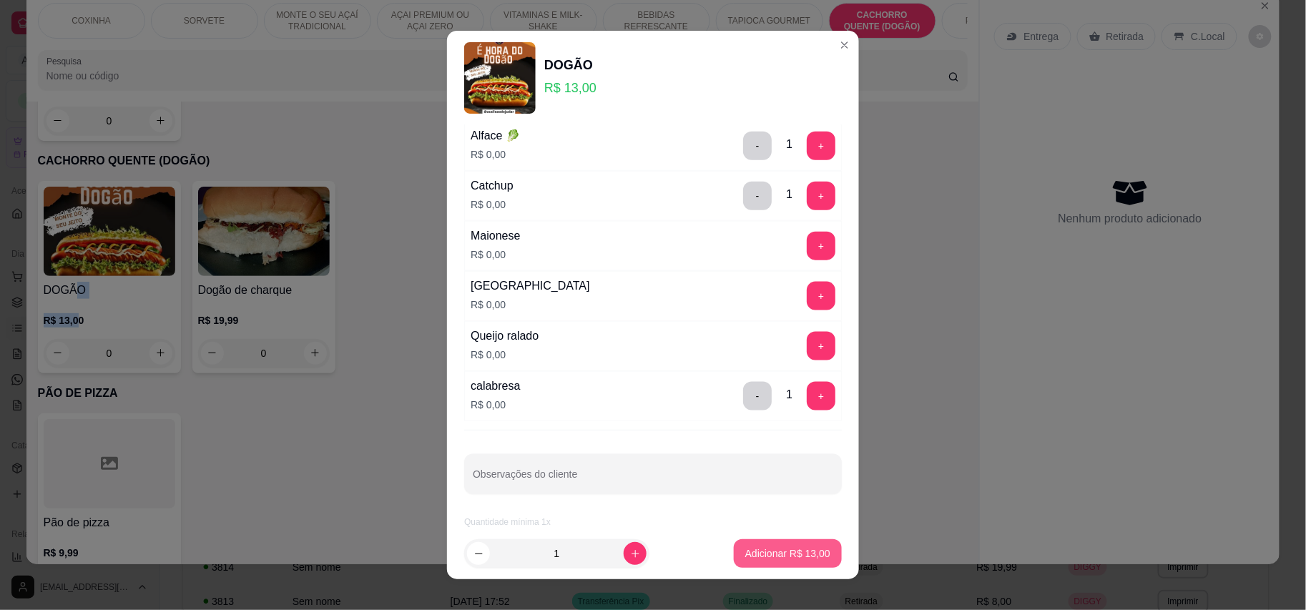
click at [757, 547] on p "Adicionar R$ 13,00" at bounding box center [787, 553] width 85 height 14
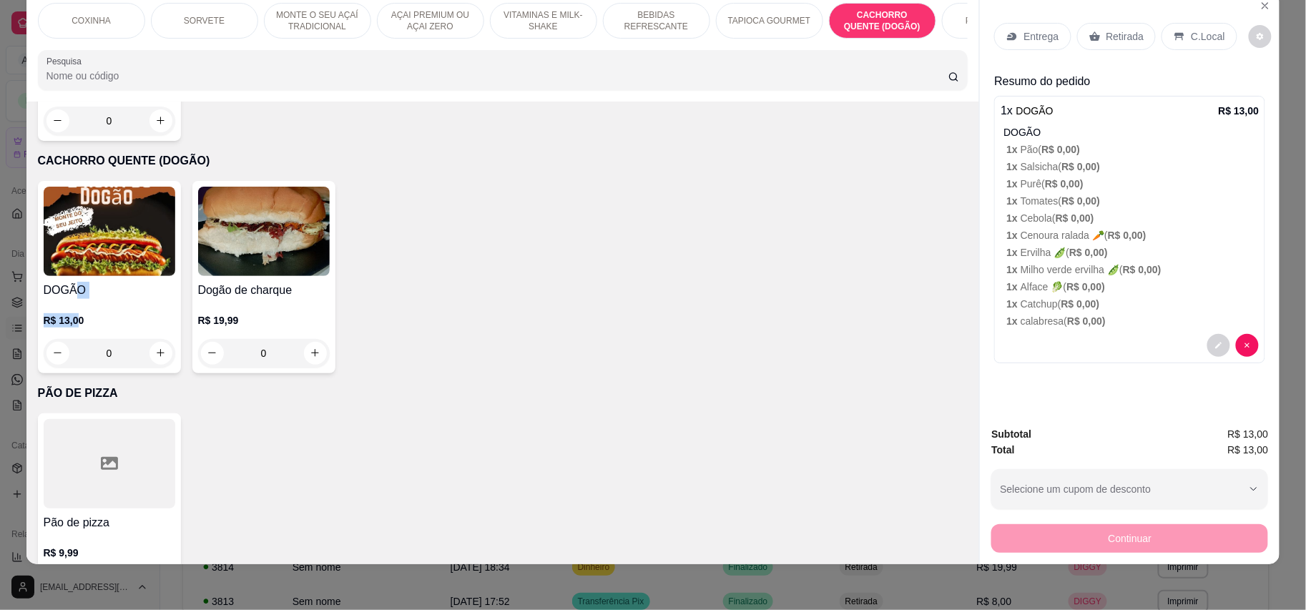
click at [95, 195] on img at bounding box center [110, 231] width 132 height 89
click at [76, 313] on p "R$ 13,00" at bounding box center [110, 320] width 132 height 14
drag, startPoint x: 1105, startPoint y: 49, endPoint x: 1105, endPoint y: 57, distance: 7.9
click at [1105, 57] on div "Entrega Retirada C.Local" at bounding box center [1129, 36] width 271 height 50
click at [1101, 46] on div "Retirada" at bounding box center [1116, 36] width 79 height 27
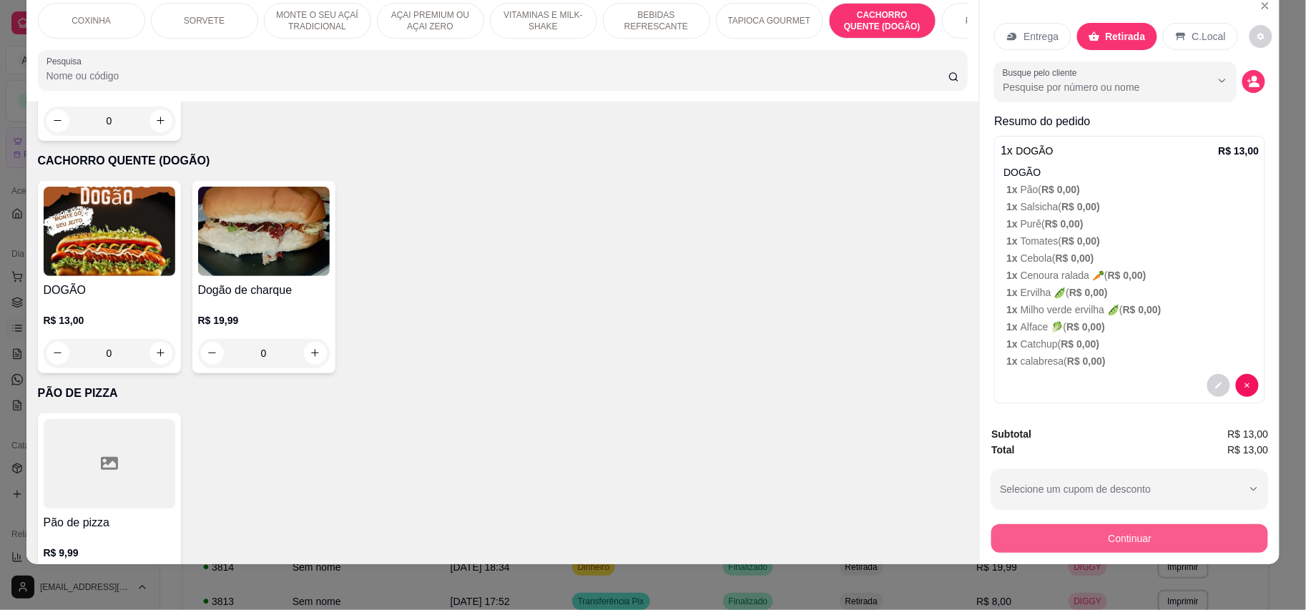
click at [1165, 535] on button "Continuar" at bounding box center [1129, 538] width 277 height 29
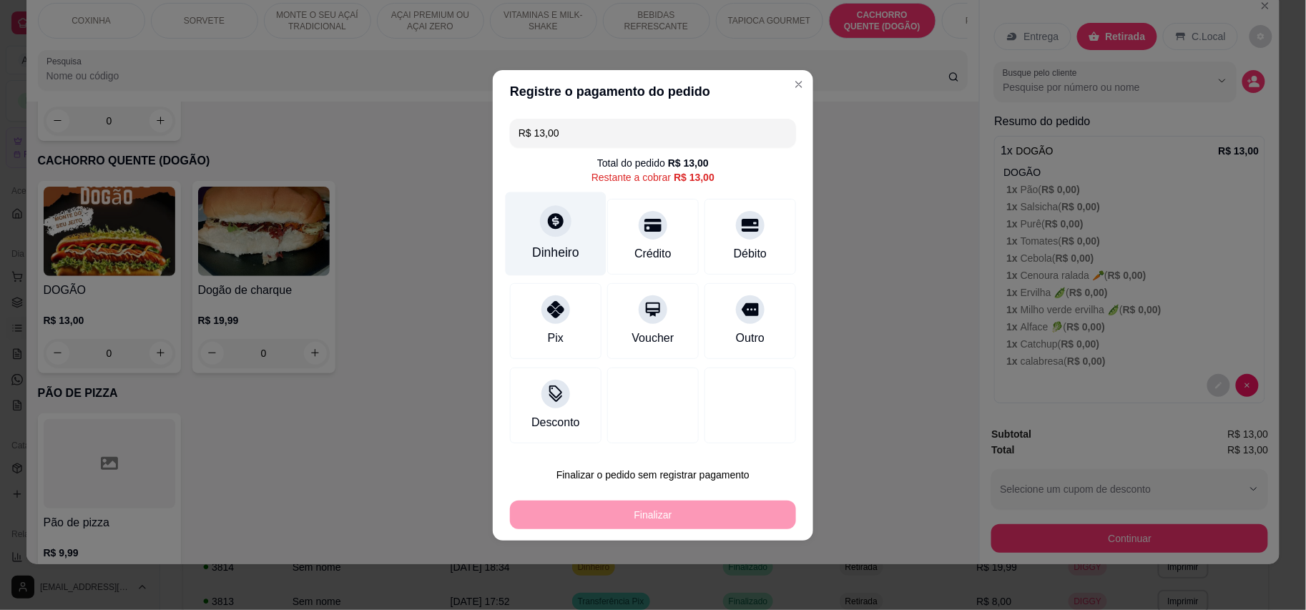
click at [546, 244] on div "Dinheiro" at bounding box center [555, 252] width 47 height 19
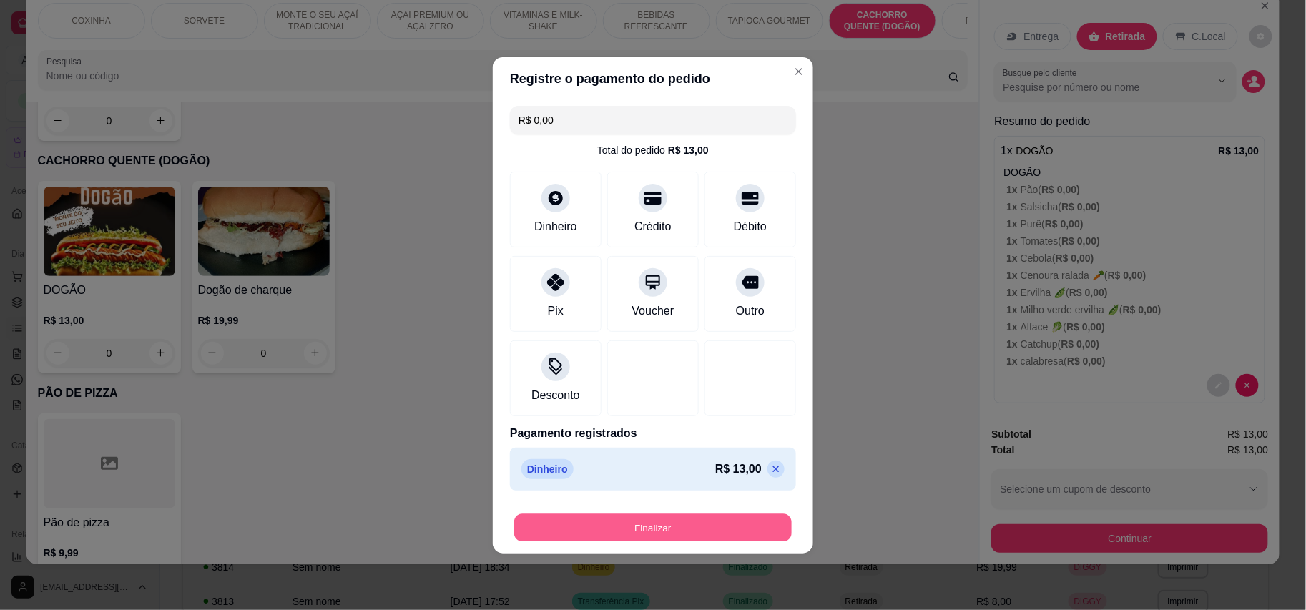
click at [764, 532] on button "Finalizar" at bounding box center [653, 528] width 278 height 28
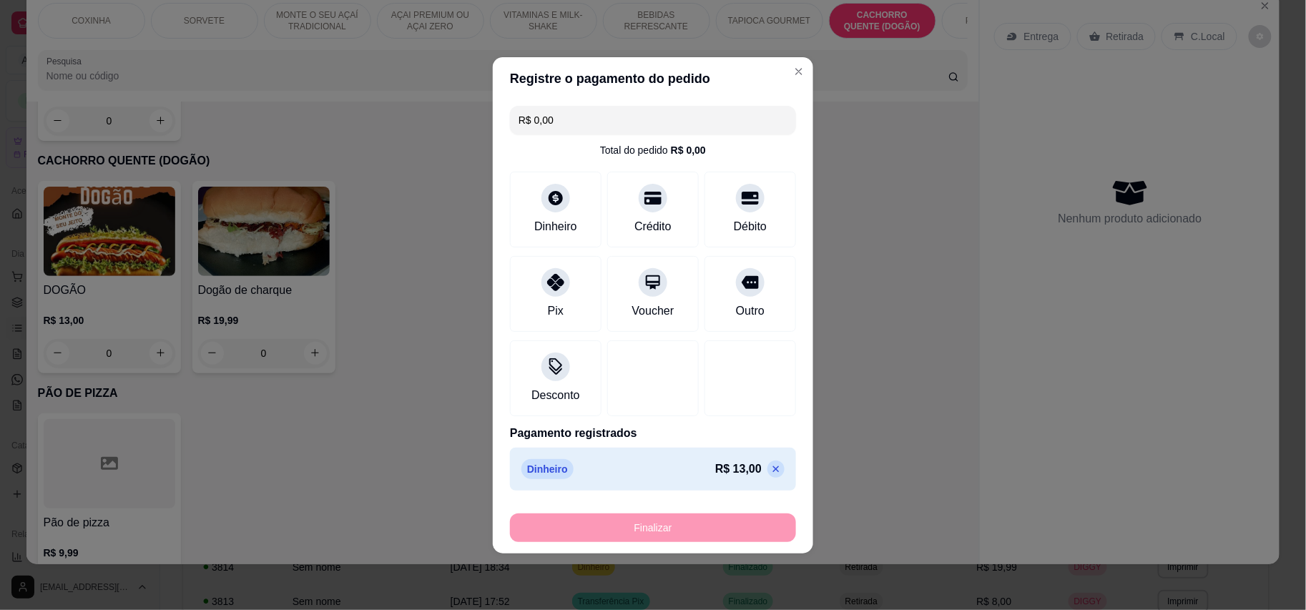
type input "-R$ 13,00"
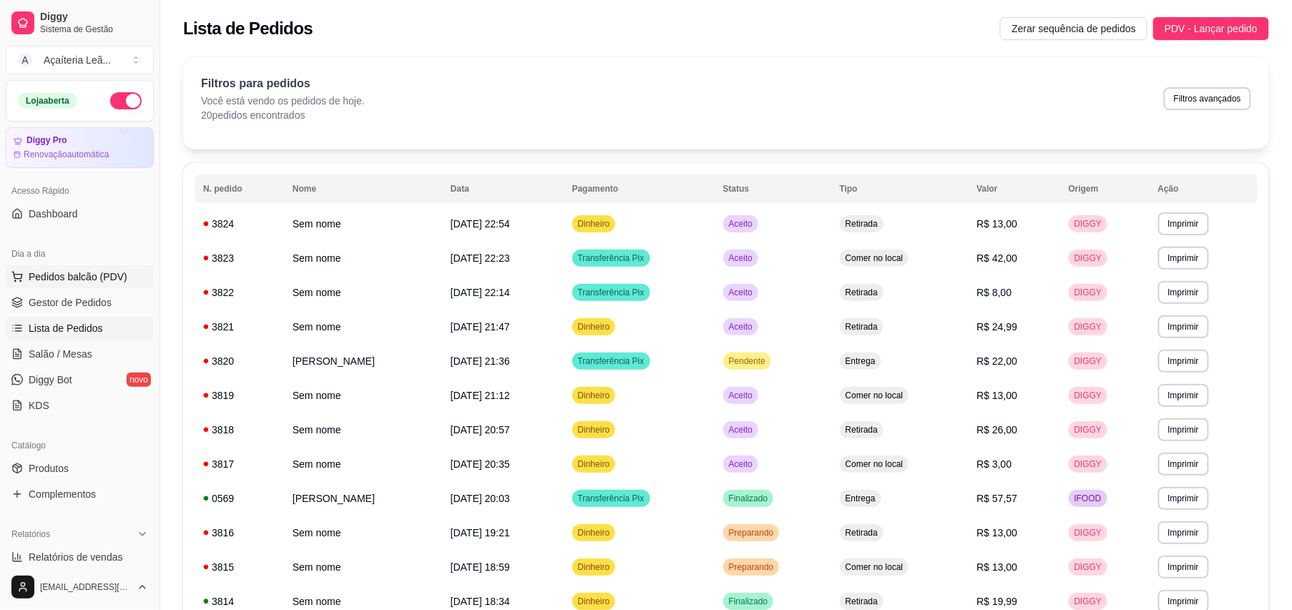
click at [112, 275] on span "Pedidos balcão (PDV)" at bounding box center [78, 277] width 99 height 14
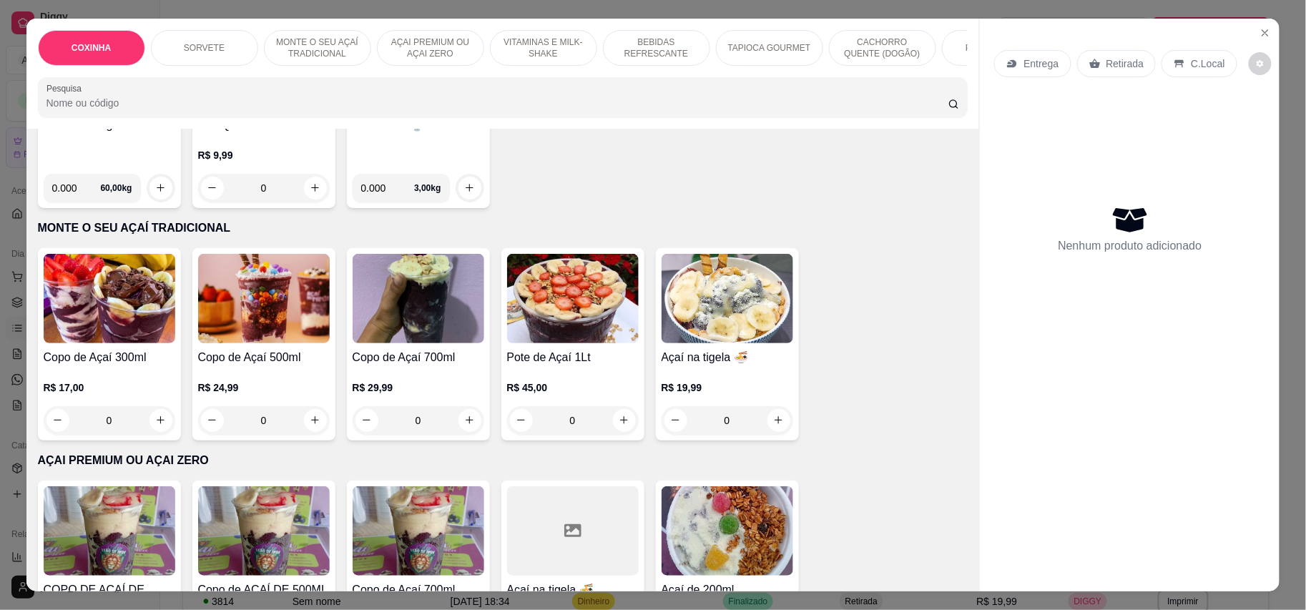
scroll to position [476, 0]
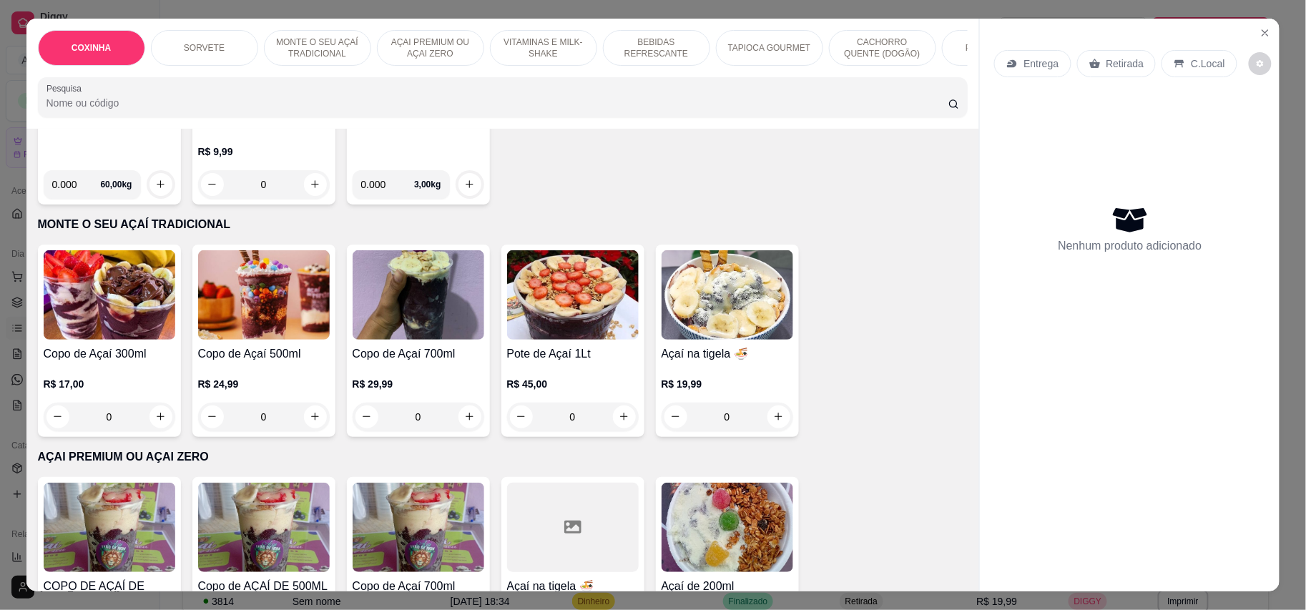
click at [744, 541] on img at bounding box center [728, 527] width 132 height 89
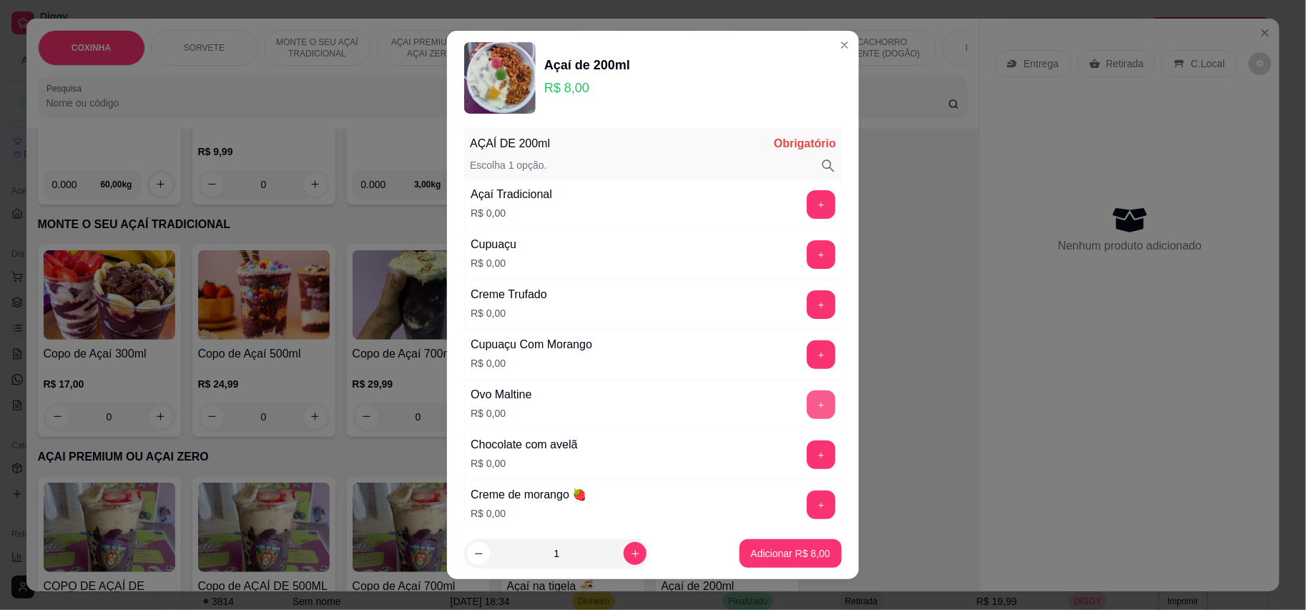
scroll to position [0, 0]
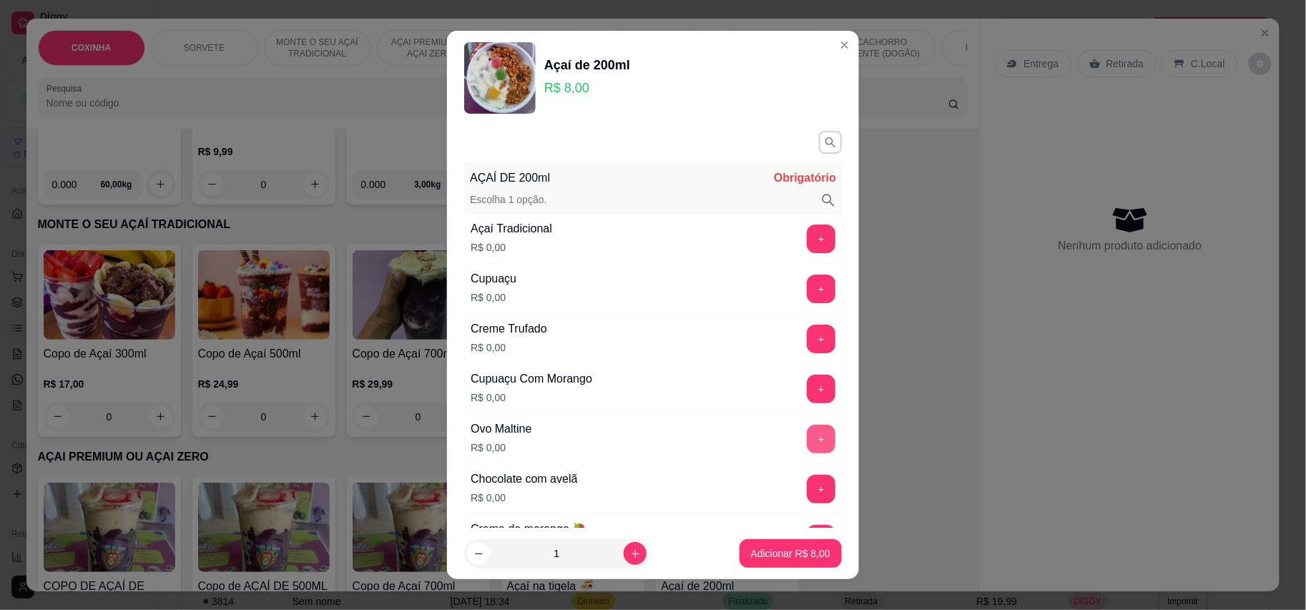
click at [807, 443] on button "+" at bounding box center [821, 439] width 29 height 29
click at [808, 298] on button "+" at bounding box center [822, 289] width 28 height 28
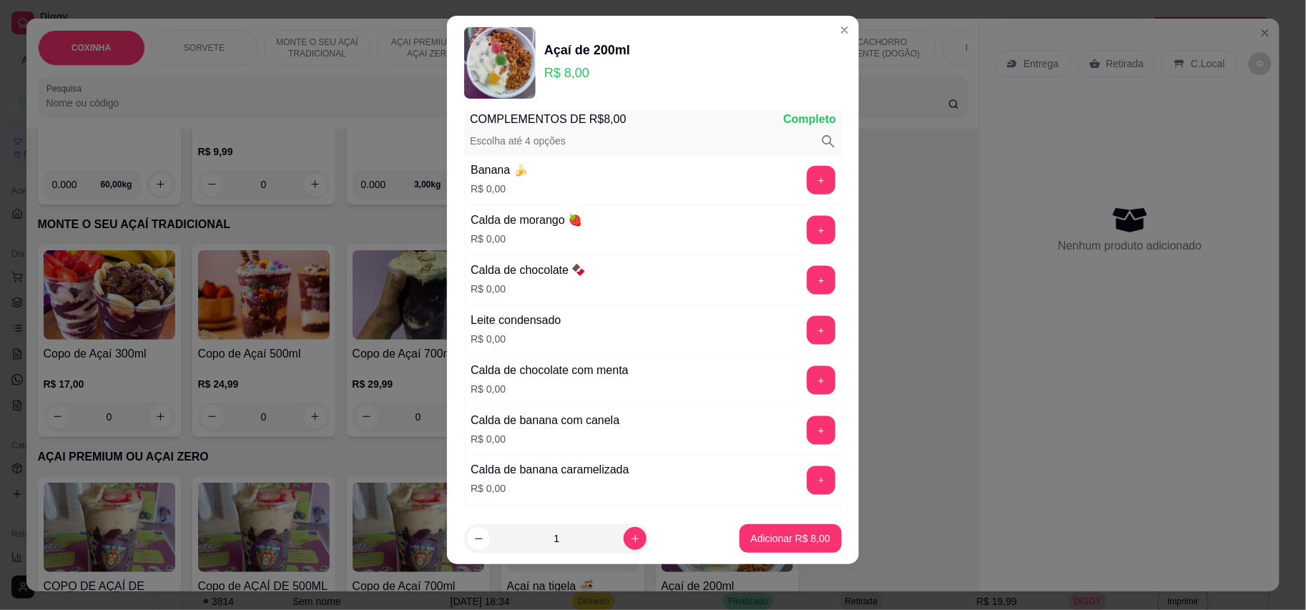
scroll to position [645, 0]
click at [808, 393] on button "+" at bounding box center [822, 379] width 28 height 28
click at [785, 526] on button "Adicionar R$ 8,00" at bounding box center [790, 539] width 99 height 28
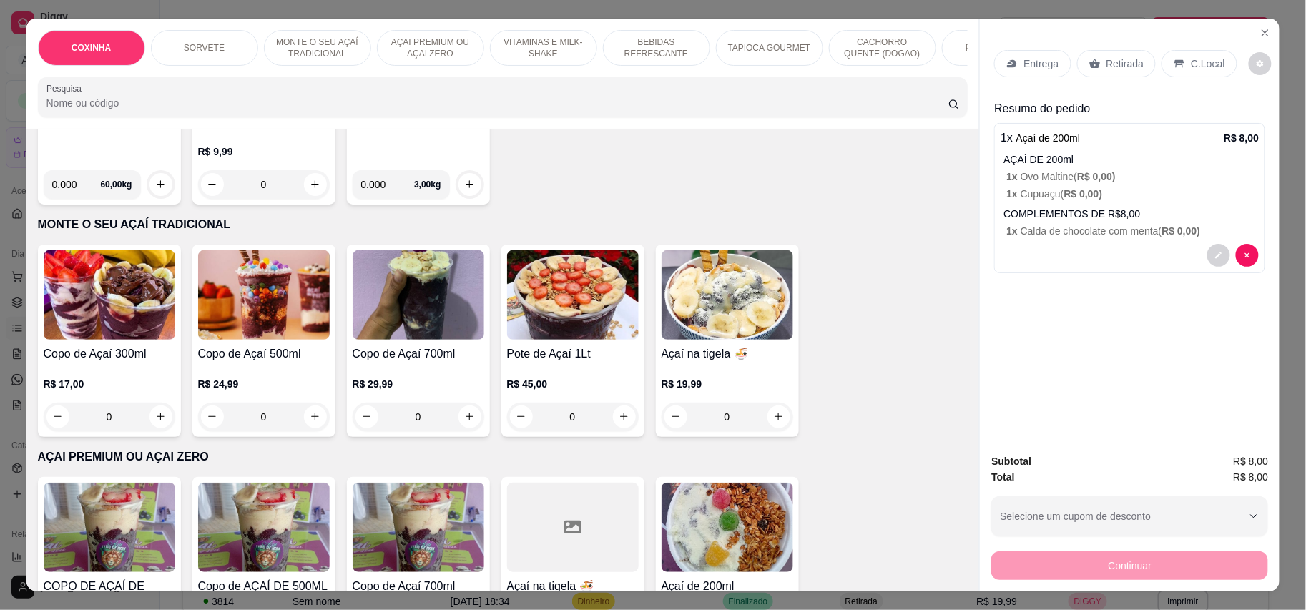
click at [1079, 64] on div "Retirada" at bounding box center [1116, 63] width 79 height 27
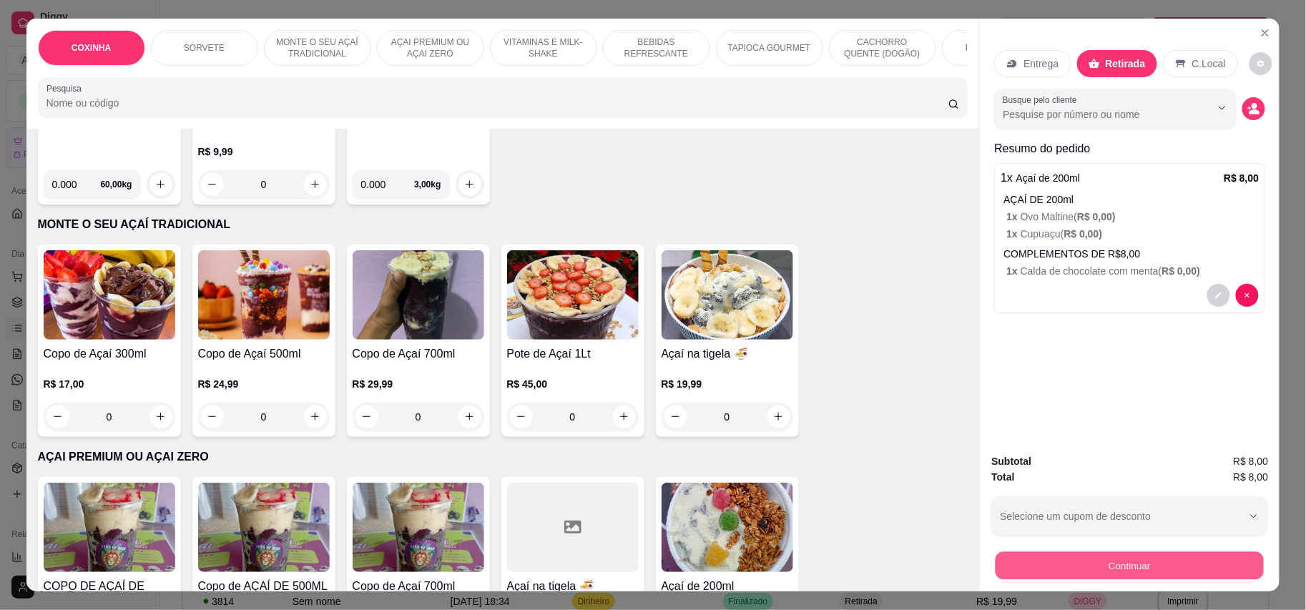
click at [1131, 565] on button "Continuar" at bounding box center [1130, 566] width 268 height 28
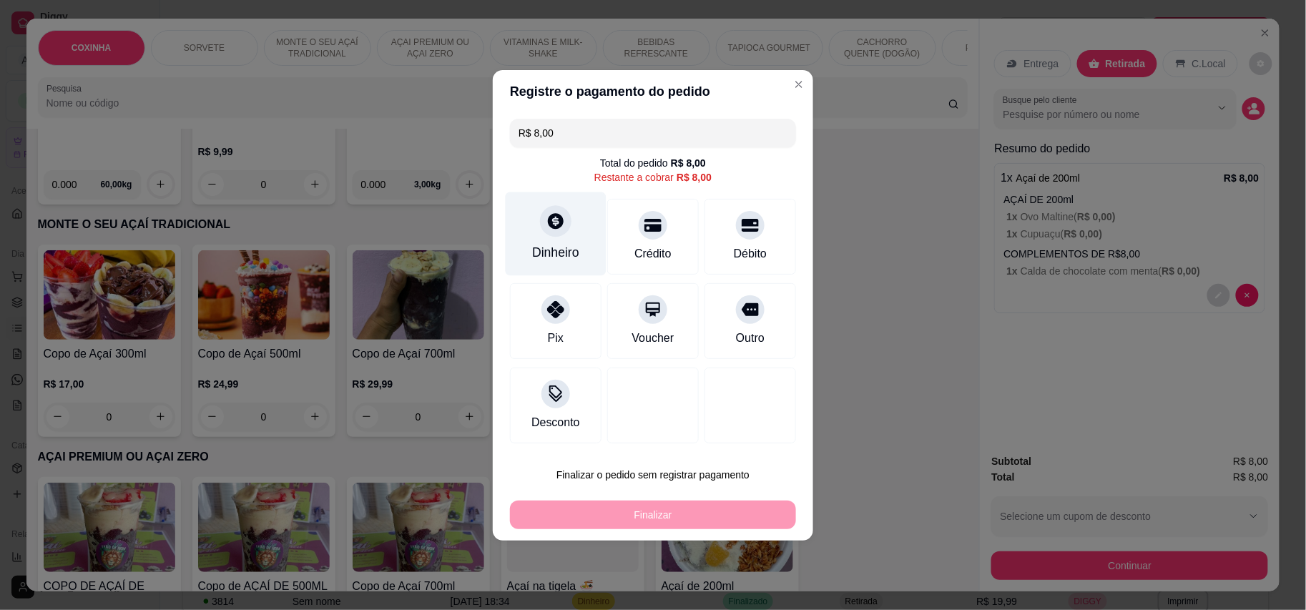
click at [574, 221] on div "Dinheiro" at bounding box center [556, 234] width 101 height 84
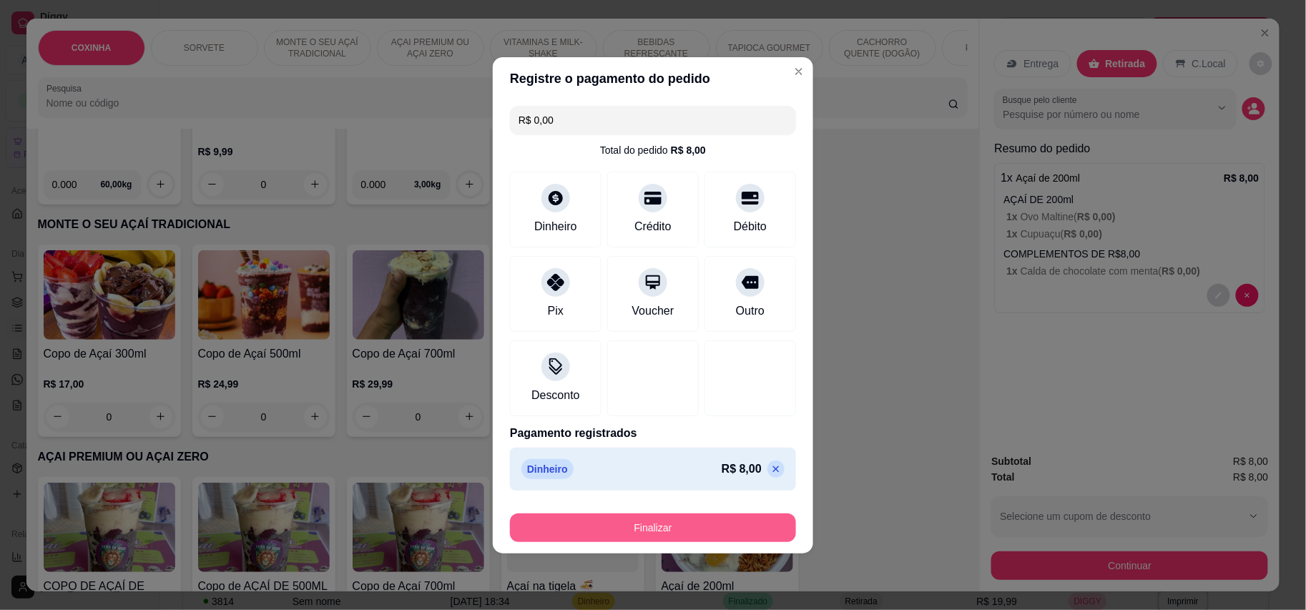
click at [708, 524] on button "Finalizar" at bounding box center [653, 528] width 286 height 29
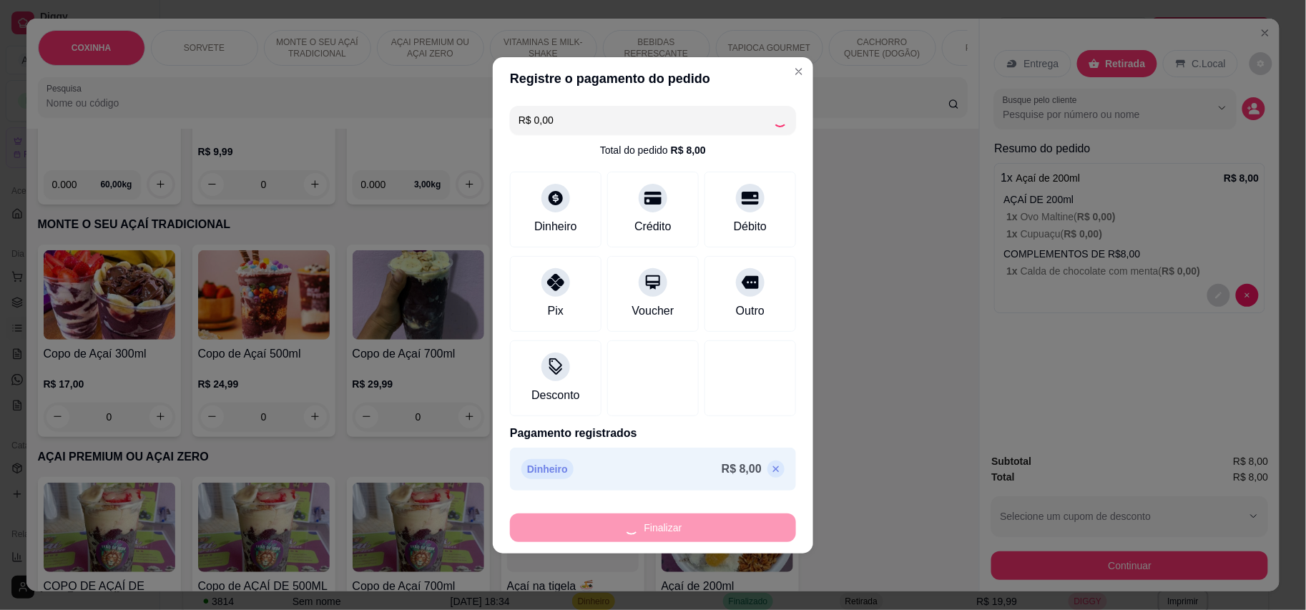
type input "-R$ 8,00"
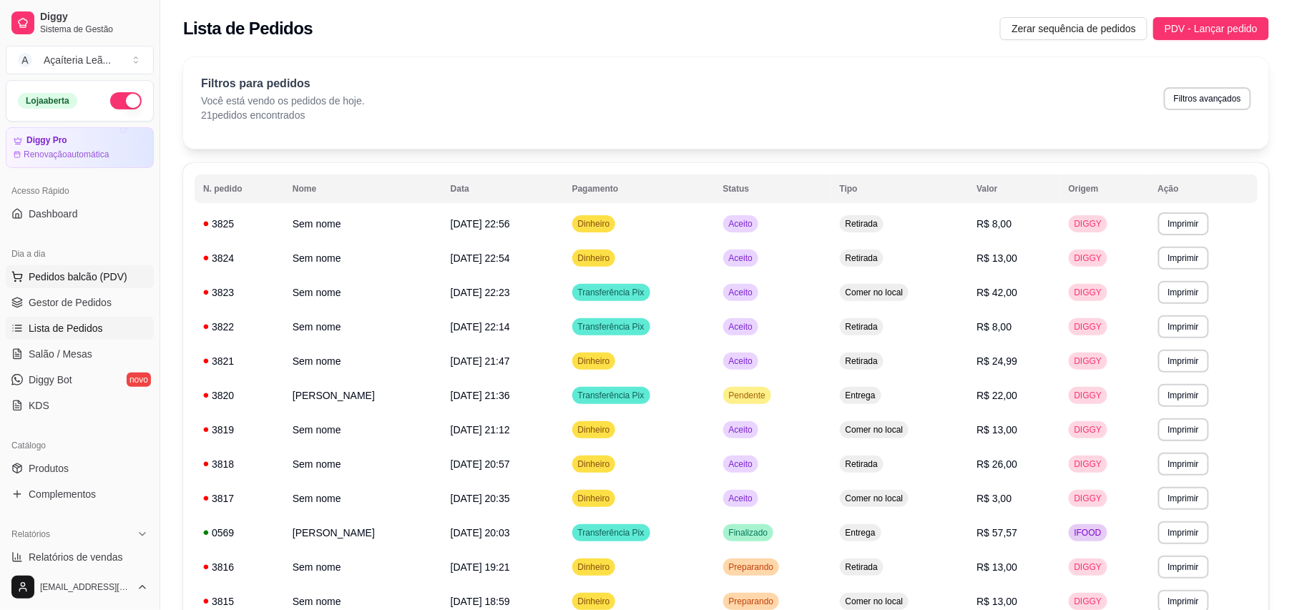
click at [67, 275] on span "Pedidos balcão (PDV)" at bounding box center [78, 277] width 99 height 14
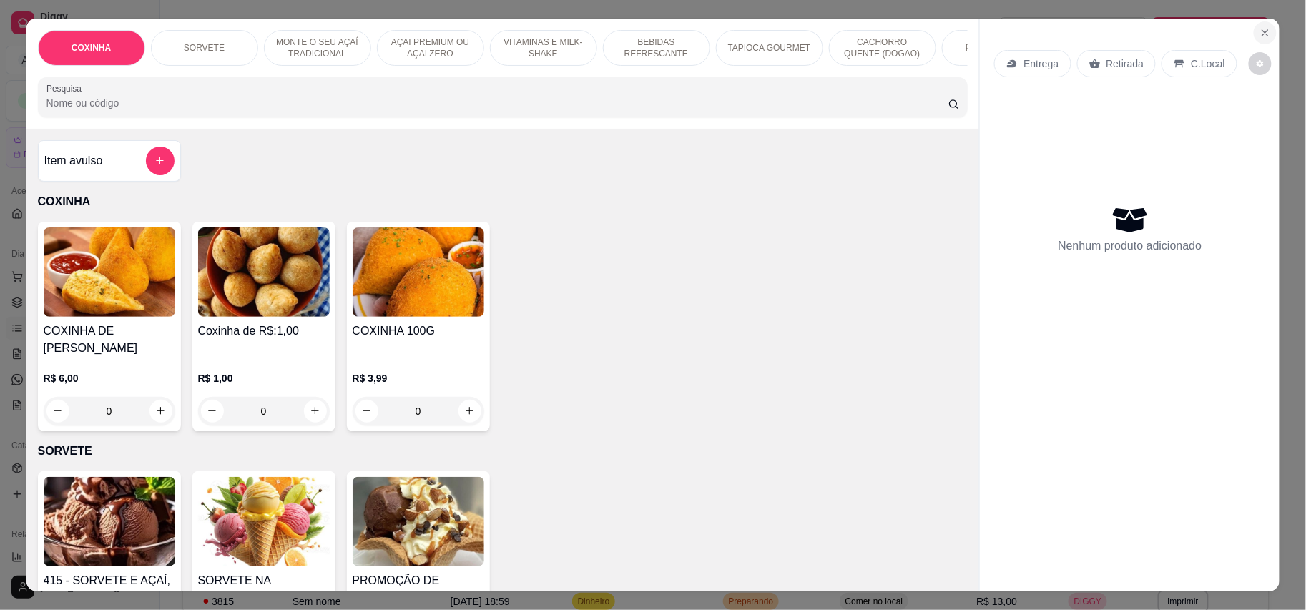
click at [1260, 29] on icon "Close" at bounding box center [1265, 32] width 11 height 11
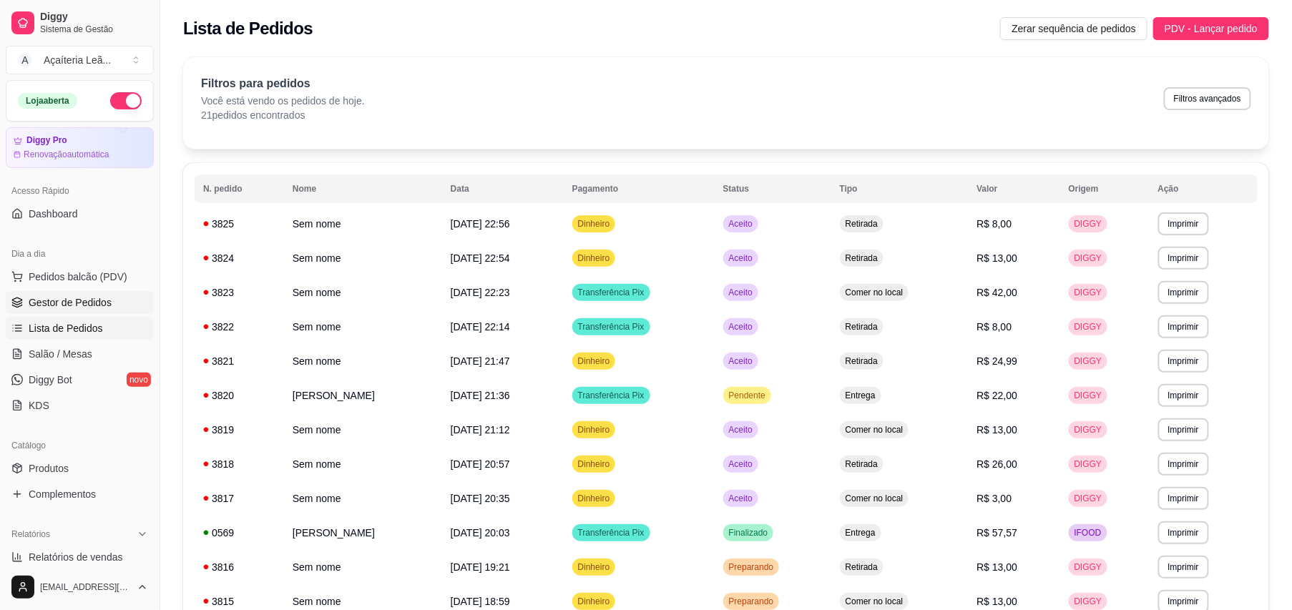
click at [63, 296] on span "Gestor de Pedidos" at bounding box center [70, 302] width 83 height 14
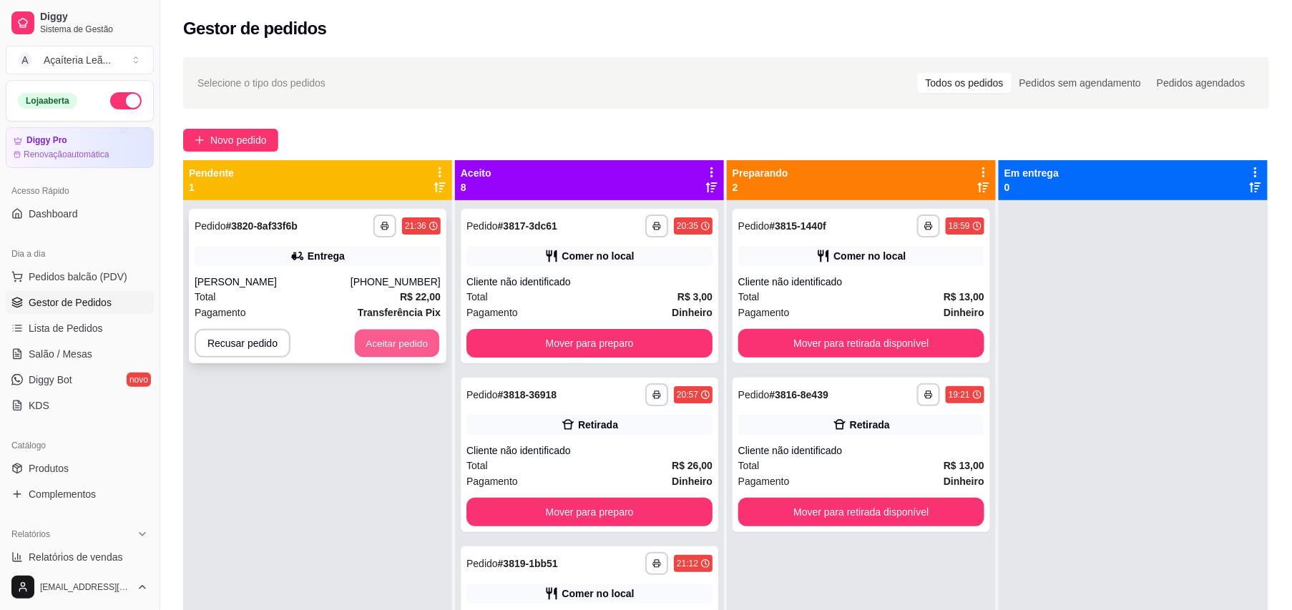
click at [409, 350] on button "Aceitar pedido" at bounding box center [397, 344] width 84 height 28
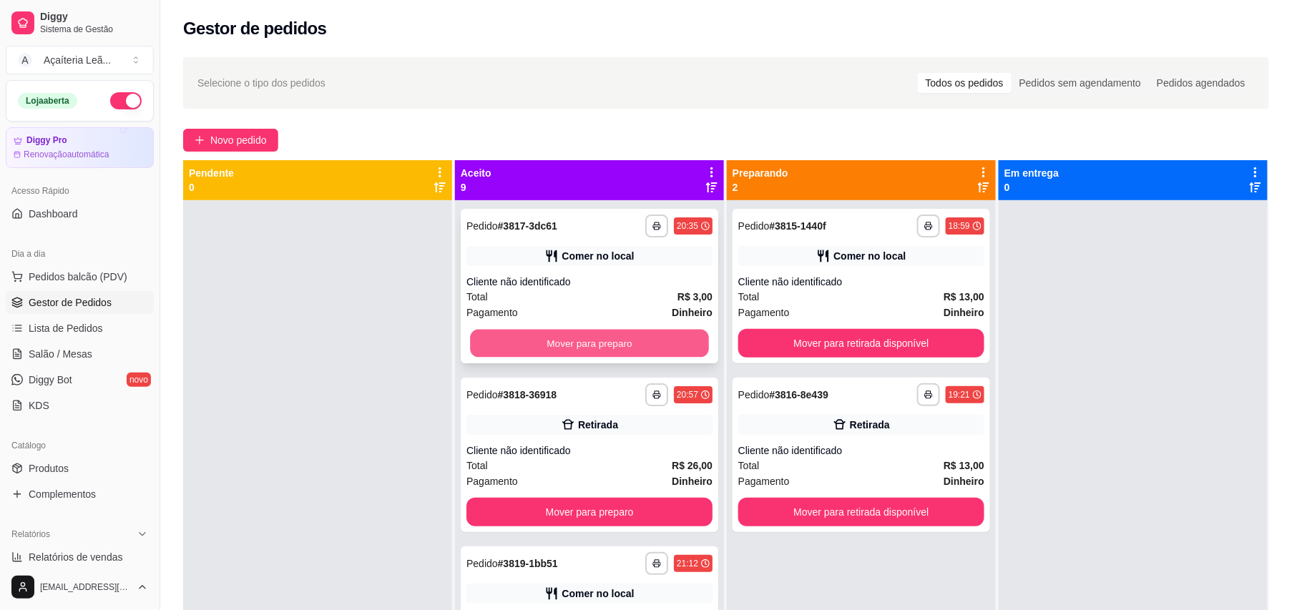
click at [610, 333] on button "Mover para preparo" at bounding box center [589, 344] width 239 height 28
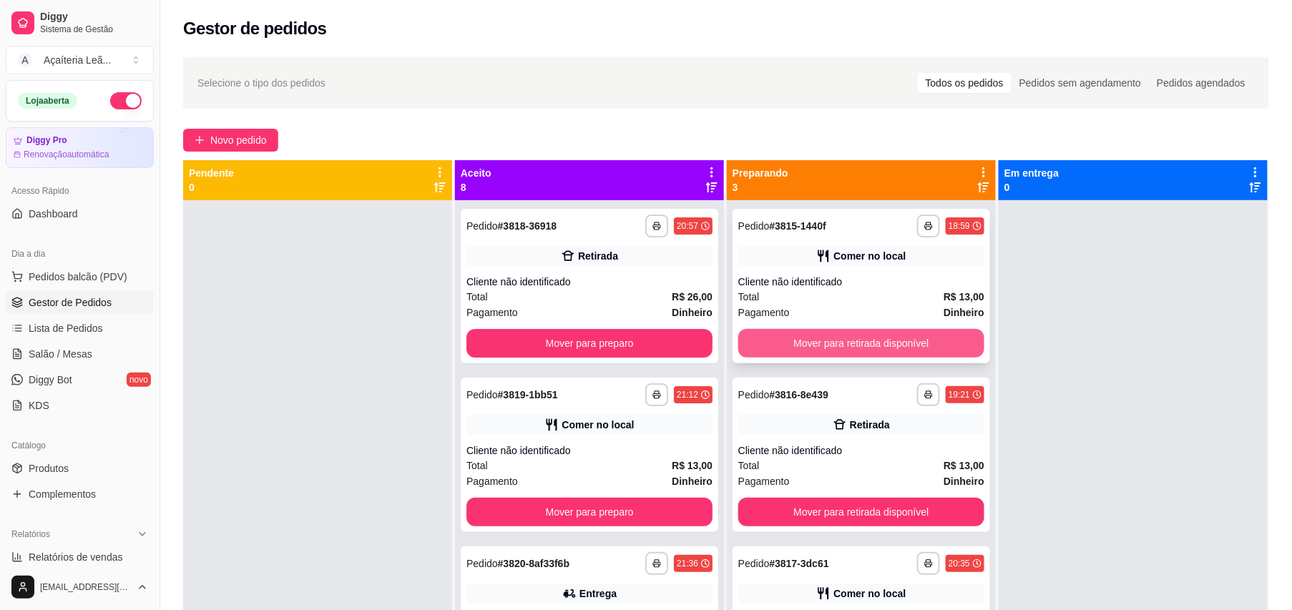
click at [791, 341] on button "Mover para retirada disponível" at bounding box center [861, 343] width 246 height 29
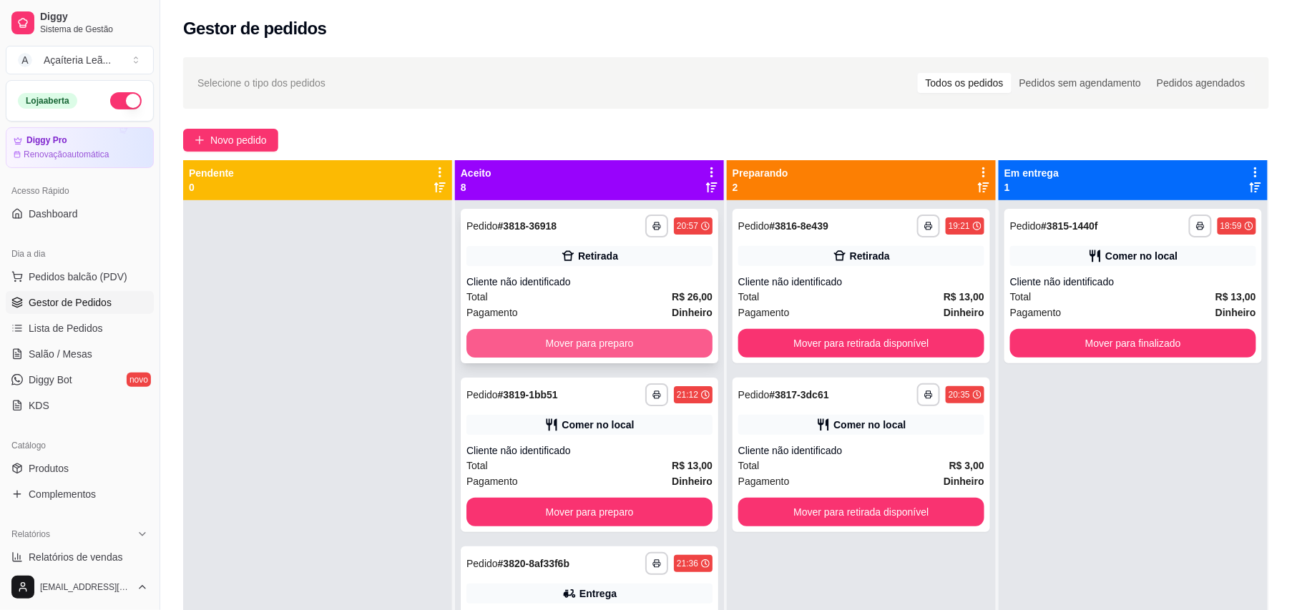
click at [681, 339] on button "Mover para preparo" at bounding box center [589, 343] width 246 height 29
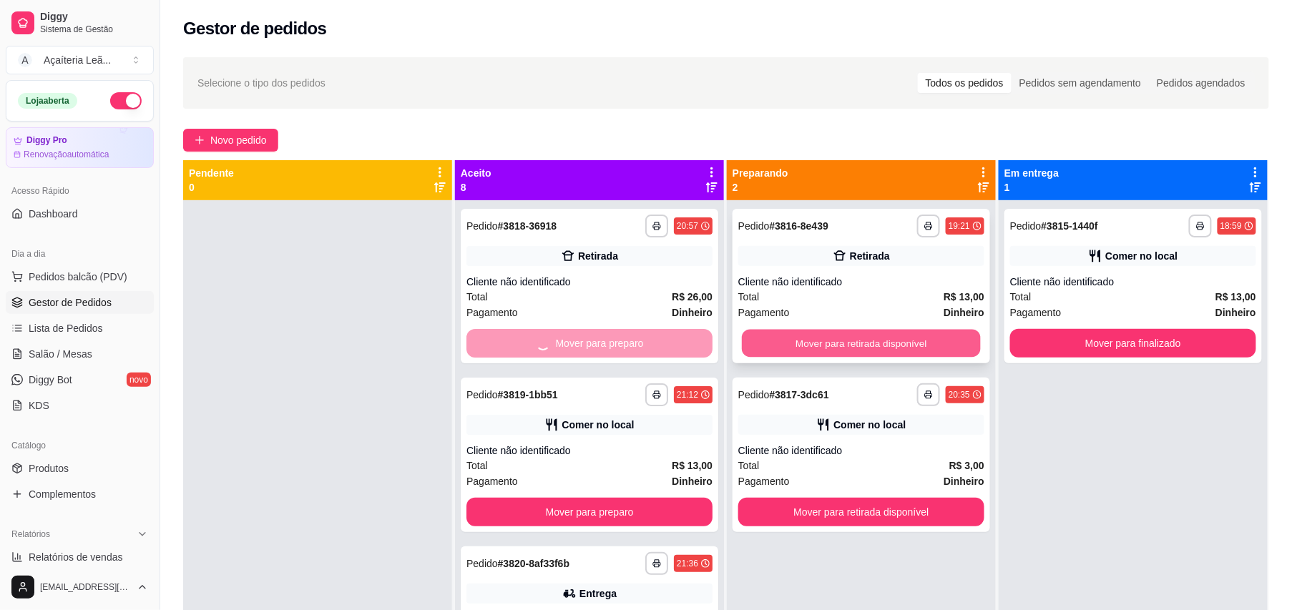
click at [758, 338] on button "Mover para retirada disponível" at bounding box center [861, 344] width 239 height 28
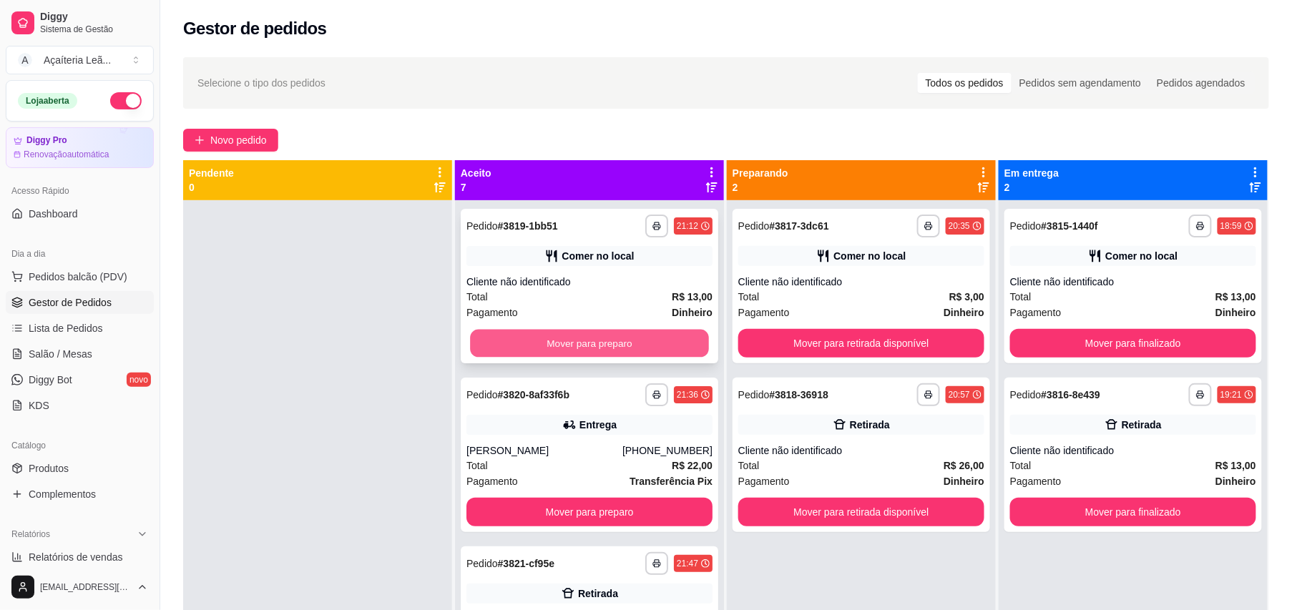
click at [642, 341] on button "Mover para preparo" at bounding box center [589, 344] width 239 height 28
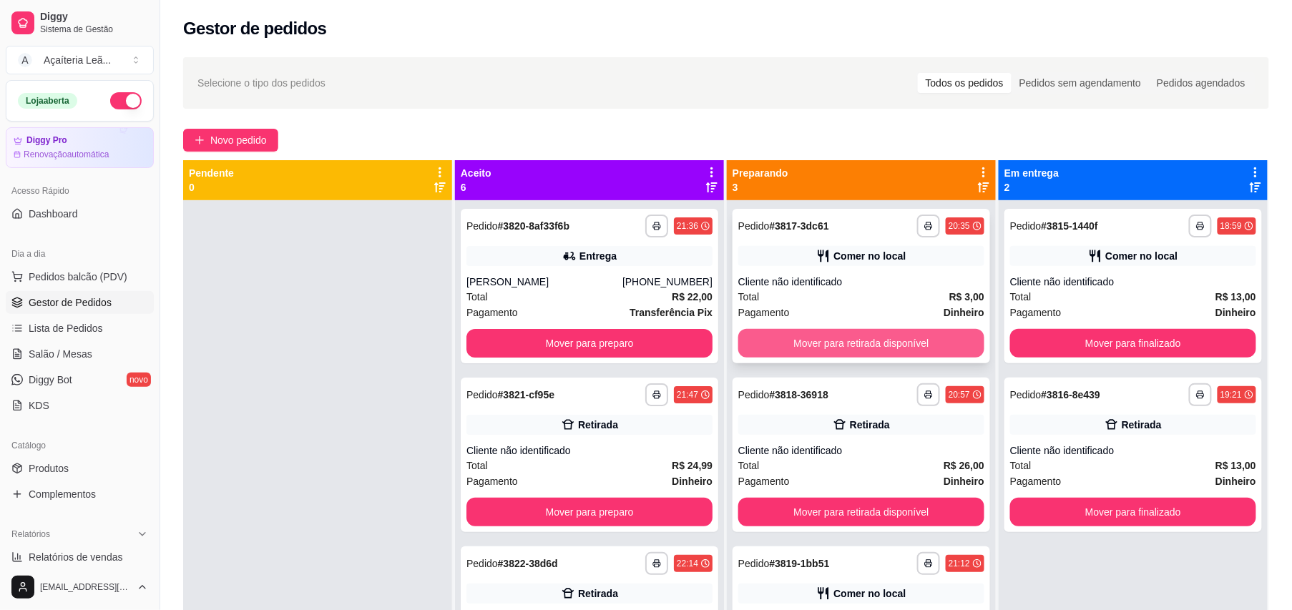
click at [807, 339] on button "Mover para retirada disponível" at bounding box center [861, 343] width 246 height 29
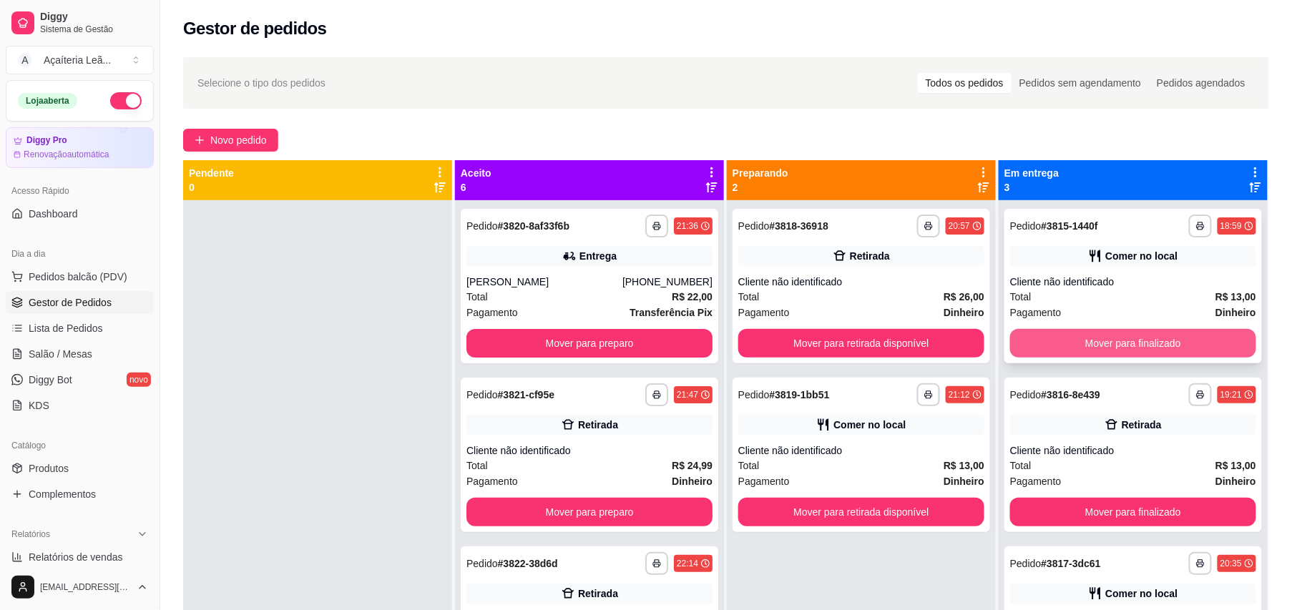
click at [1087, 340] on button "Mover para finalizado" at bounding box center [1133, 343] width 246 height 29
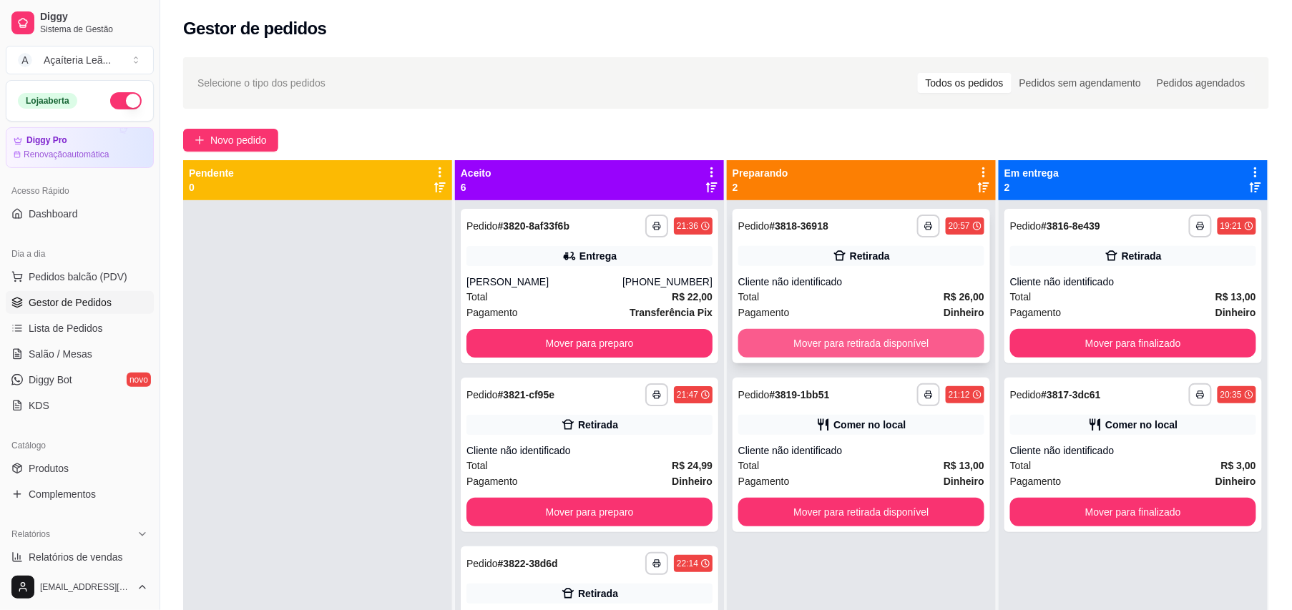
click at [953, 342] on button "Mover para retirada disponível" at bounding box center [861, 343] width 246 height 29
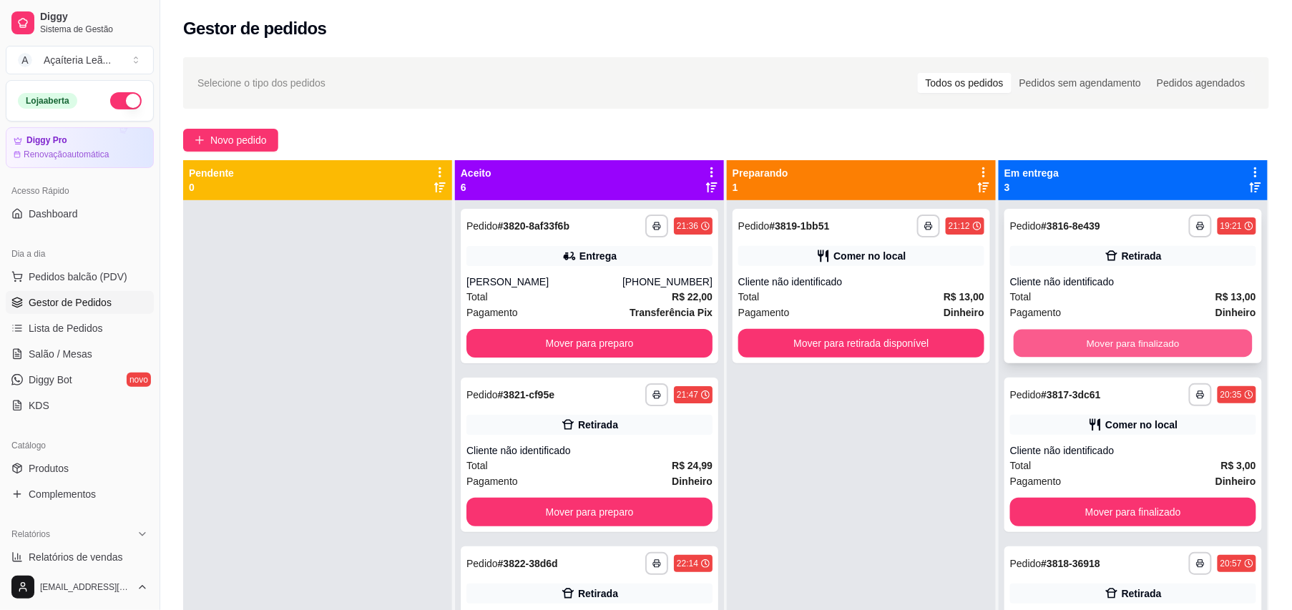
click at [1036, 349] on button "Mover para finalizado" at bounding box center [1132, 344] width 239 height 28
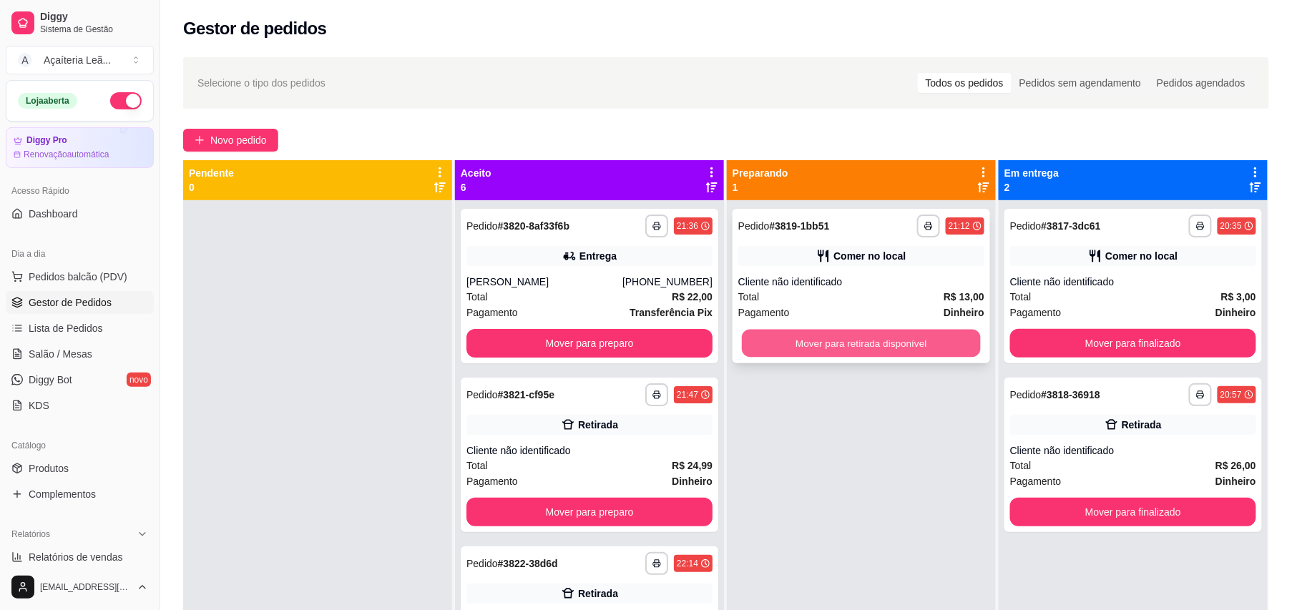
click at [927, 341] on button "Mover para retirada disponível" at bounding box center [861, 344] width 239 height 28
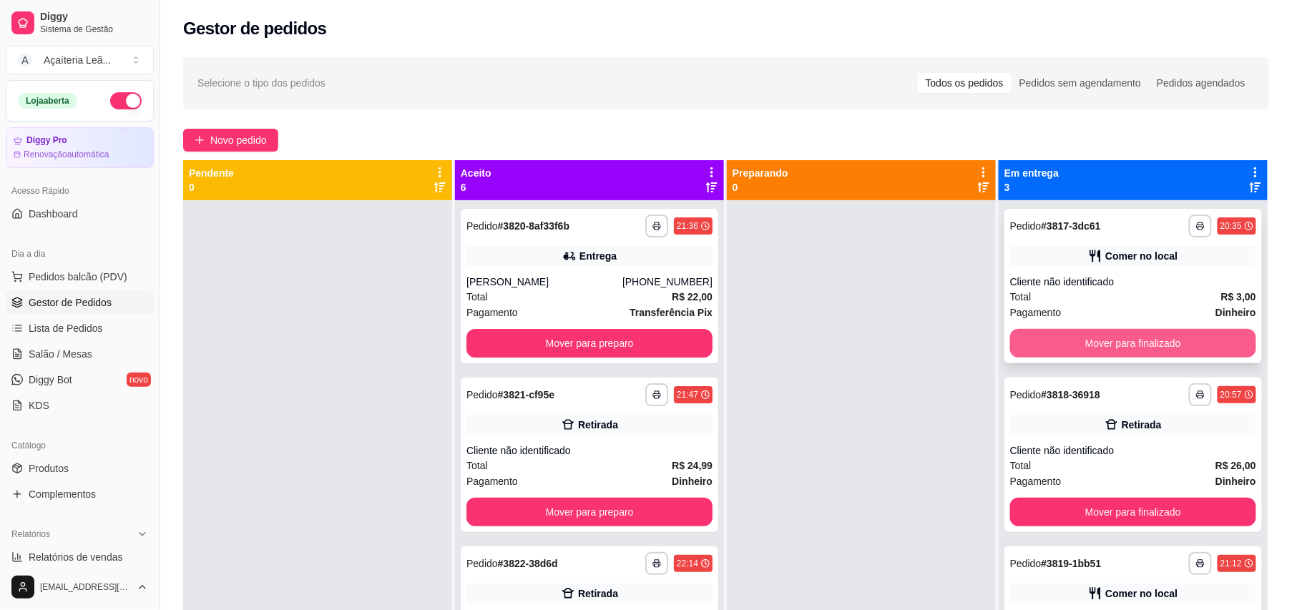
click at [1034, 339] on button "Mover para finalizado" at bounding box center [1133, 343] width 246 height 29
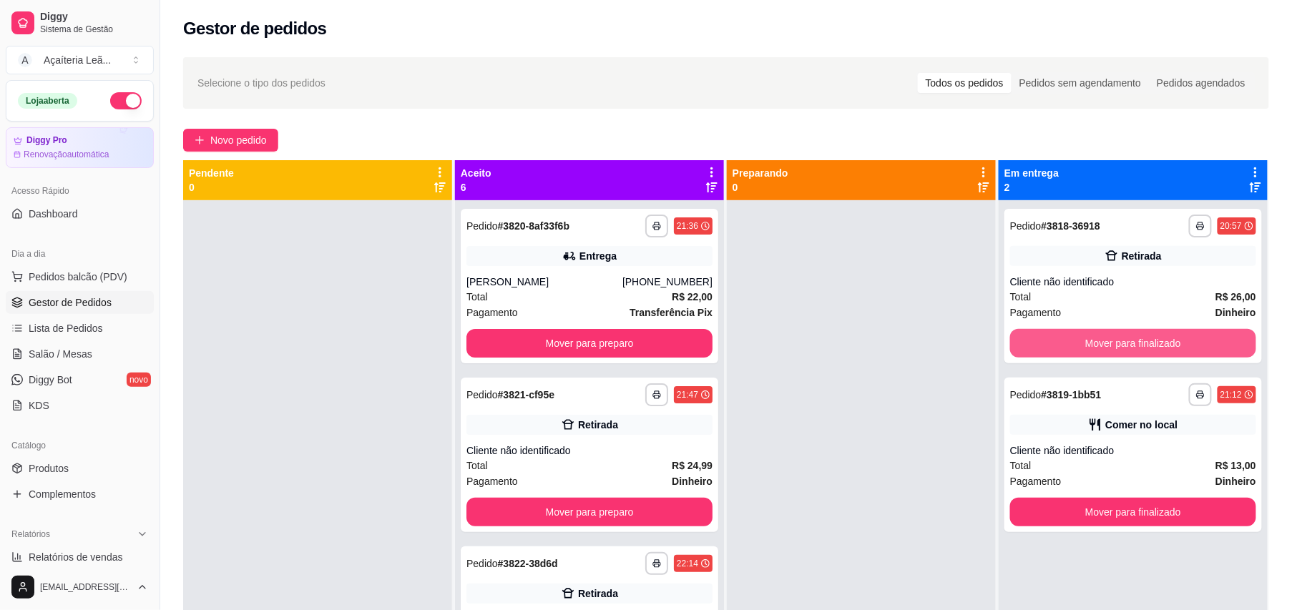
click at [1034, 339] on button "Mover para finalizado" at bounding box center [1133, 343] width 246 height 29
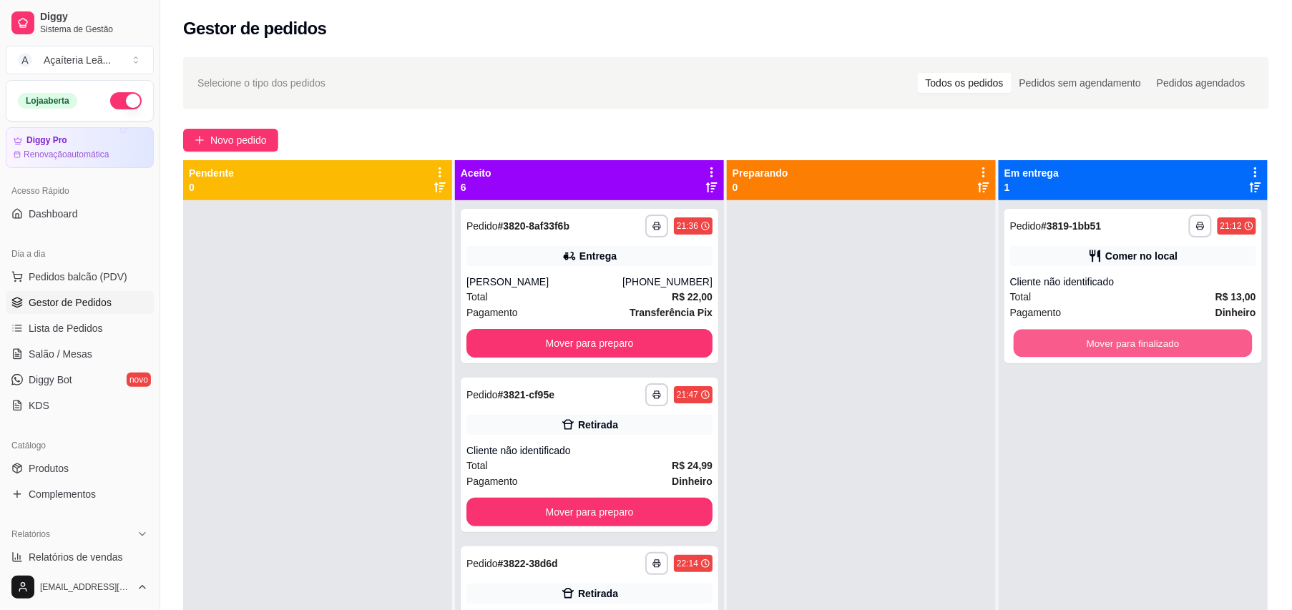
click at [1034, 339] on button "Mover para finalizado" at bounding box center [1132, 344] width 239 height 28
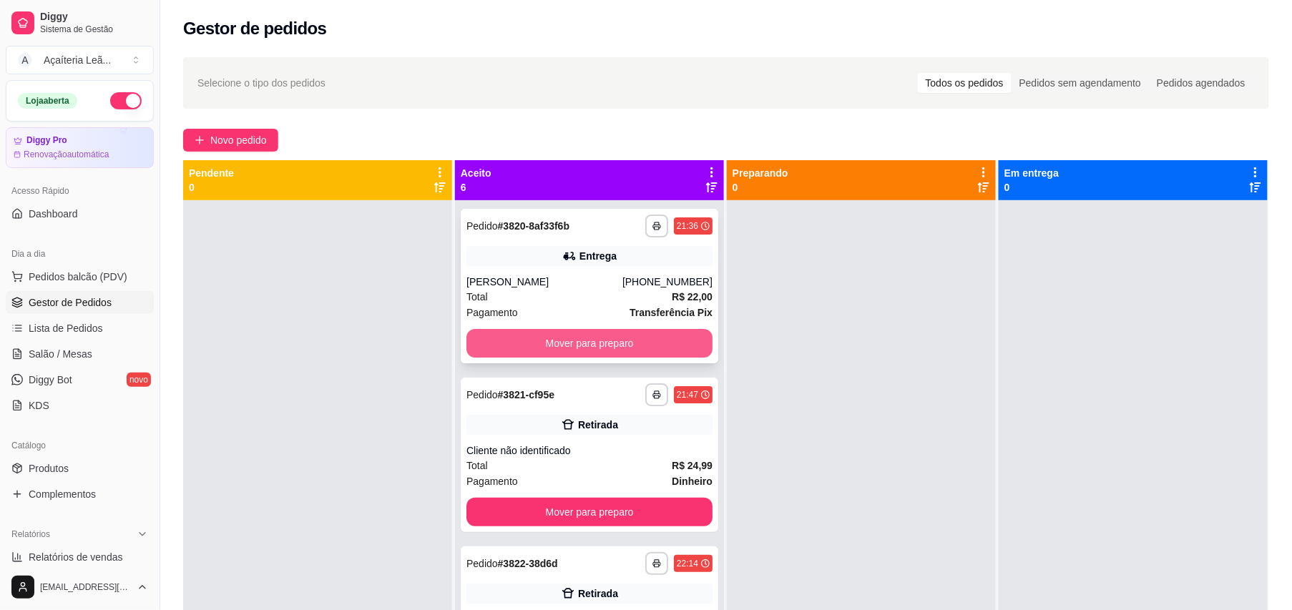
click at [642, 347] on button "Mover para preparo" at bounding box center [589, 343] width 246 height 29
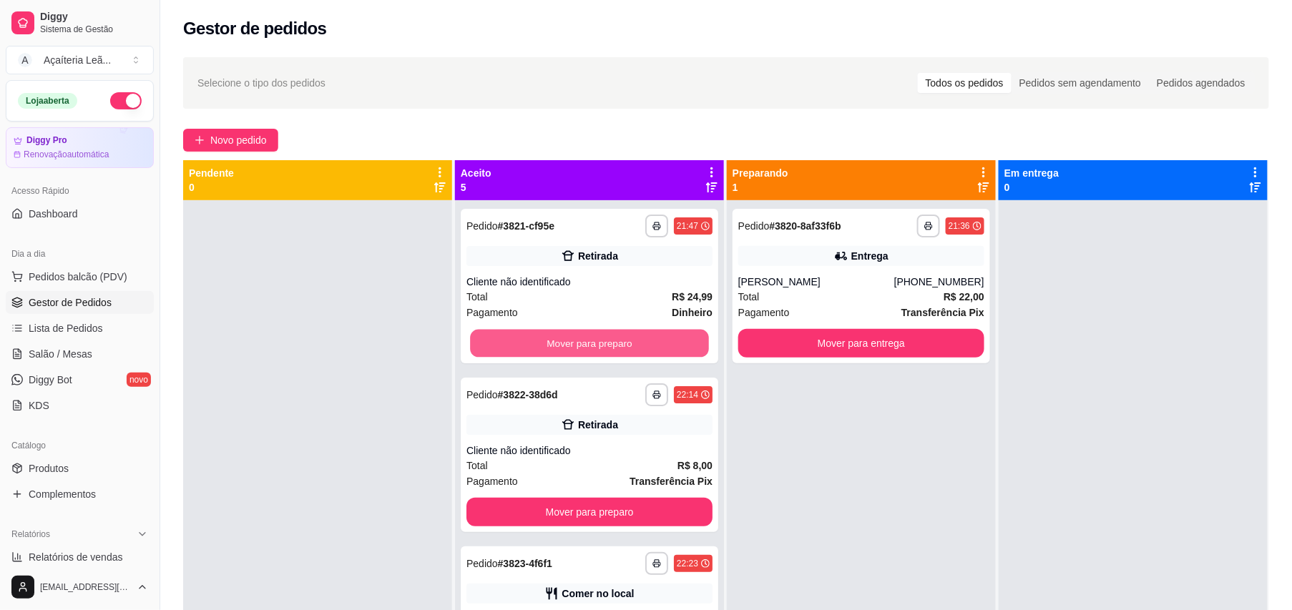
click at [642, 347] on button "Mover para preparo" at bounding box center [589, 344] width 239 height 28
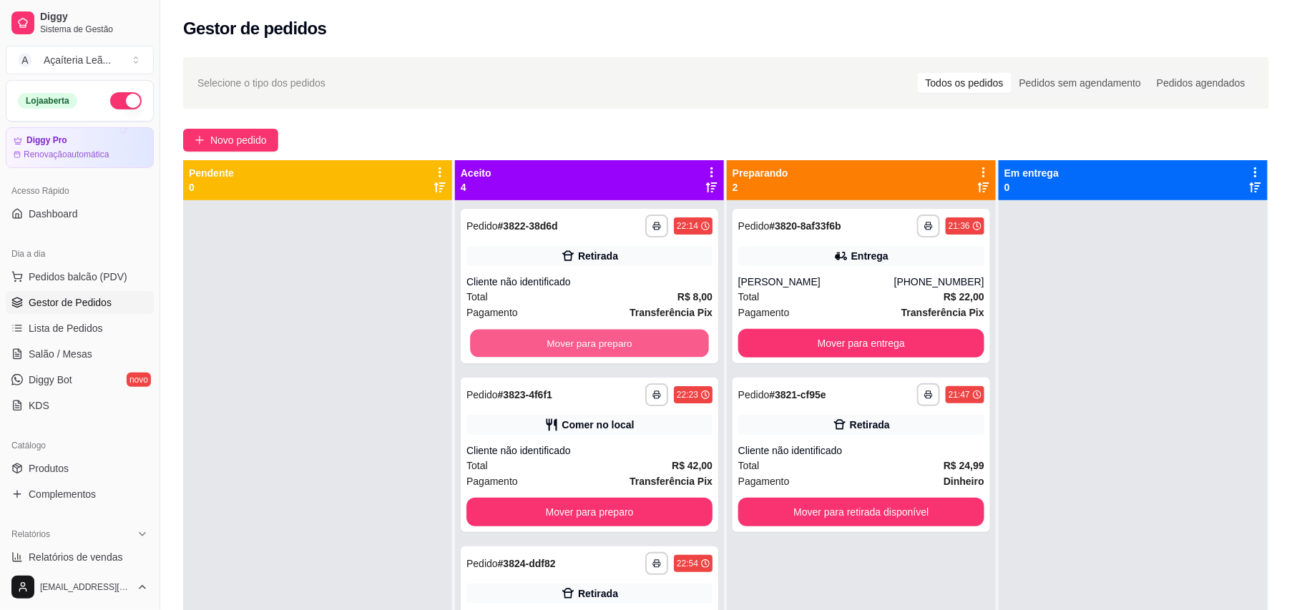
click at [642, 347] on button "Mover para preparo" at bounding box center [589, 344] width 239 height 28
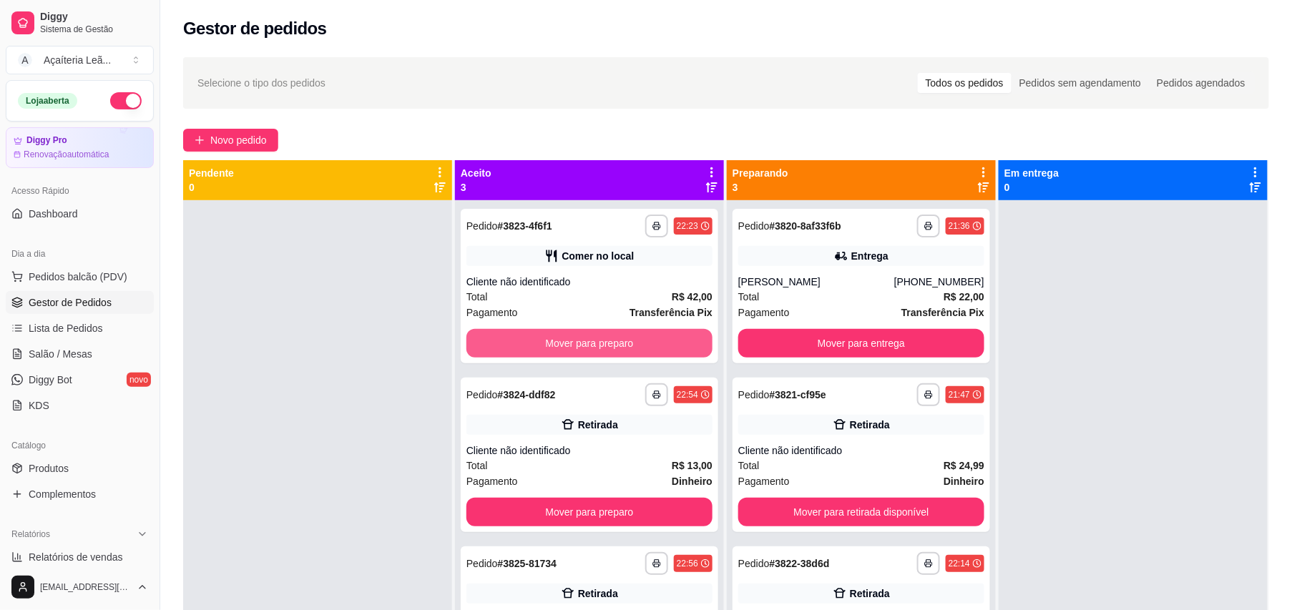
click at [642, 347] on button "Mover para preparo" at bounding box center [589, 343] width 246 height 29
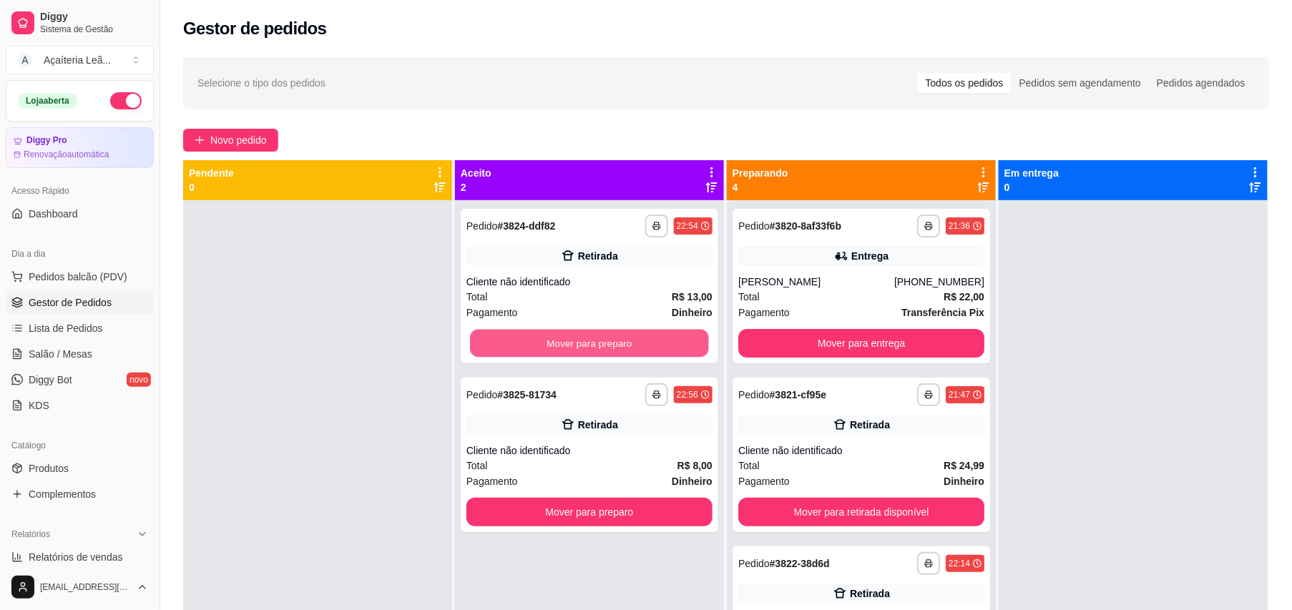
click at [642, 347] on button "Mover para preparo" at bounding box center [589, 344] width 239 height 28
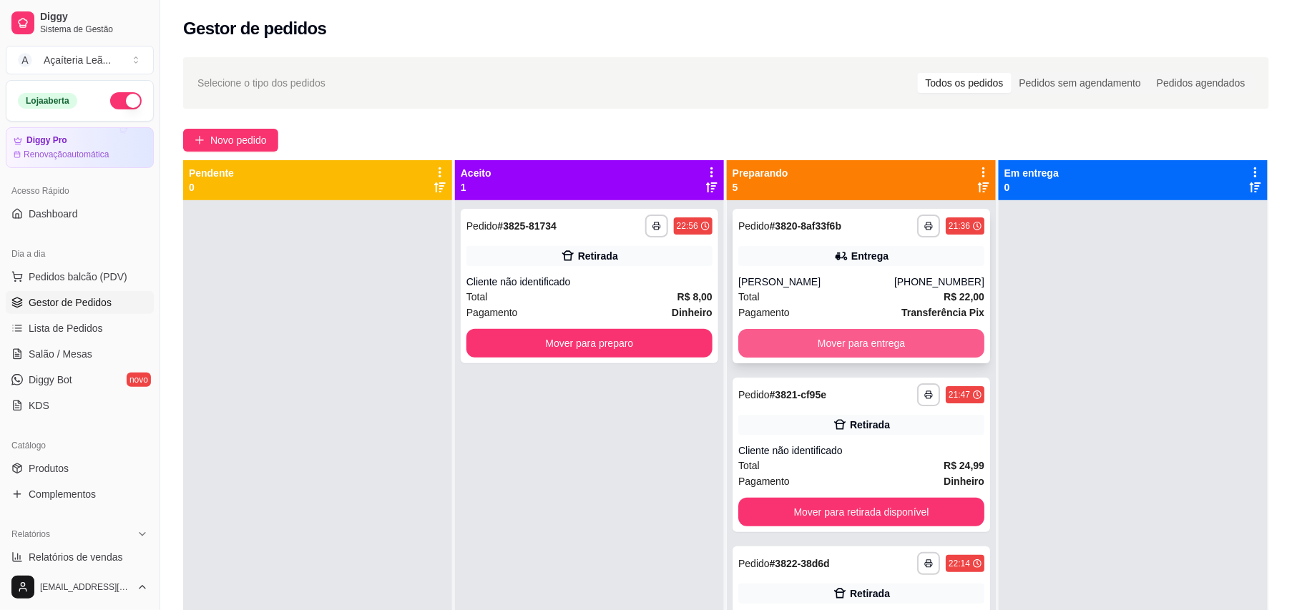
click at [785, 343] on button "Mover para entrega" at bounding box center [861, 343] width 246 height 29
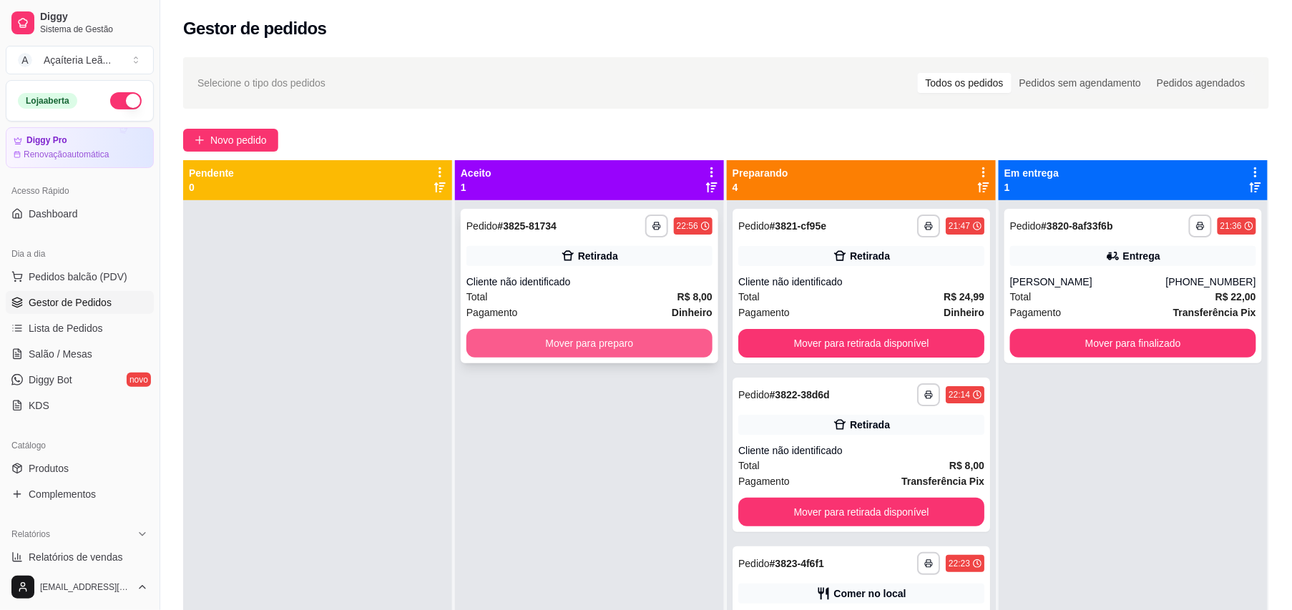
click at [682, 345] on button "Mover para preparo" at bounding box center [589, 343] width 246 height 29
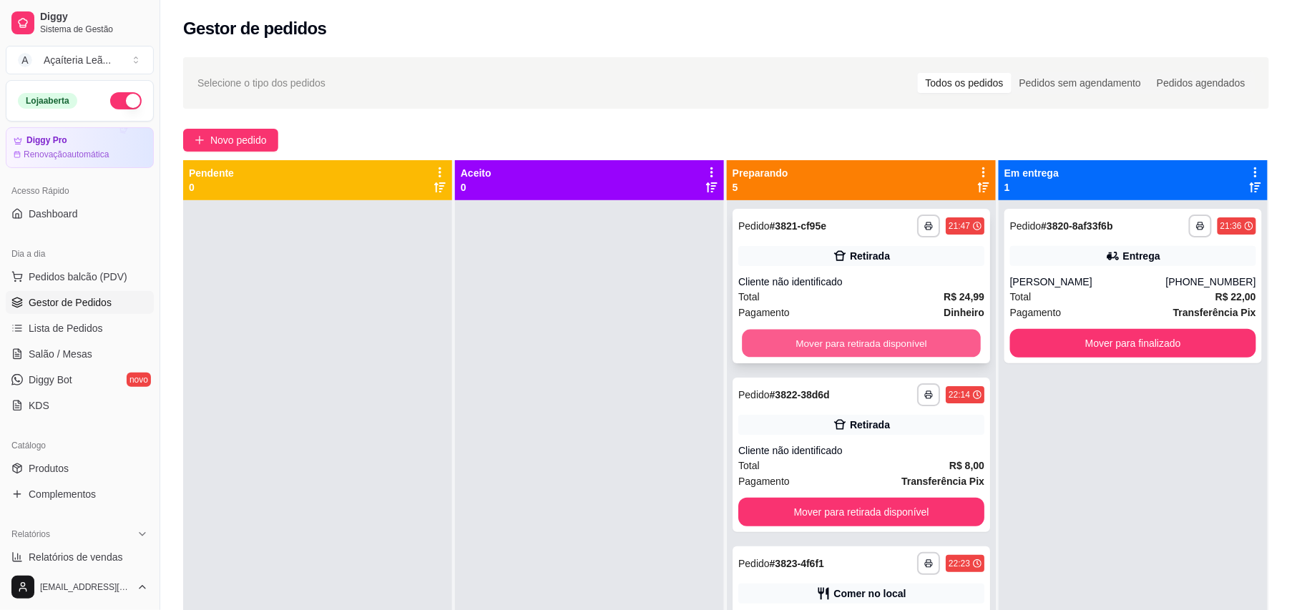
click at [756, 339] on button "Mover para retirada disponível" at bounding box center [861, 344] width 239 height 28
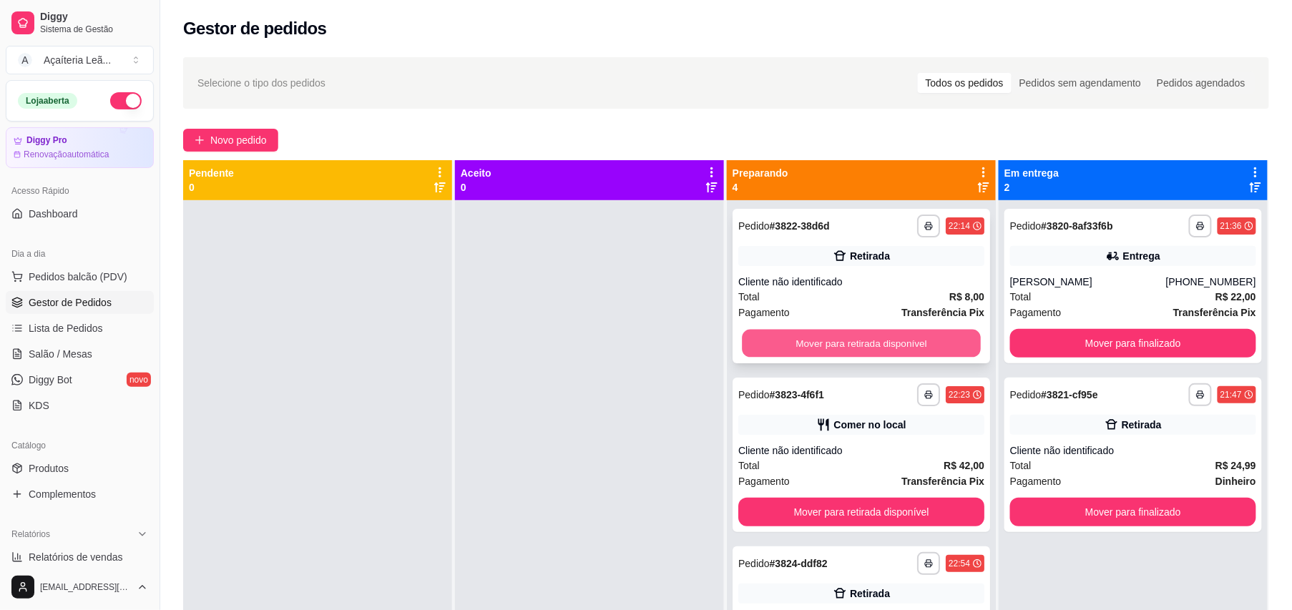
click at [833, 345] on button "Mover para retirada disponível" at bounding box center [861, 344] width 239 height 28
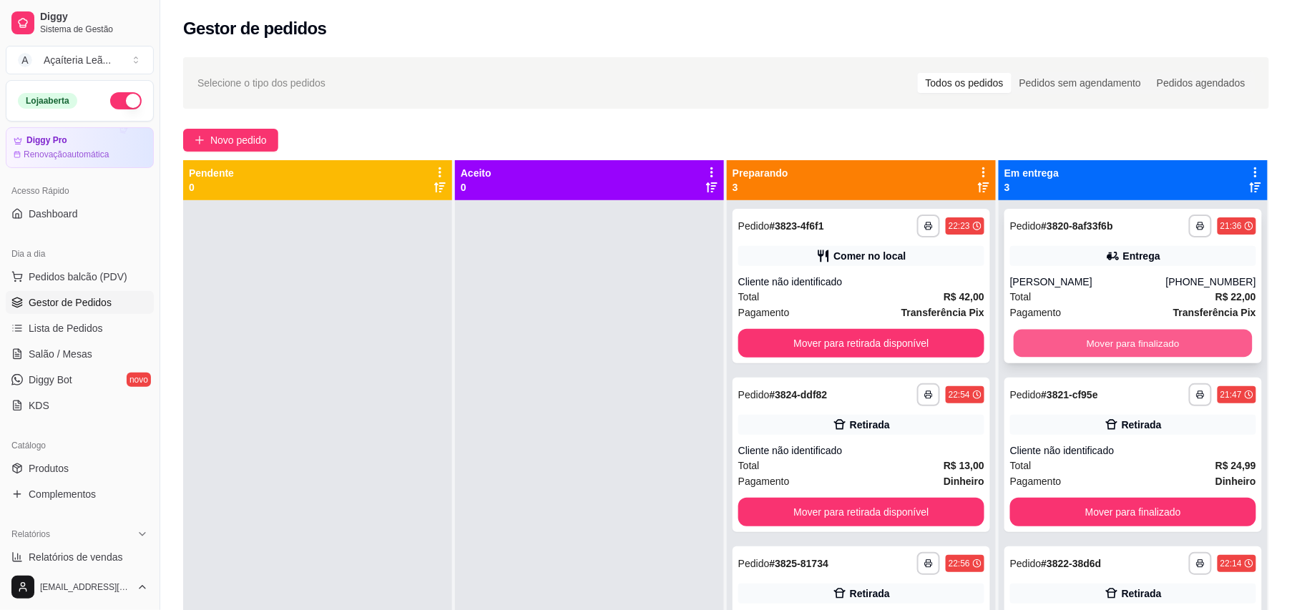
click at [1076, 336] on button "Mover para finalizado" at bounding box center [1132, 344] width 239 height 28
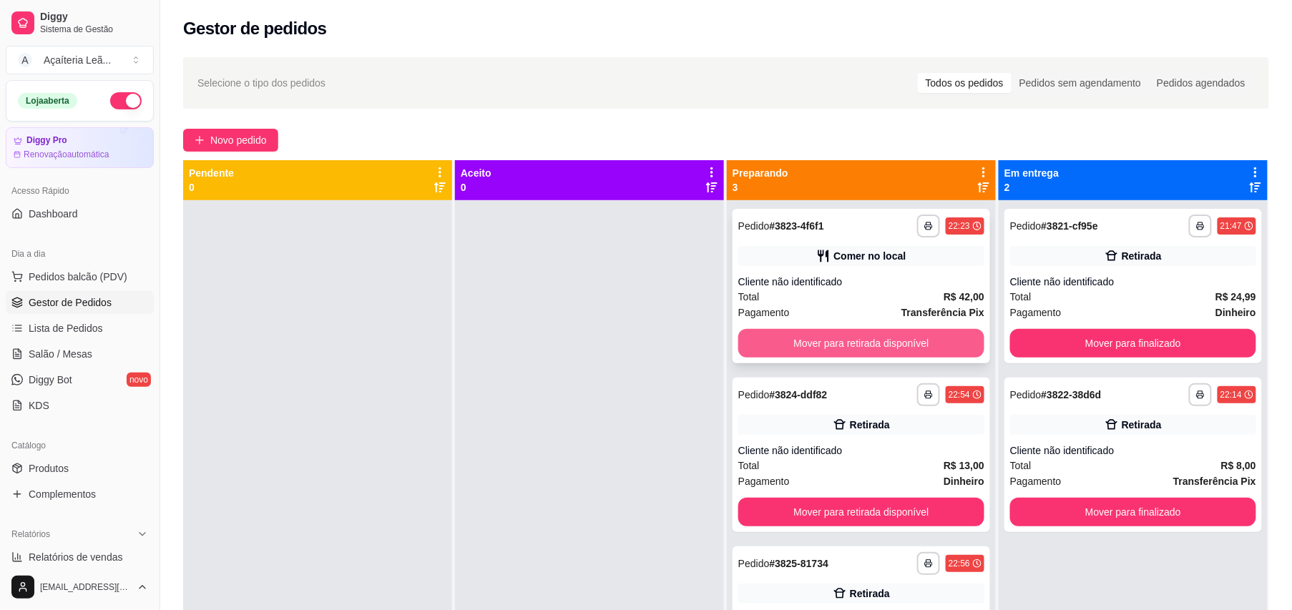
click at [911, 335] on button "Mover para retirada disponível" at bounding box center [861, 343] width 246 height 29
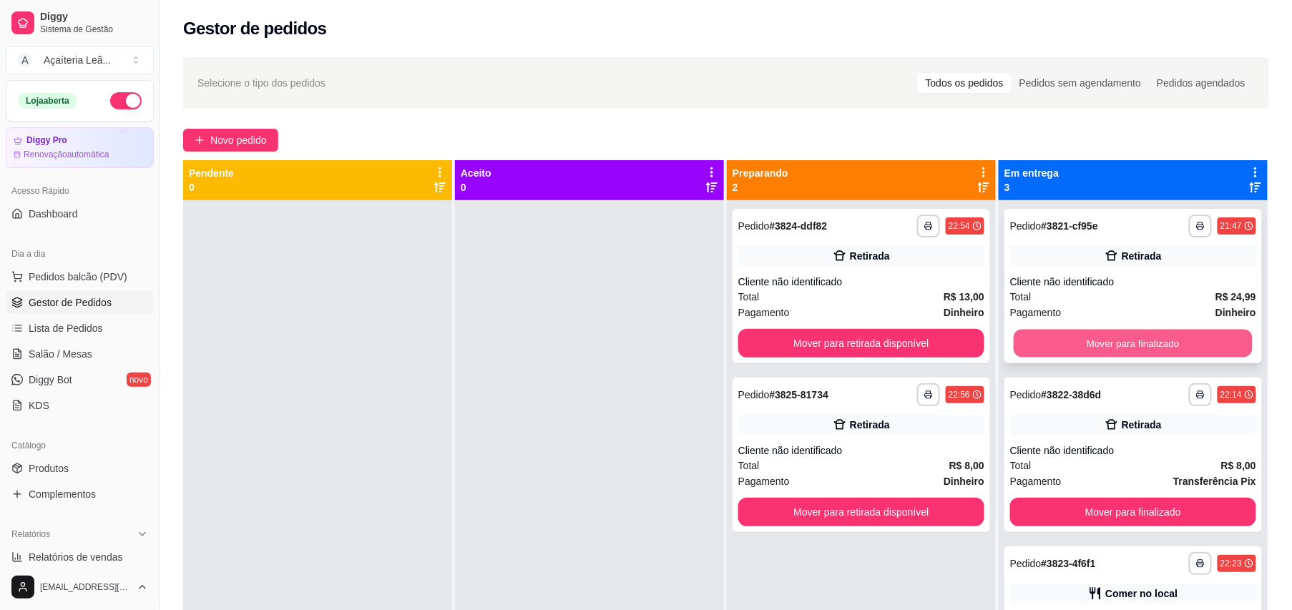
click at [1037, 330] on button "Mover para finalizado" at bounding box center [1132, 344] width 239 height 28
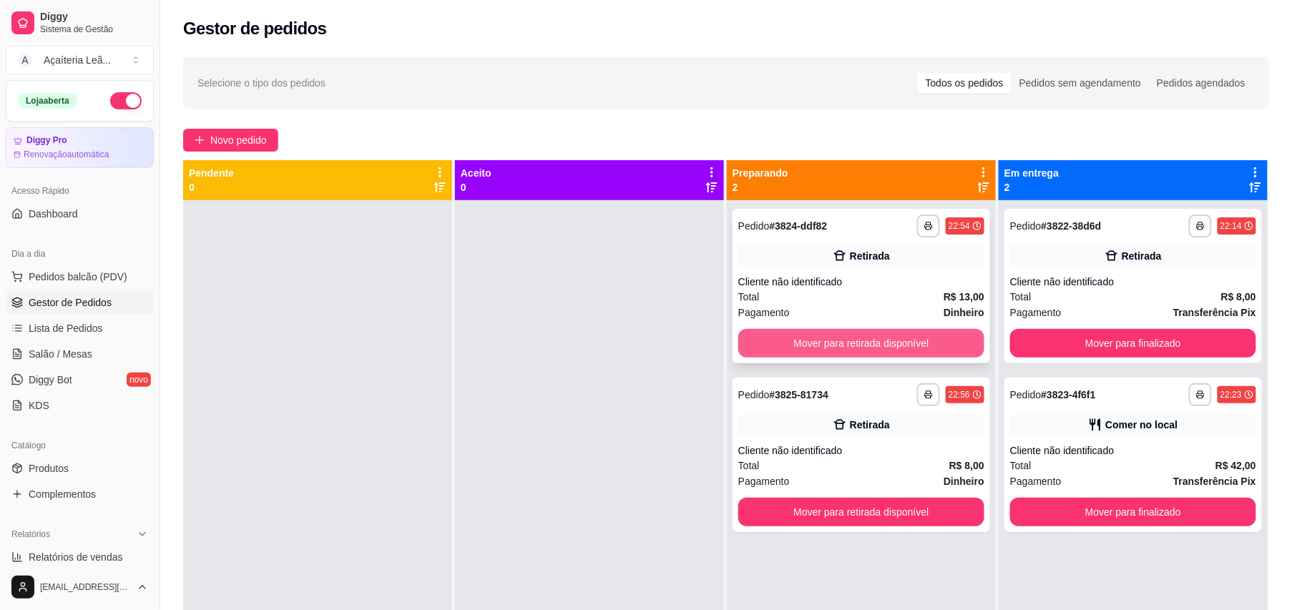
click at [920, 339] on button "Mover para retirada disponível" at bounding box center [861, 343] width 246 height 29
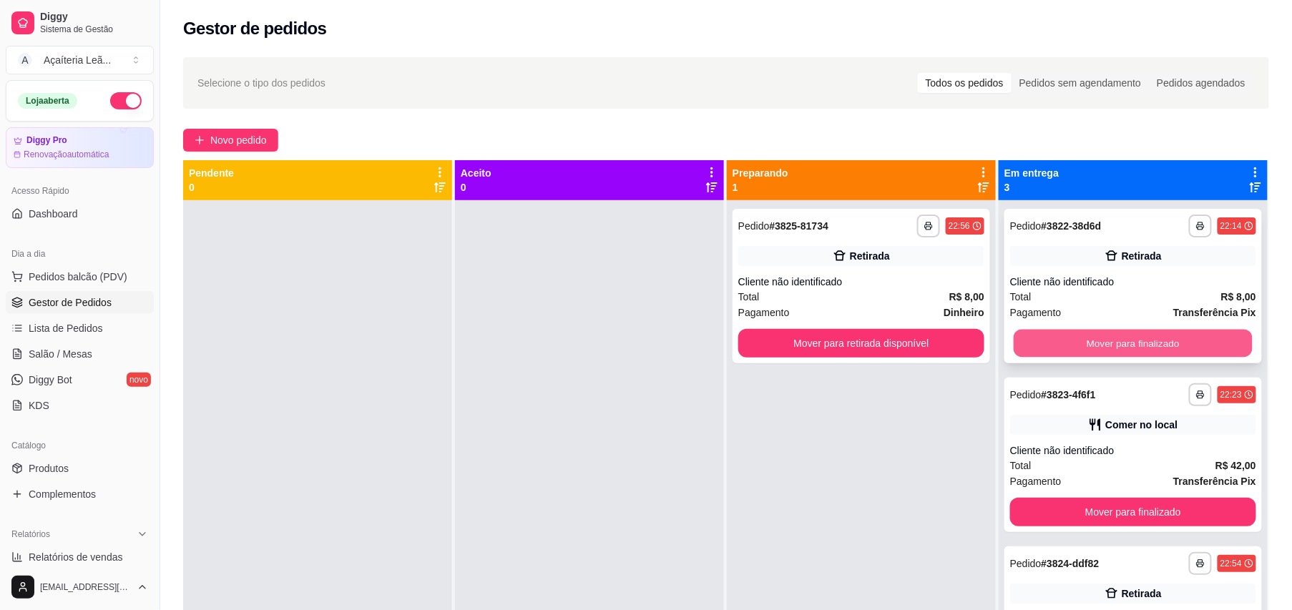
click at [1036, 350] on button "Mover para finalizado" at bounding box center [1132, 344] width 239 height 28
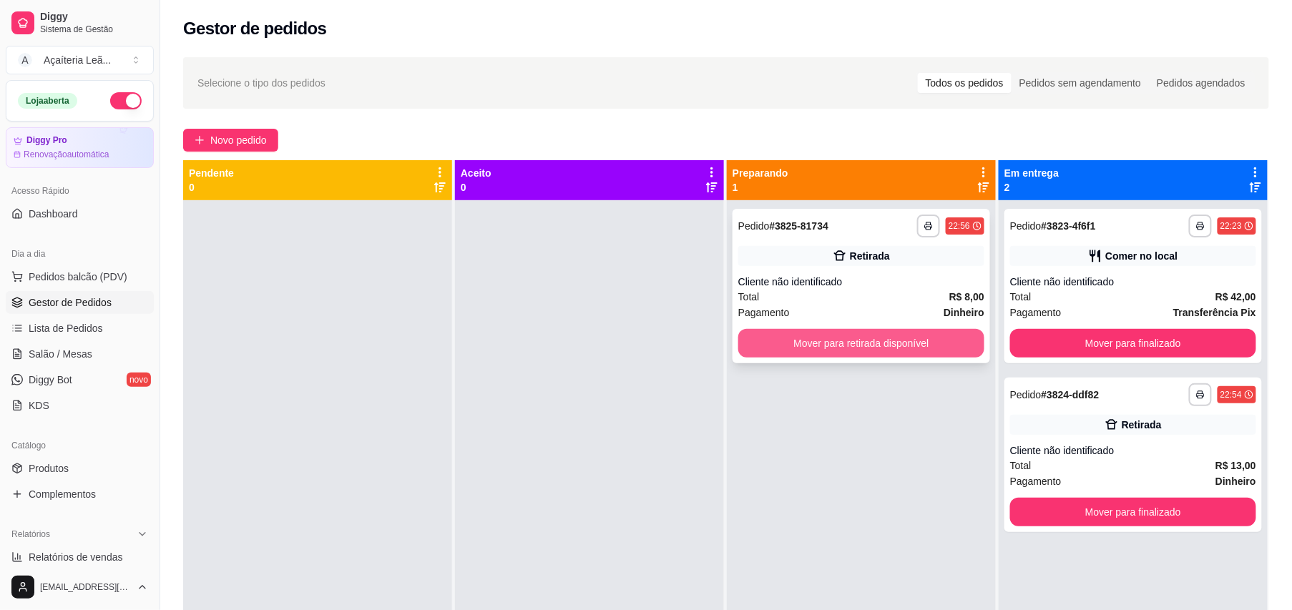
click at [946, 343] on button "Mover para retirada disponível" at bounding box center [861, 343] width 246 height 29
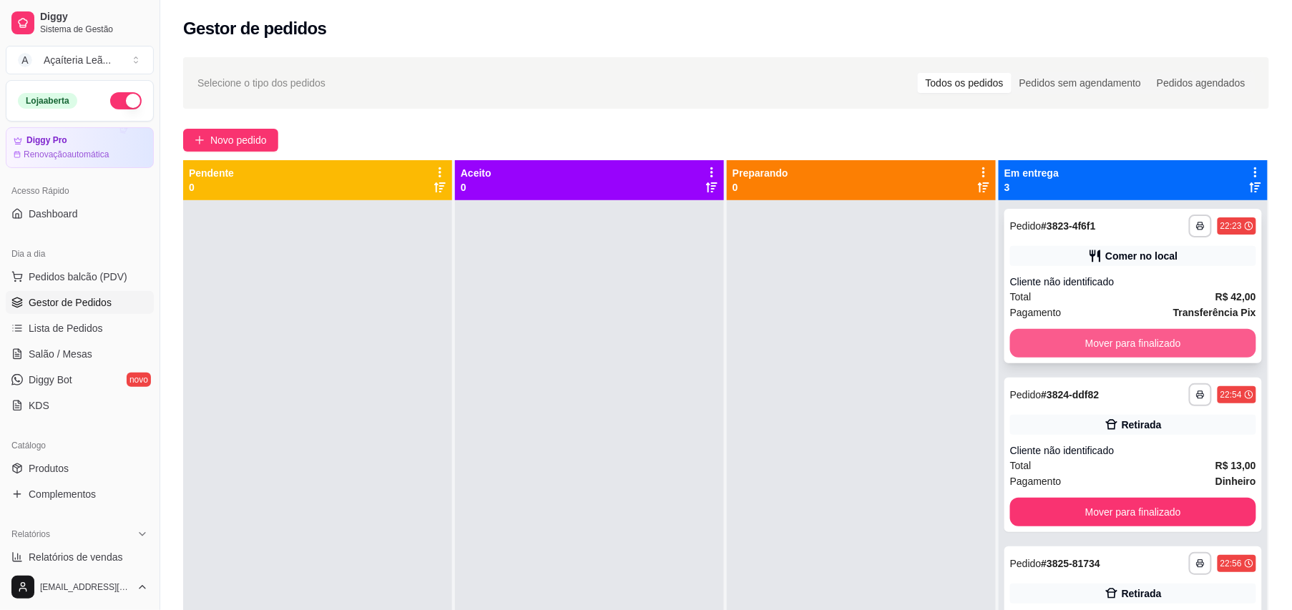
click at [1013, 338] on button "Mover para finalizado" at bounding box center [1133, 343] width 246 height 29
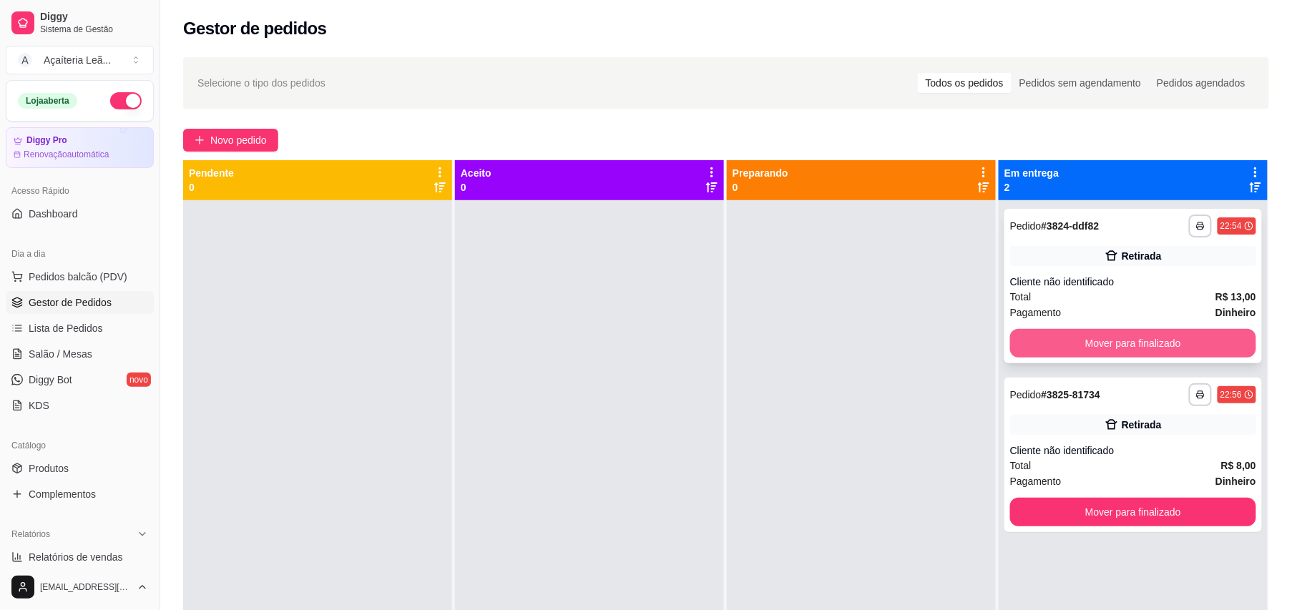
click at [1021, 335] on button "Mover para finalizado" at bounding box center [1133, 343] width 246 height 29
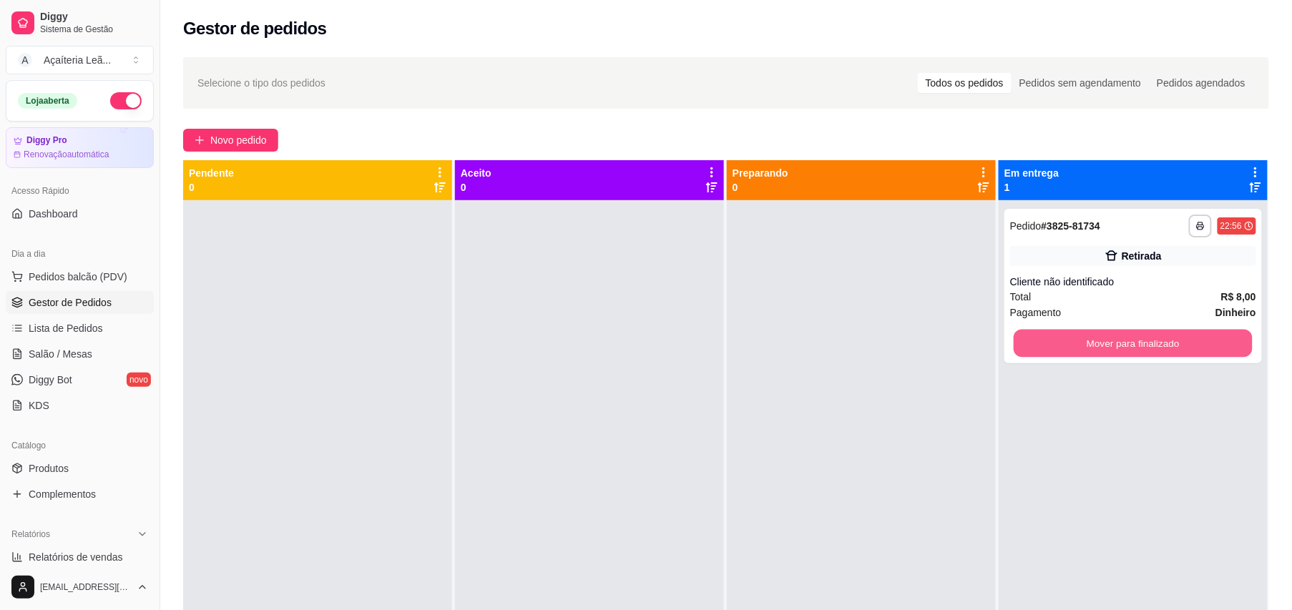
click at [1021, 335] on button "Mover para finalizado" at bounding box center [1132, 344] width 239 height 28
